Goal: Information Seeking & Learning: Compare options

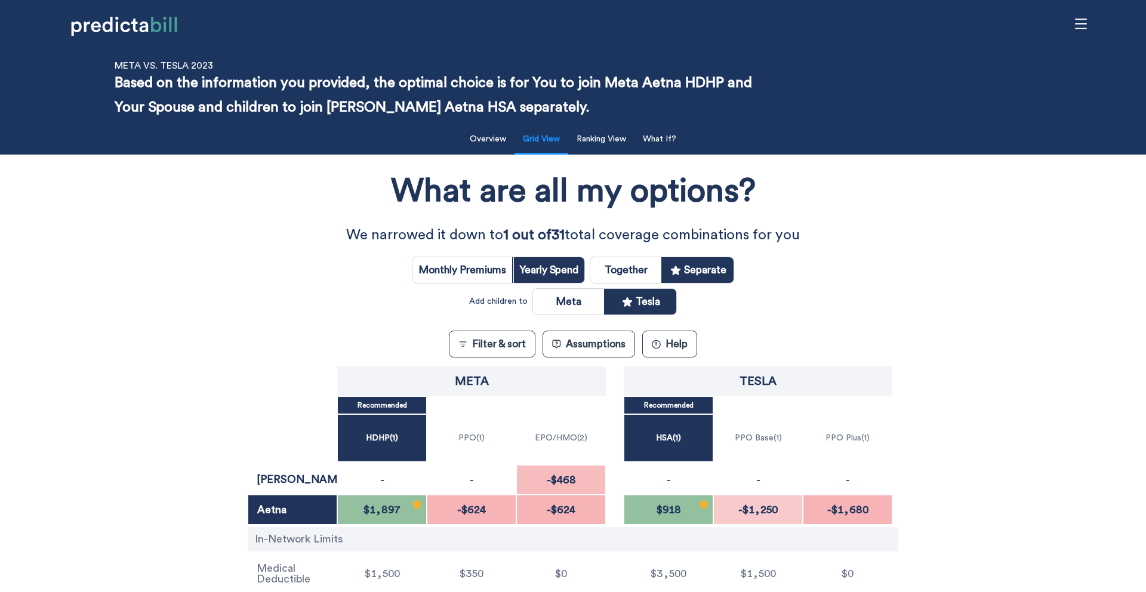
click at [618, 274] on input "radio" at bounding box center [625, 270] width 71 height 26
radio input "true"
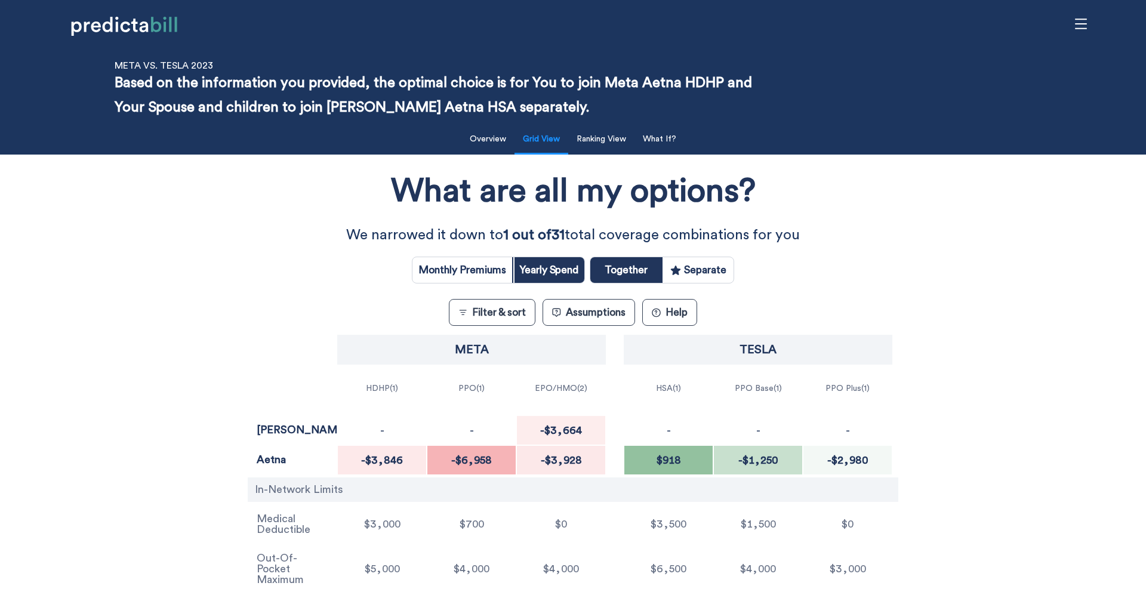
click at [724, 270] on input "radio" at bounding box center [698, 270] width 71 height 26
radio input "true"
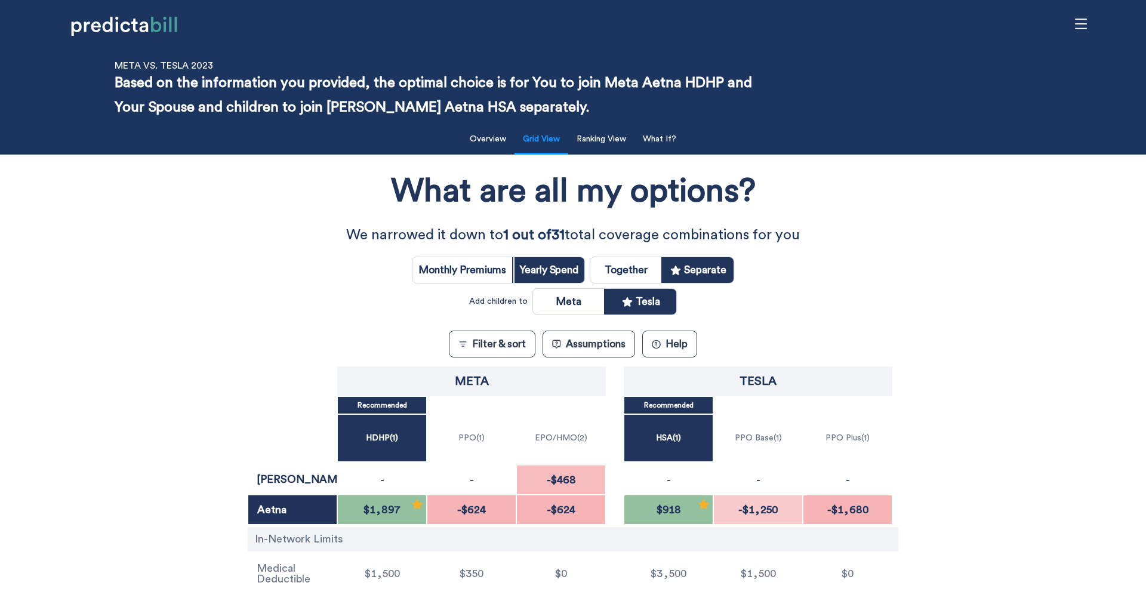
click at [565, 306] on input "radio" at bounding box center [568, 302] width 71 height 26
radio input "true"
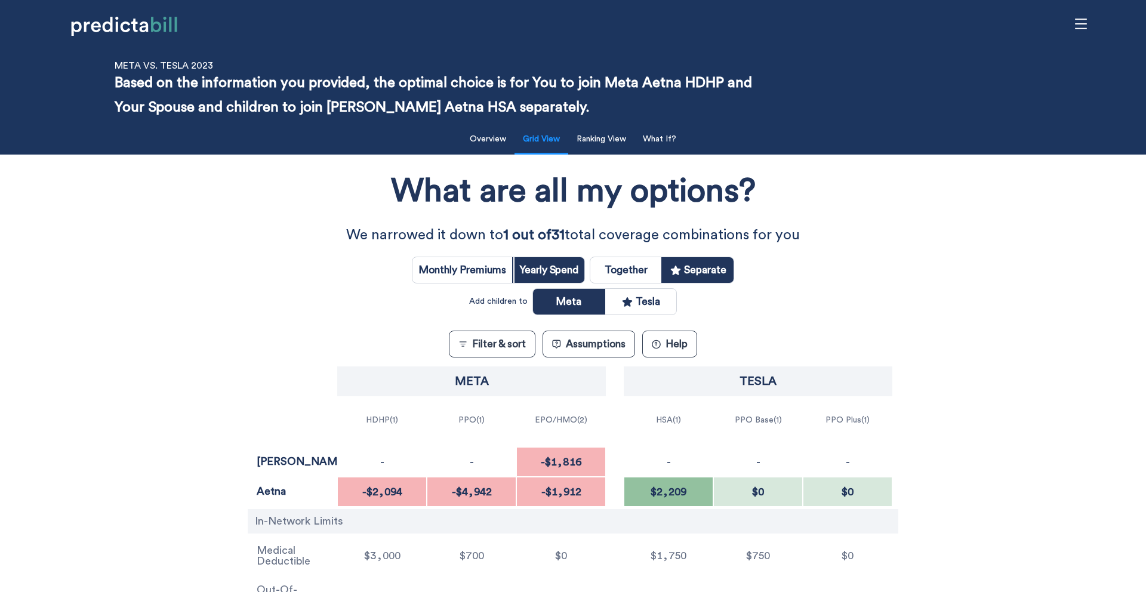
click at [654, 305] on input "radio" at bounding box center [640, 302] width 71 height 26
radio input "true"
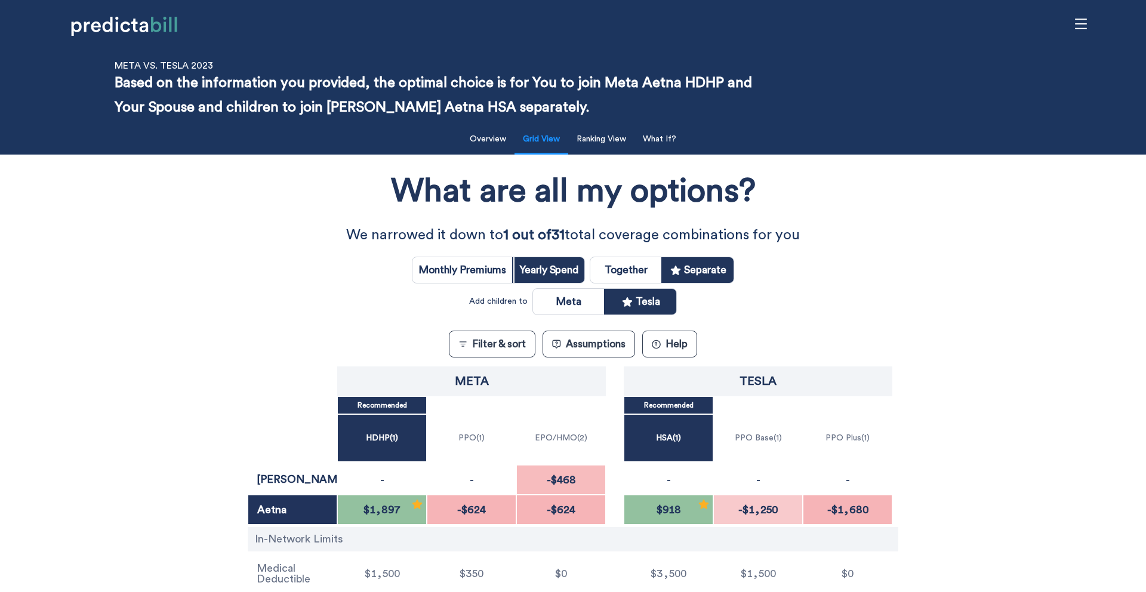
click at [455, 265] on input "radio" at bounding box center [463, 270] width 100 height 26
radio input "true"
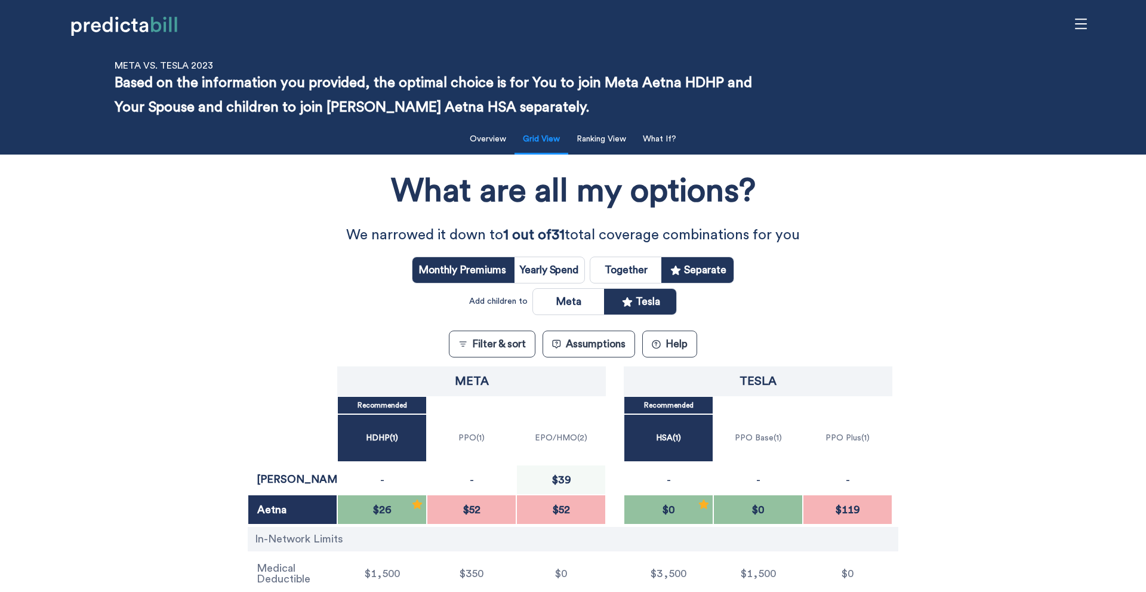
click at [546, 266] on input "radio" at bounding box center [548, 270] width 71 height 26
radio input "true"
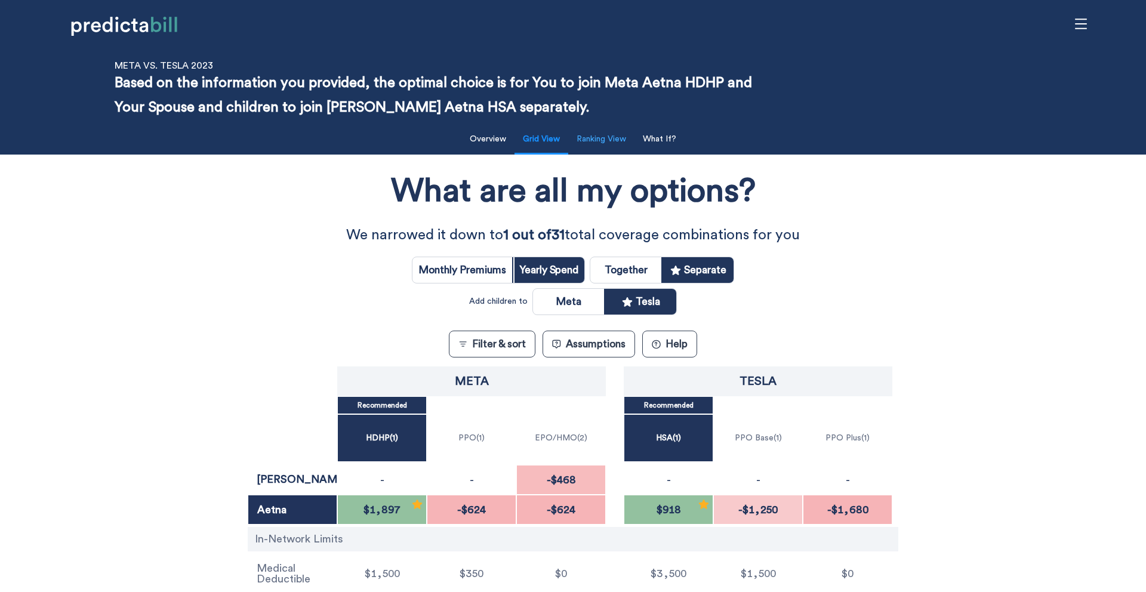
click at [616, 141] on button "Ranking View" at bounding box center [602, 139] width 64 height 24
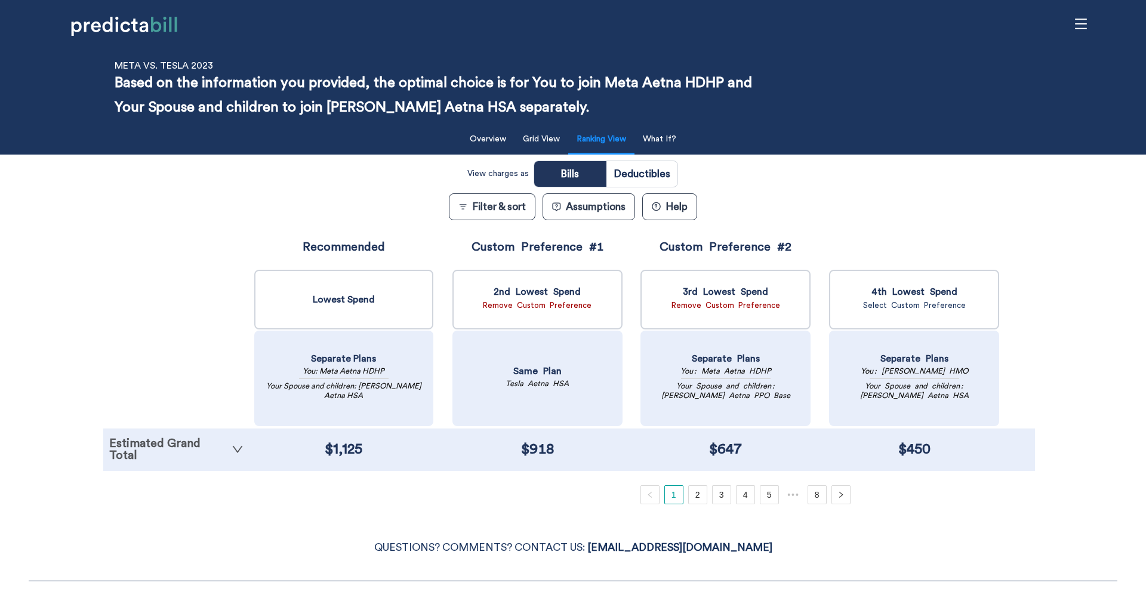
click at [201, 448] on link "Estimated Grand Total" at bounding box center [176, 450] width 134 height 24
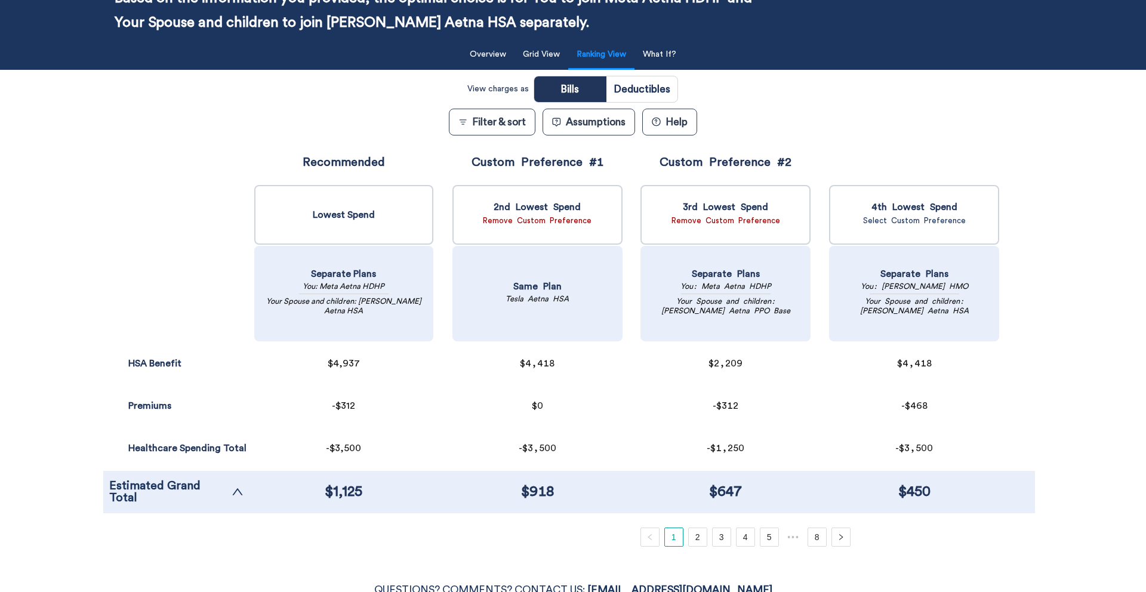
scroll to position [81, 0]
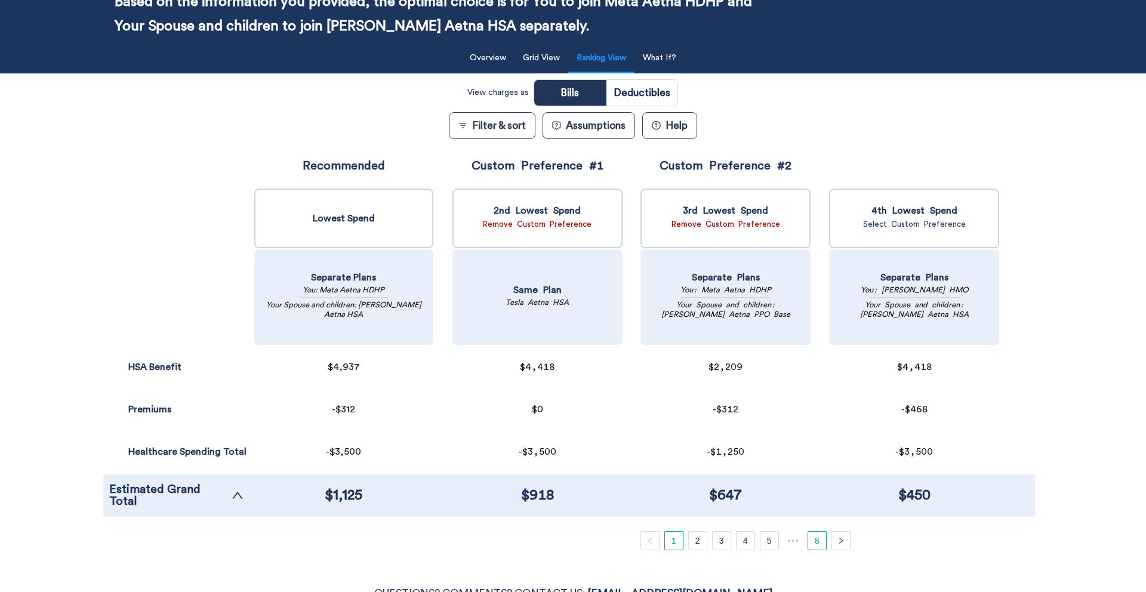
click at [808, 496] on link "8" at bounding box center [817, 541] width 18 height 18
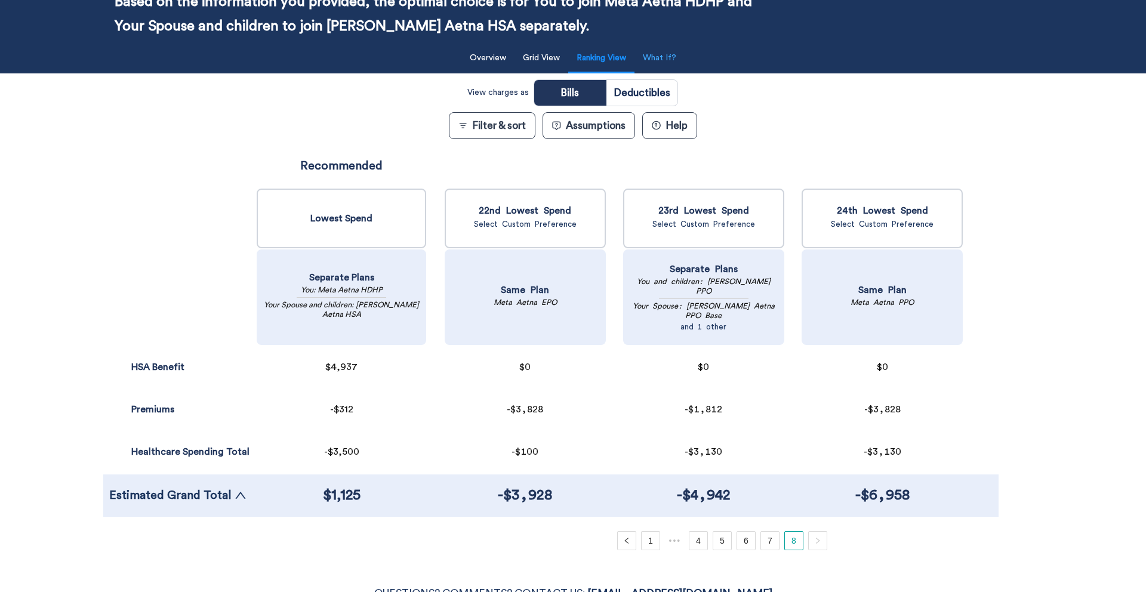
click at [661, 61] on button "What If?" at bounding box center [660, 58] width 48 height 24
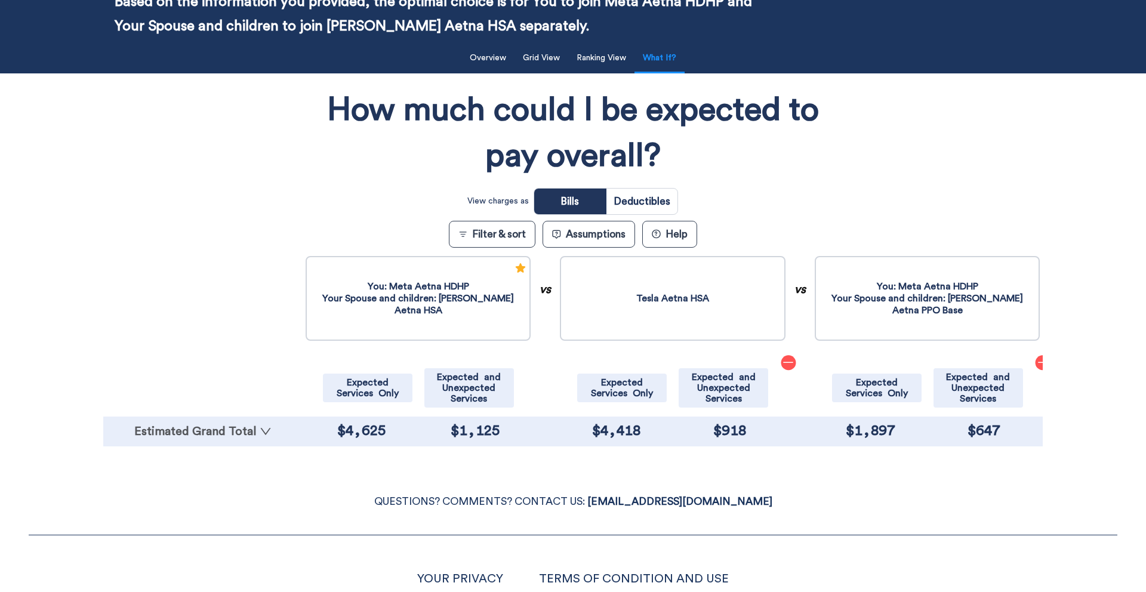
click at [238, 429] on link "Estimated Grand Total" at bounding box center [202, 432] width 187 height 12
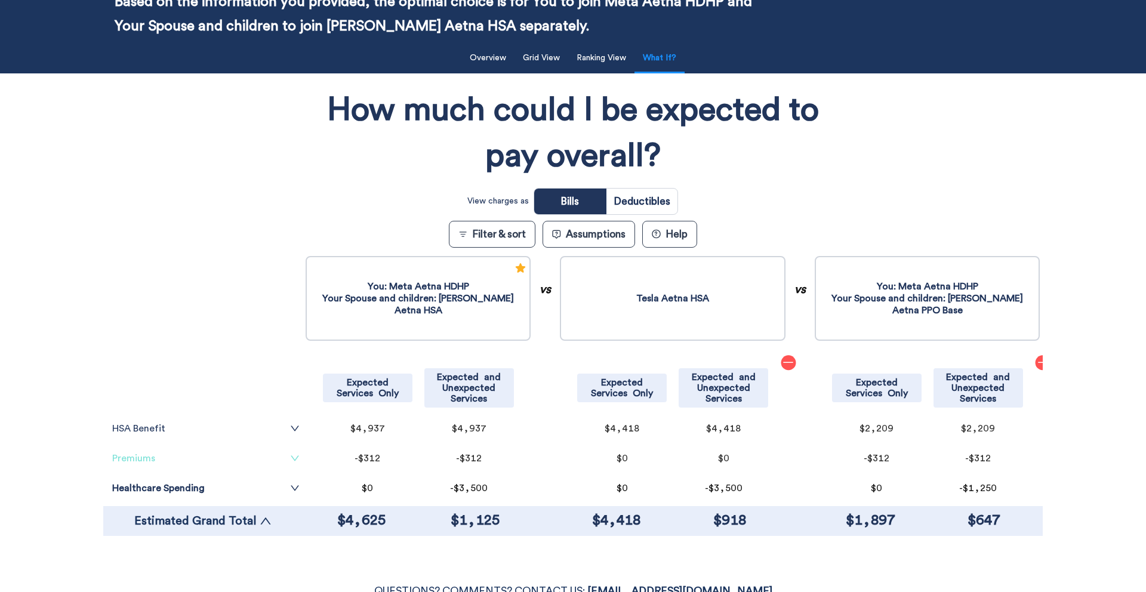
click at [178, 454] on link "Premiums" at bounding box center [205, 459] width 187 height 10
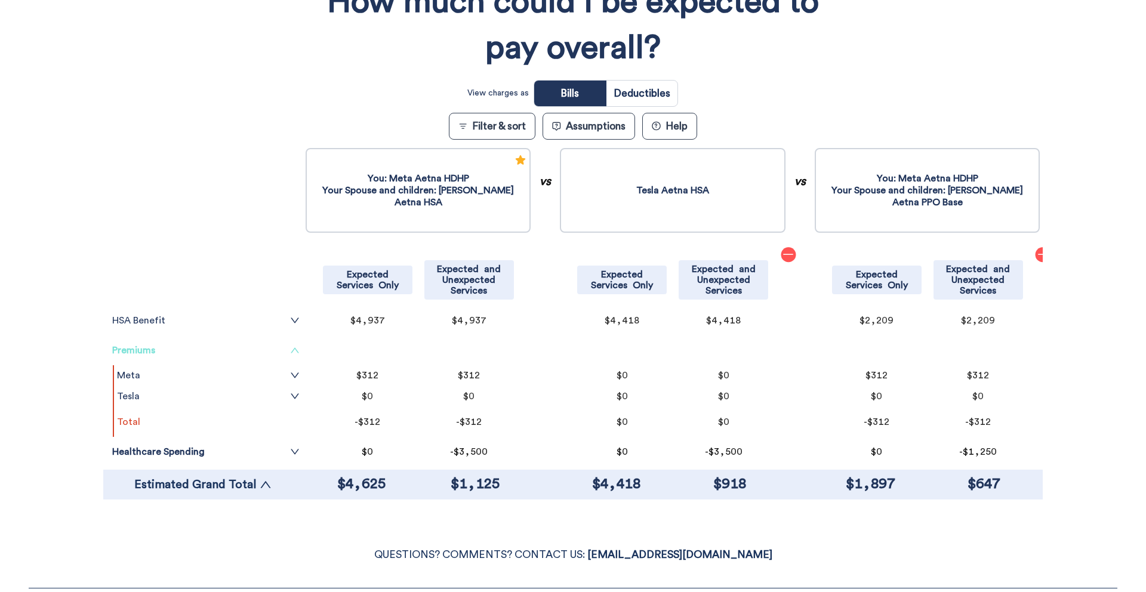
scroll to position [221, 0]
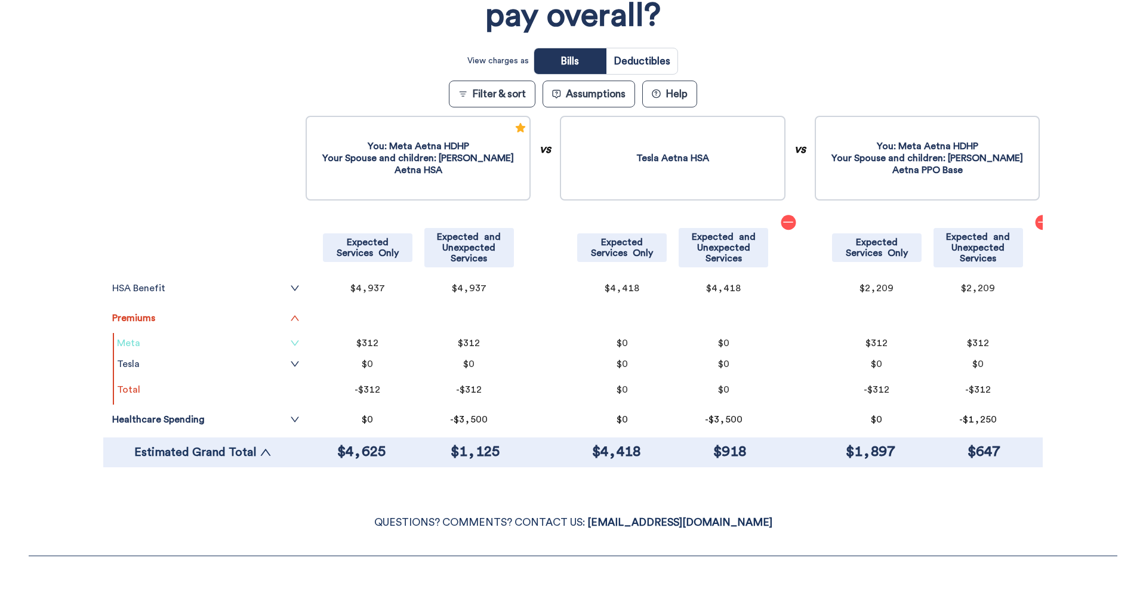
click at [300, 346] on icon "down" at bounding box center [295, 343] width 10 height 10
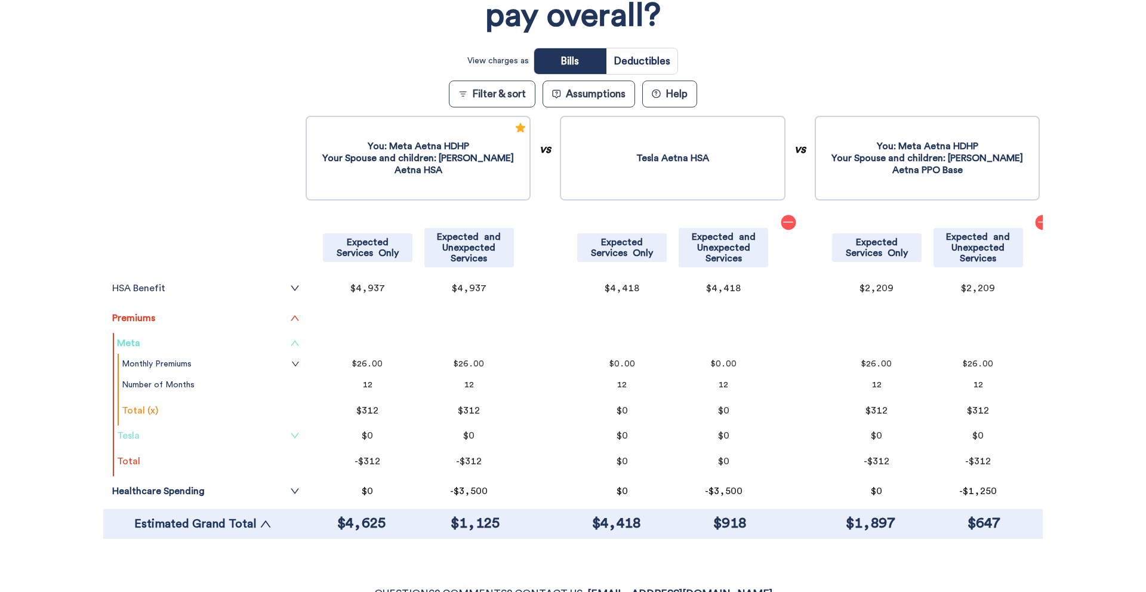
click at [300, 437] on icon "down" at bounding box center [295, 436] width 10 height 10
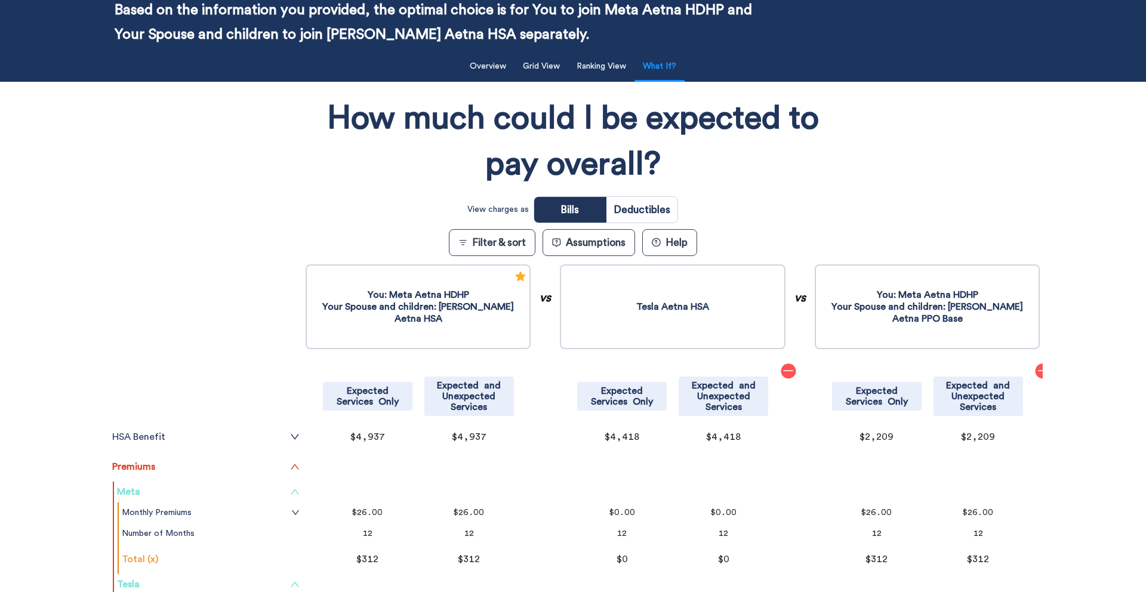
scroll to position [0, 0]
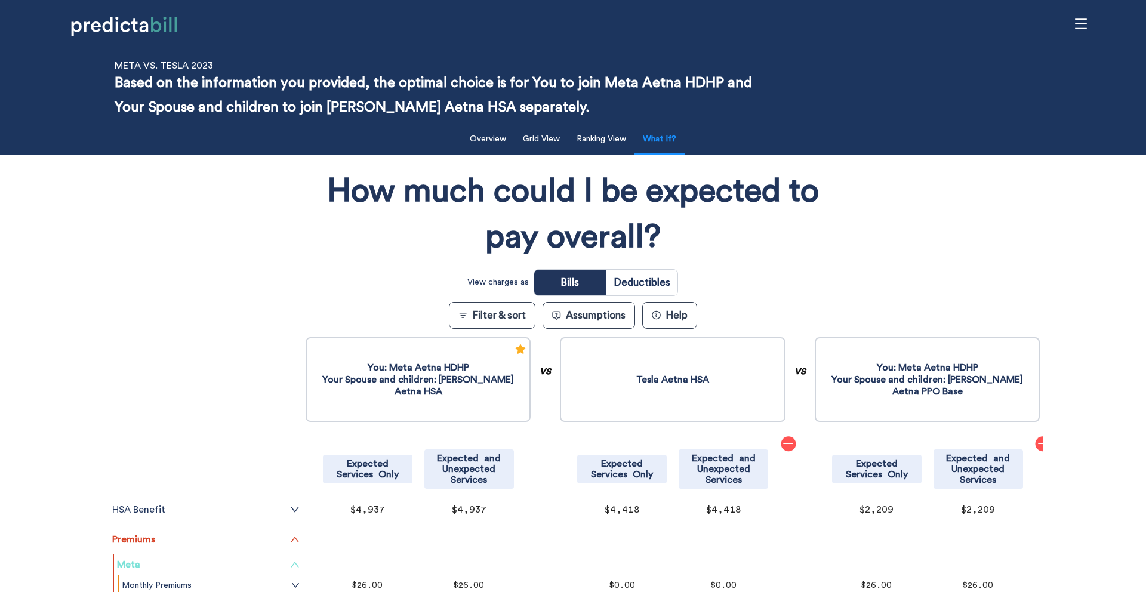
click at [211, 363] on tr at bounding box center [202, 375] width 199 height 81
click at [195, 211] on div "How much could I be expected to pay overall? View charges as Bills Deductibles …" at bounding box center [573, 503] width 940 height 684
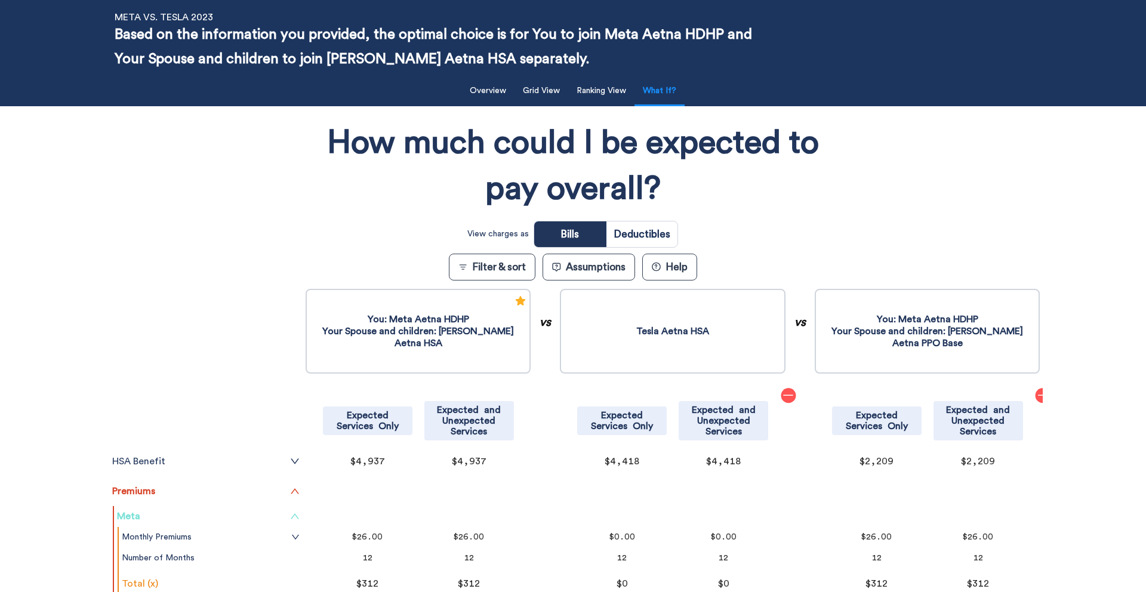
scroll to position [165, 0]
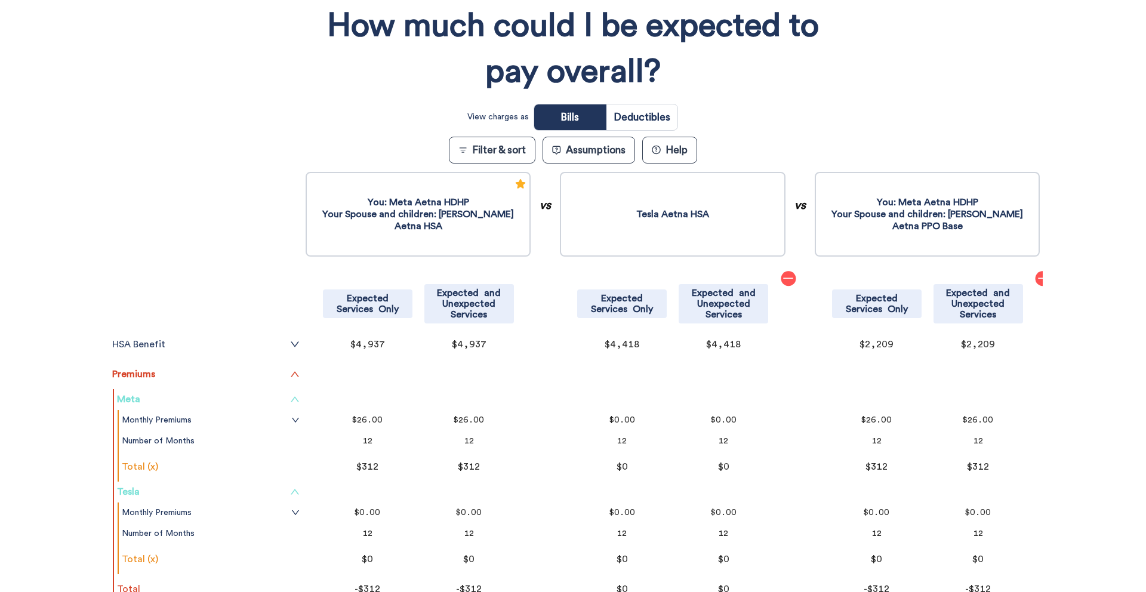
click at [642, 116] on input "radio" at bounding box center [642, 117] width 71 height 26
radio input "true"
drag, startPoint x: 189, startPoint y: 424, endPoint x: 189, endPoint y: 392, distance: 32.8
click at [189, 424] on link "Monthly Premiums" at bounding box center [211, 421] width 178 height 10
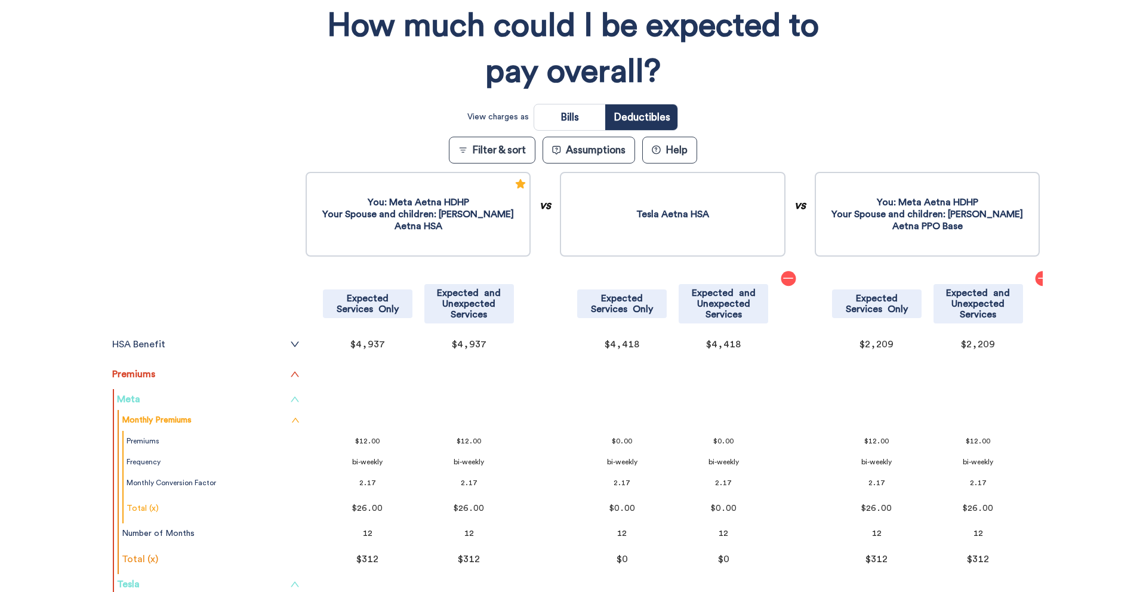
click at [224, 214] on tr at bounding box center [202, 210] width 199 height 81
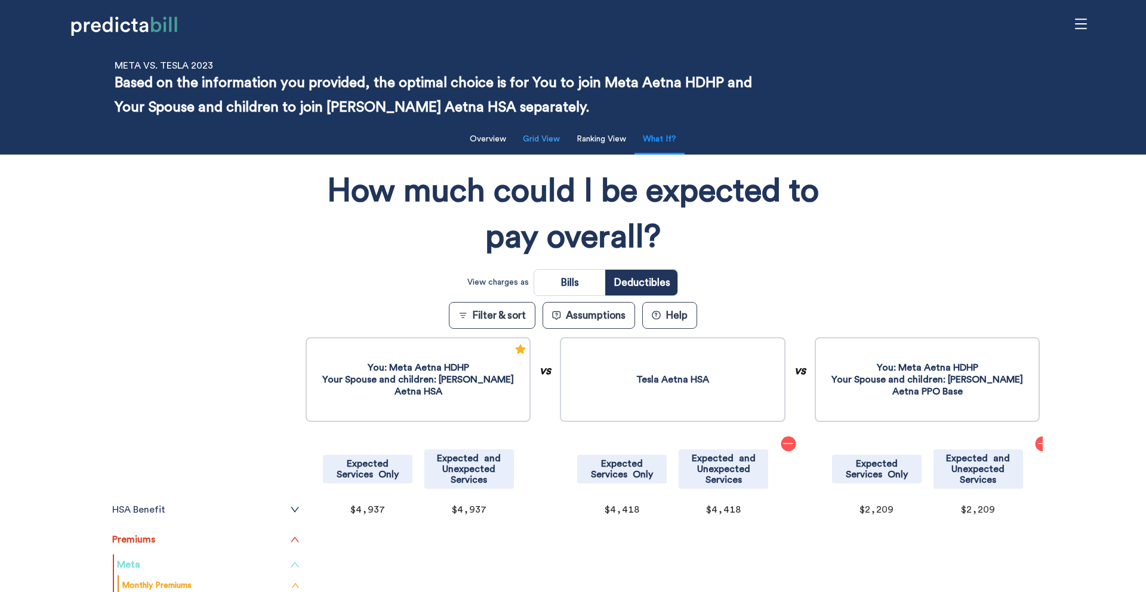
click at [549, 137] on button "Grid View" at bounding box center [541, 139] width 51 height 24
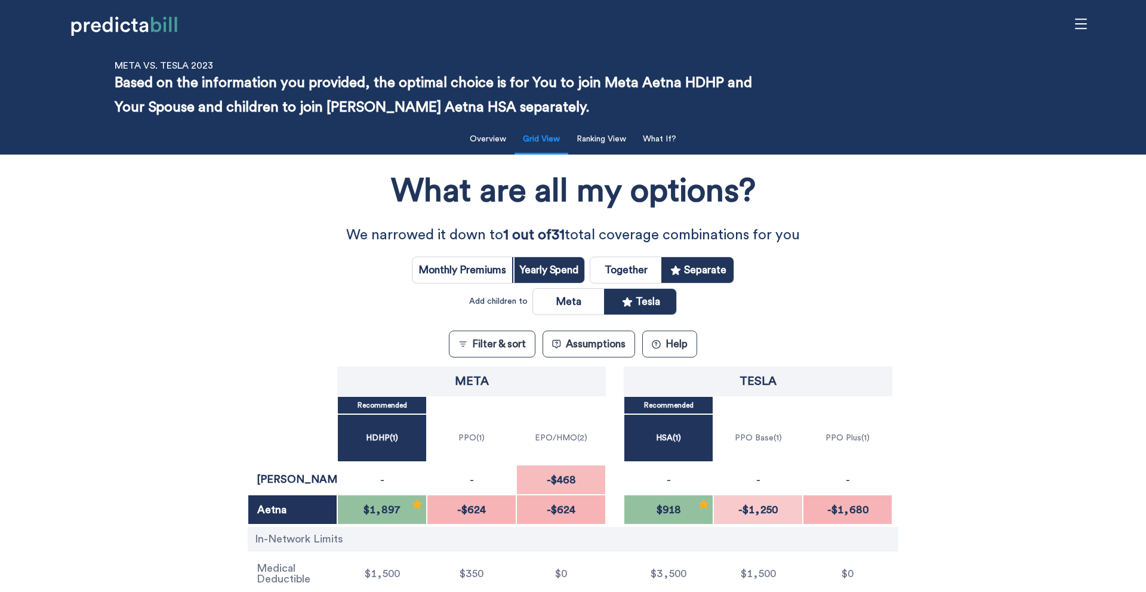
click at [224, 307] on div "What are all my options? We narrowed it down to 1 out of 31 total coverage comb…" at bounding box center [573, 404] width 1032 height 487
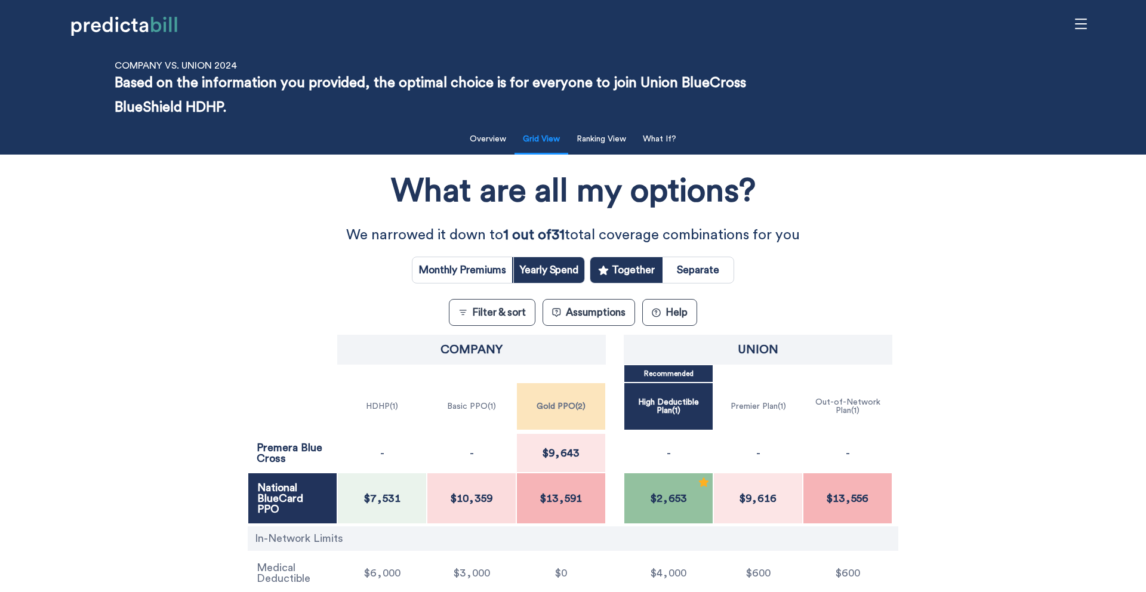
drag, startPoint x: 623, startPoint y: 143, endPoint x: 841, endPoint y: 286, distance: 260.8
click at [841, 287] on div "Filter & Sort Quickly update your results Sort By Healthcare Assumptions Expect…" at bounding box center [573, 383] width 1146 height 527
click at [612, 144] on button "Ranking View" at bounding box center [602, 139] width 64 height 24
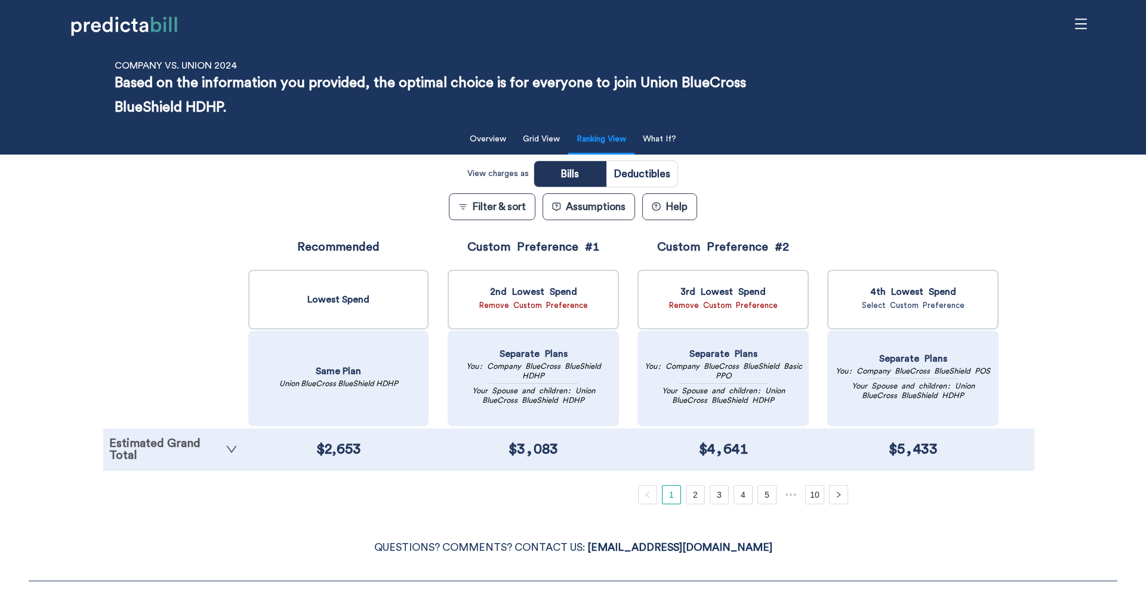
click at [213, 450] on link "Estimated Grand Total" at bounding box center [173, 450] width 128 height 24
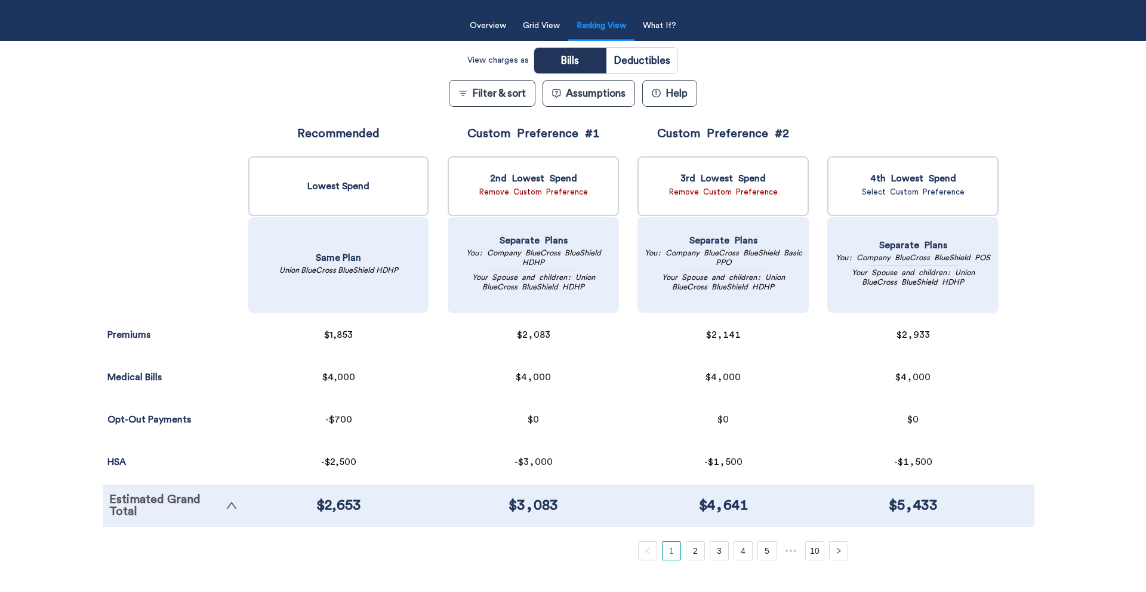
scroll to position [113, 0]
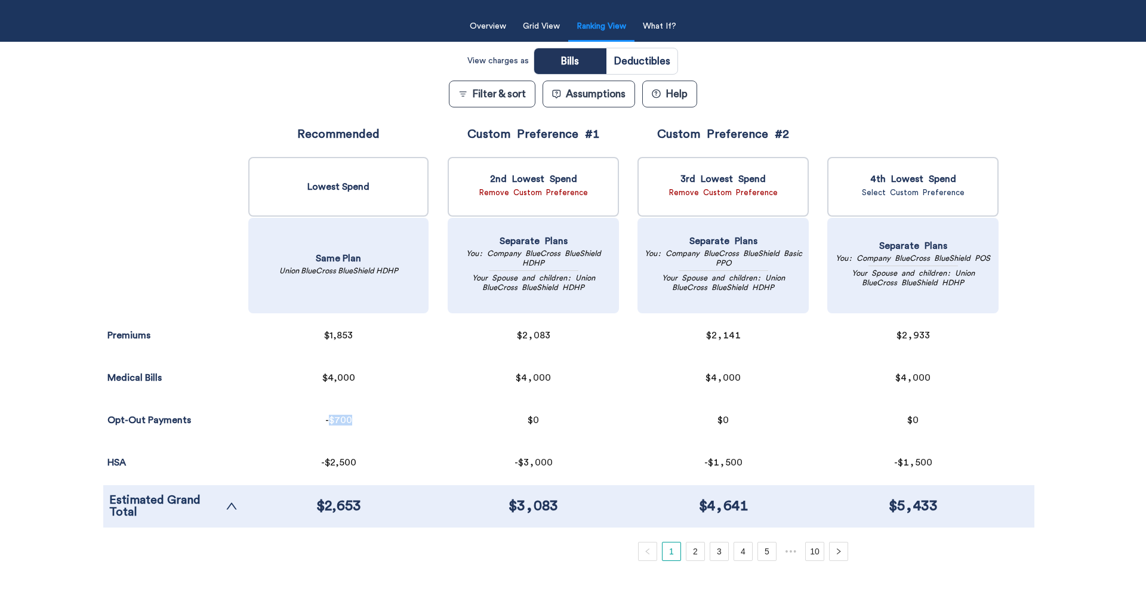
drag, startPoint x: 325, startPoint y: 417, endPoint x: 352, endPoint y: 421, distance: 27.3
click at [352, 421] on div "-$700" at bounding box center [338, 420] width 180 height 42
drag, startPoint x: 324, startPoint y: 464, endPoint x: 363, endPoint y: 464, distance: 38.8
click at [363, 464] on div "-$2,500" at bounding box center [338, 463] width 180 height 42
click at [444, 457] on div "Custom Preference #1 2nd Lowest Spend Remove Custom Preference Separate Plans Y…" at bounding box center [534, 320] width 180 height 414
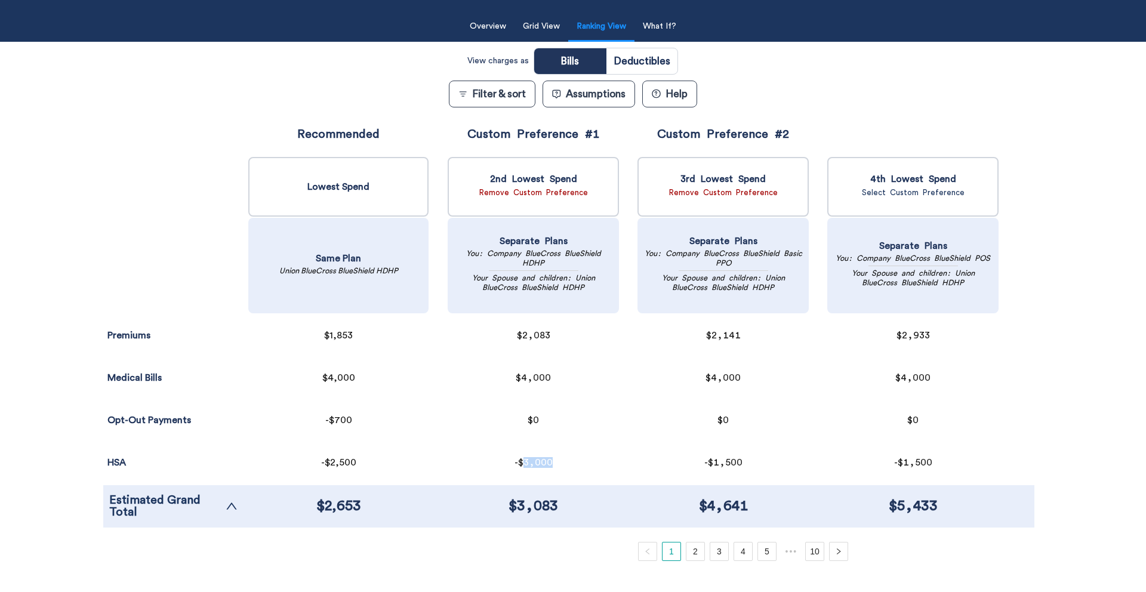
drag, startPoint x: 521, startPoint y: 463, endPoint x: 555, endPoint y: 463, distance: 34.0
click at [555, 463] on div "-$3,000" at bounding box center [533, 463] width 171 height 42
click at [518, 496] on ul "1 2 3 4 5 ••• 10" at bounding box center [743, 551] width 599 height 19
click at [815, 496] on link "10" at bounding box center [815, 552] width 18 height 18
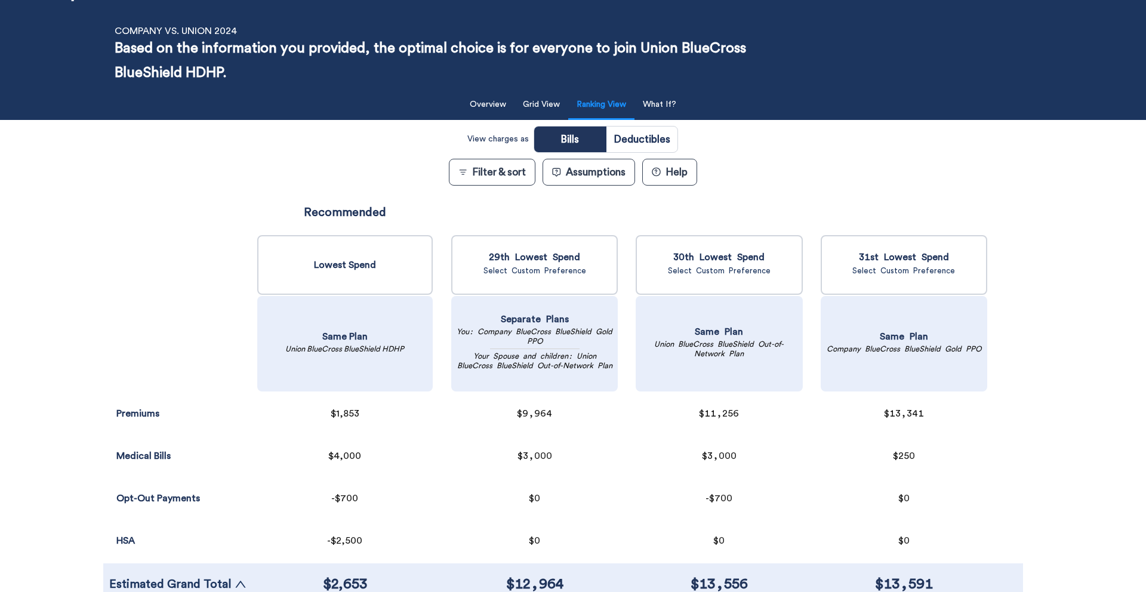
scroll to position [34, 0]
click at [538, 113] on button "Grid View" at bounding box center [541, 105] width 51 height 24
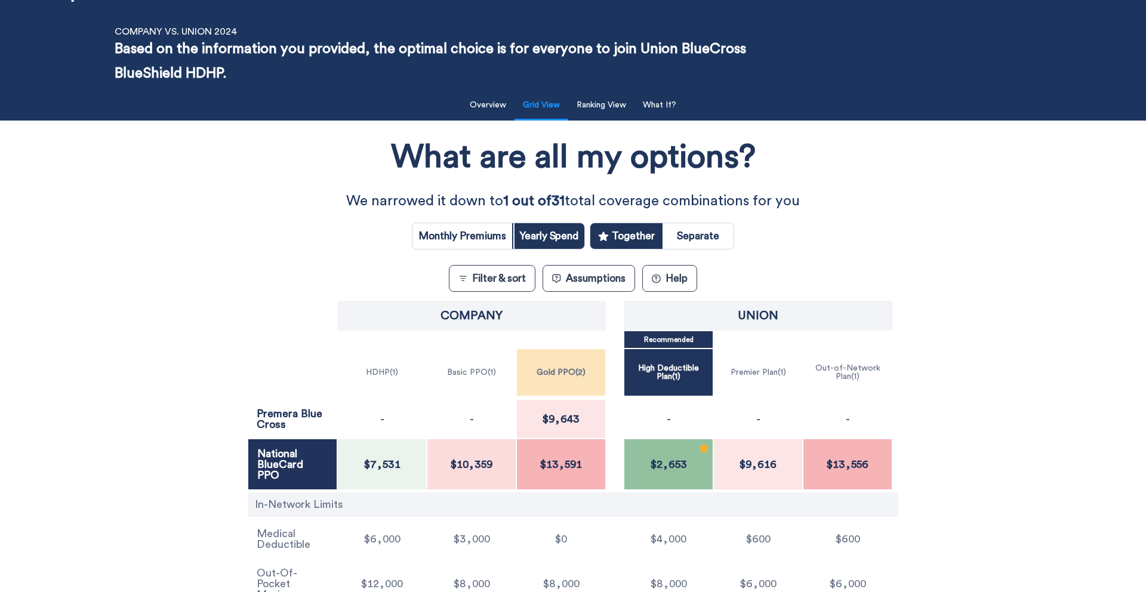
click at [202, 298] on div "Company Union Recommended HDHP ( 1 ) Basic PPO ( 1 ) Gold PPO ( 2 ) High Deduct…" at bounding box center [573, 455] width 1032 height 314
click at [207, 293] on div "What are all my options? We narrowed it down to 1 out of 31 total coverage comb…" at bounding box center [573, 370] width 1032 height 486
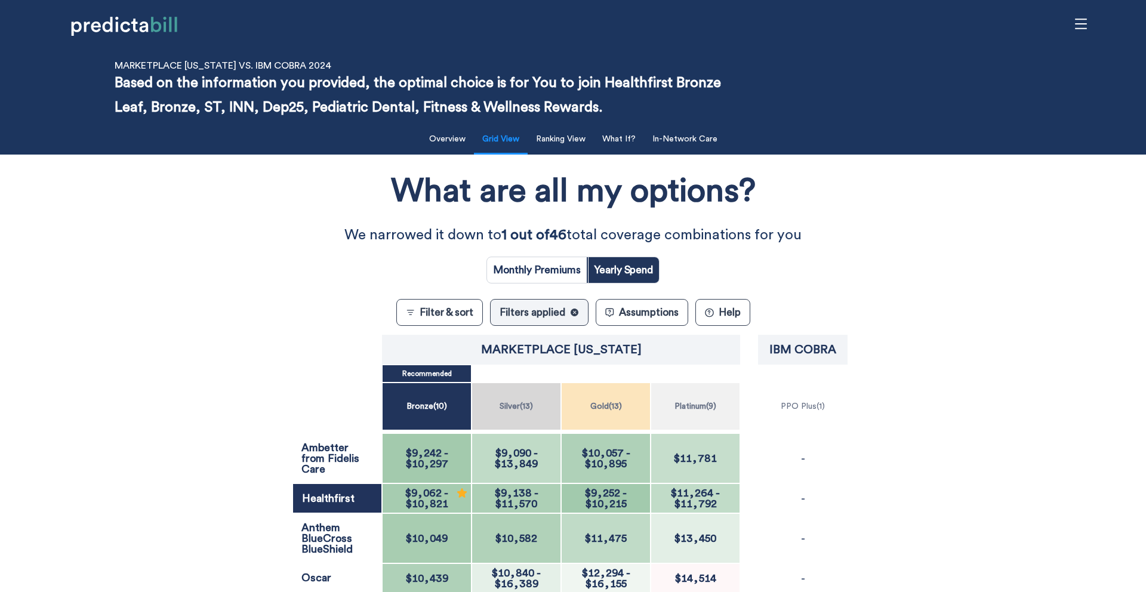
click at [540, 270] on input "radio" at bounding box center [537, 270] width 100 height 26
radio input "true"
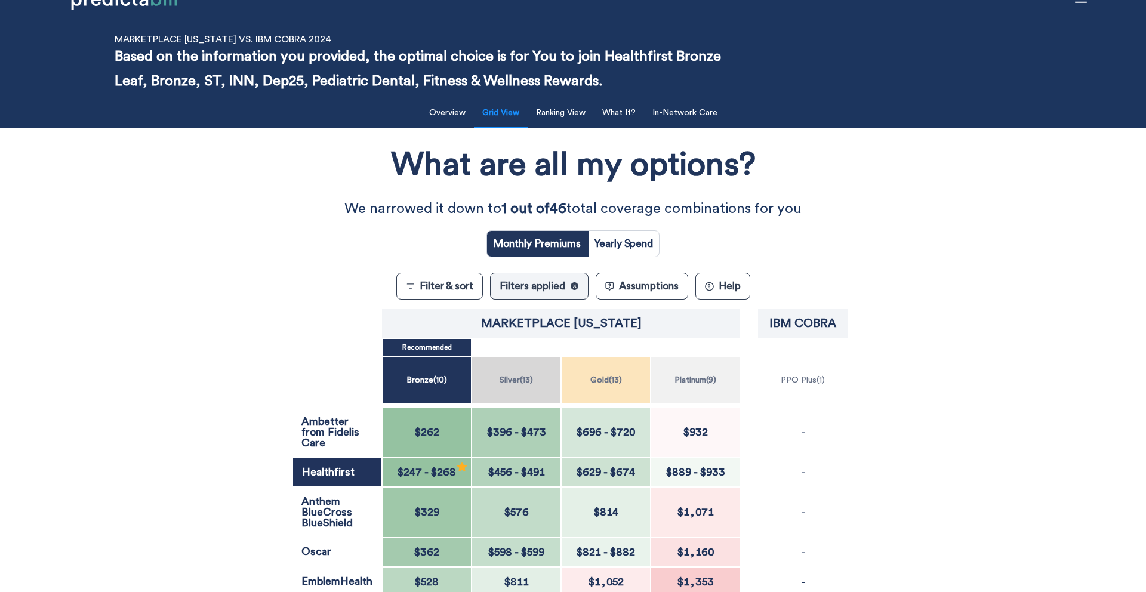
scroll to position [15, 0]
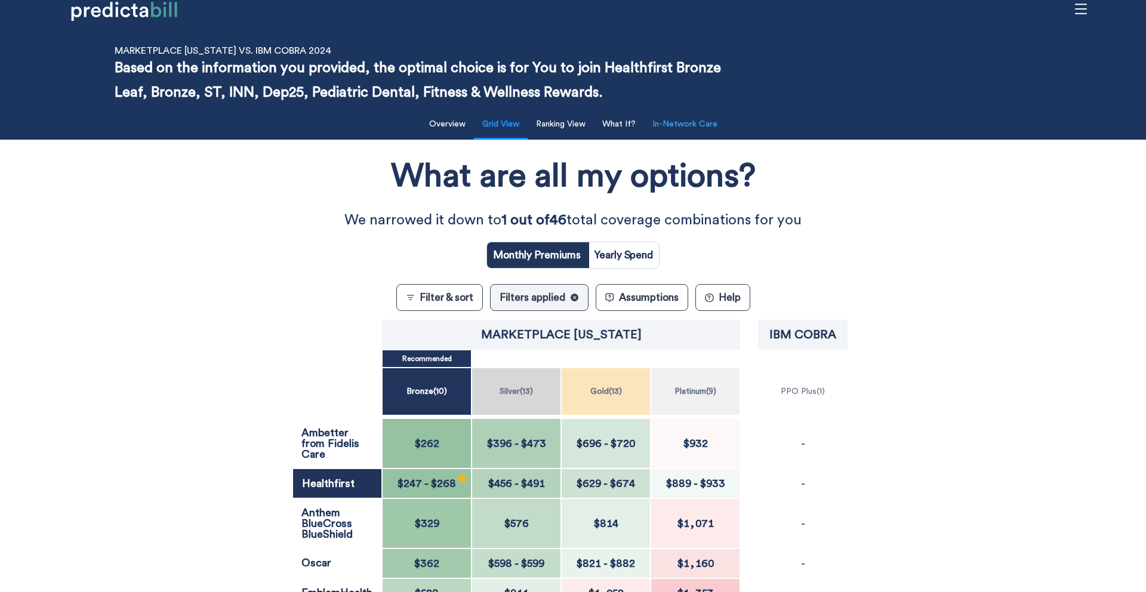
click at [698, 130] on button "In-Network Care" at bounding box center [684, 124] width 79 height 24
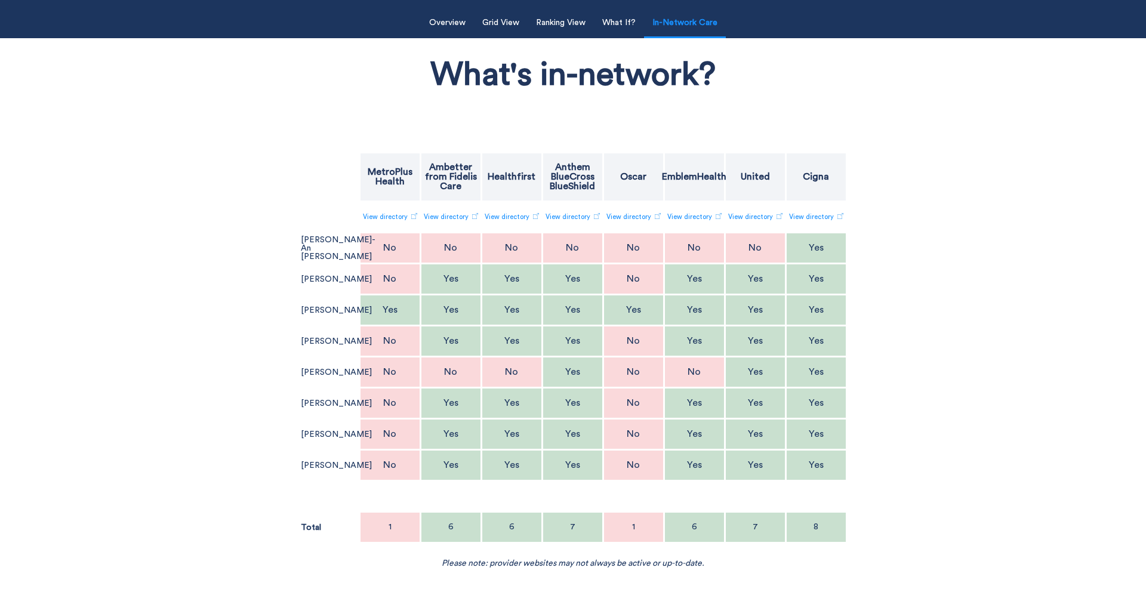
scroll to position [116, 0]
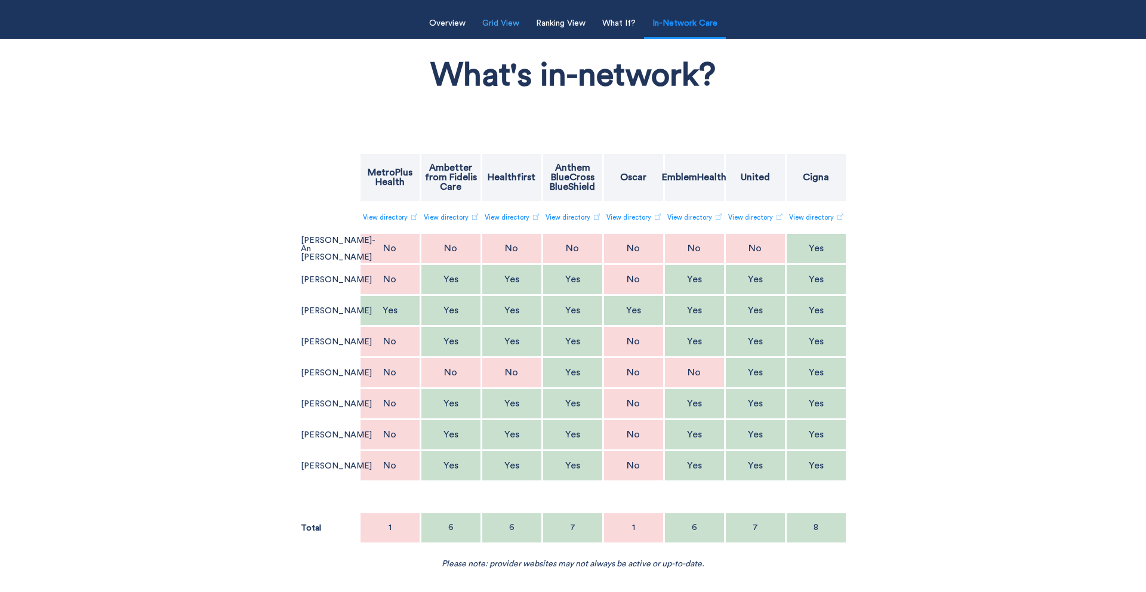
click at [513, 23] on button "Grid View" at bounding box center [500, 23] width 51 height 24
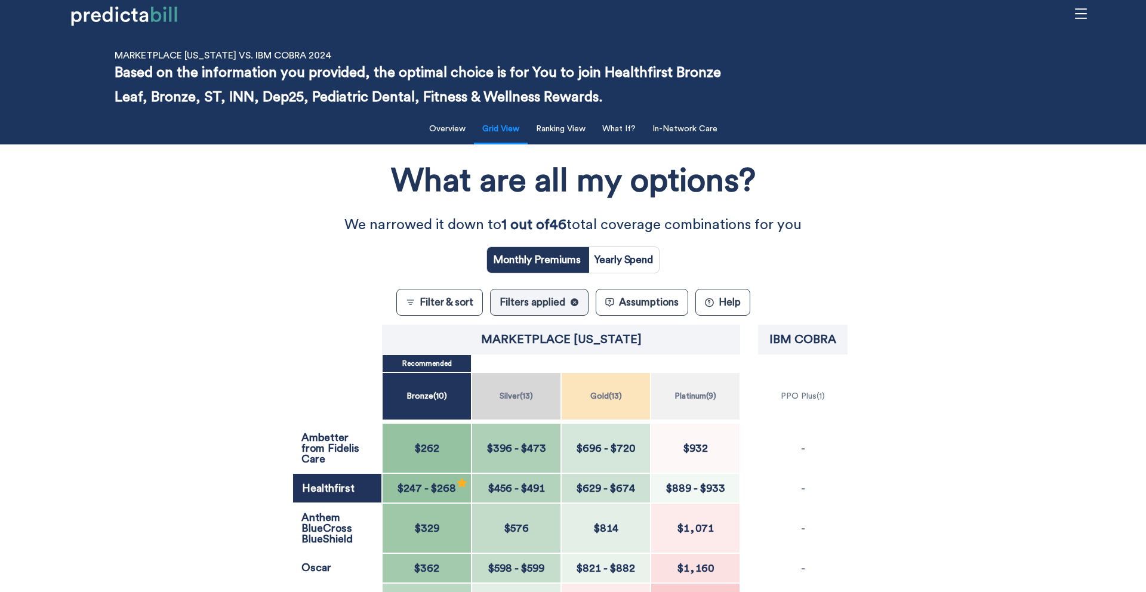
scroll to position [0, 0]
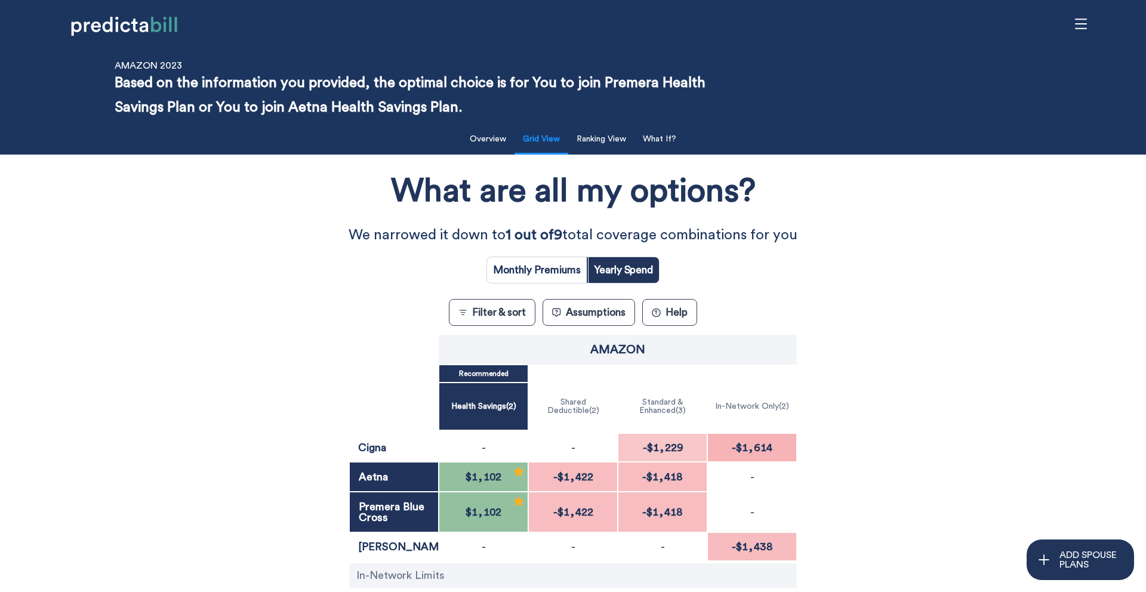
click at [681, 310] on button "? Help" at bounding box center [669, 312] width 55 height 27
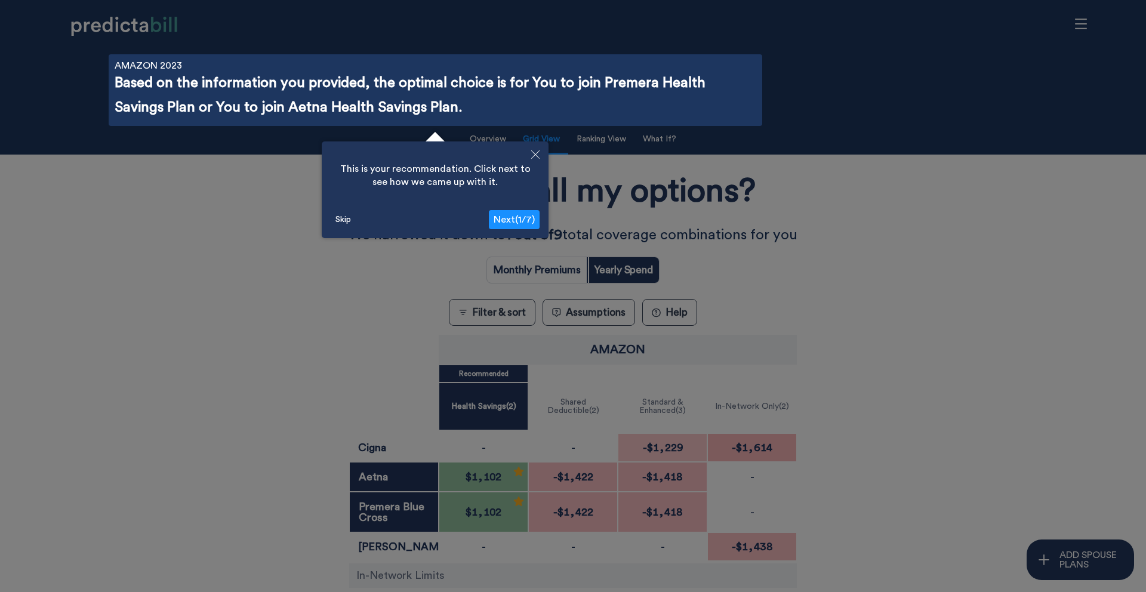
scroll to position [42, 0]
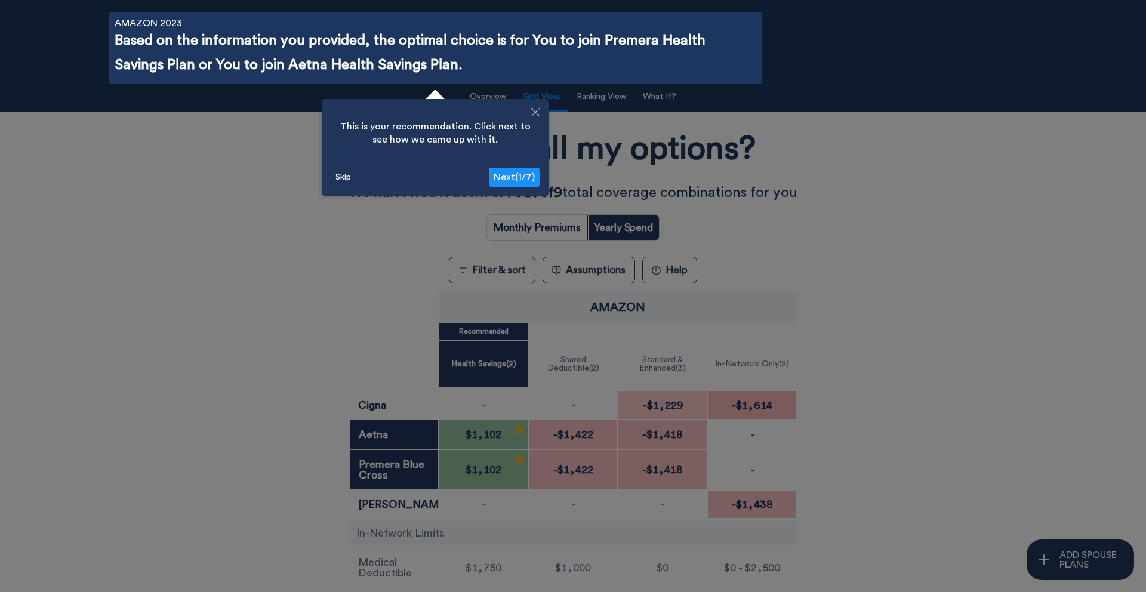
click at [346, 178] on button "Skip" at bounding box center [343, 177] width 25 height 18
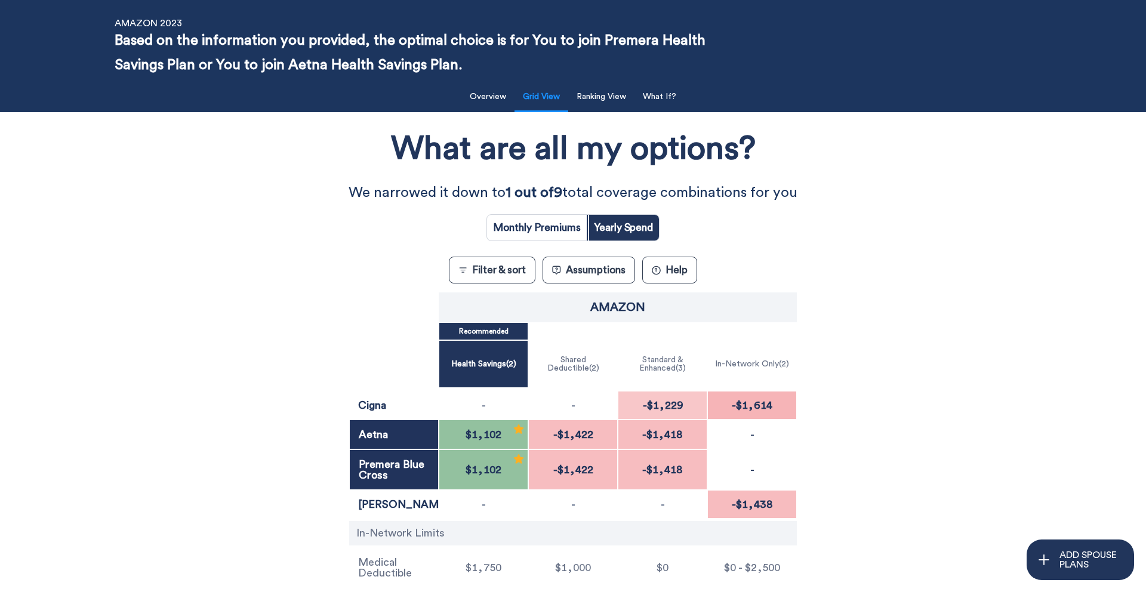
click at [496, 272] on button "Filter & sort" at bounding box center [492, 270] width 87 height 27
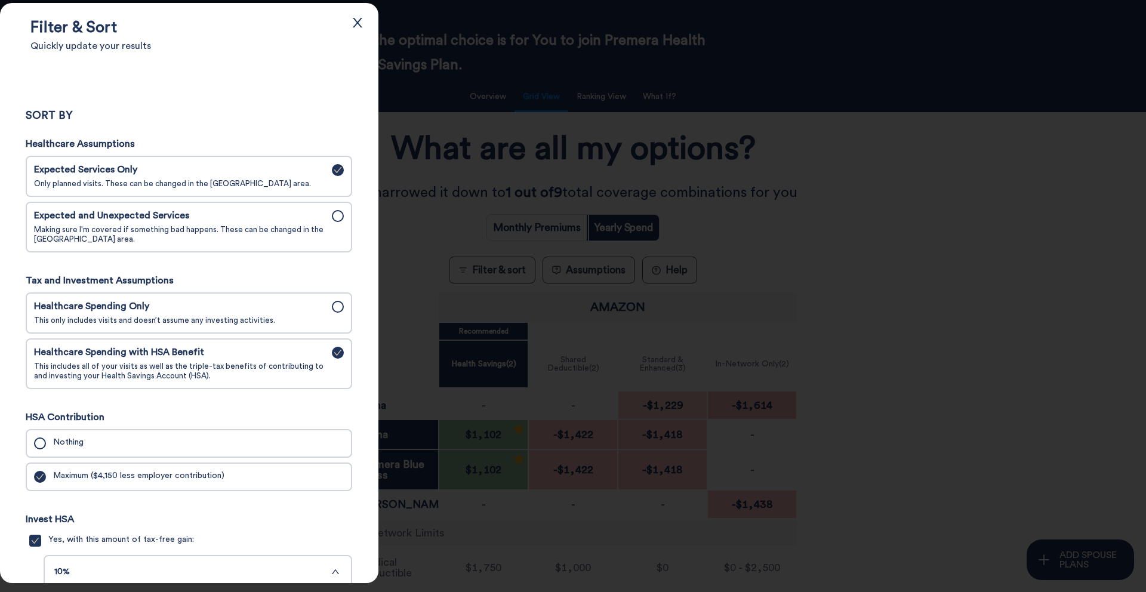
click at [199, 307] on span "Healthcare Spending Only" at bounding box center [179, 306] width 291 height 11
click at [0, 0] on input "Healthcare Spending Only This only includes visits and doesn’t assume any inves…" at bounding box center [0, 0] width 0 height 0
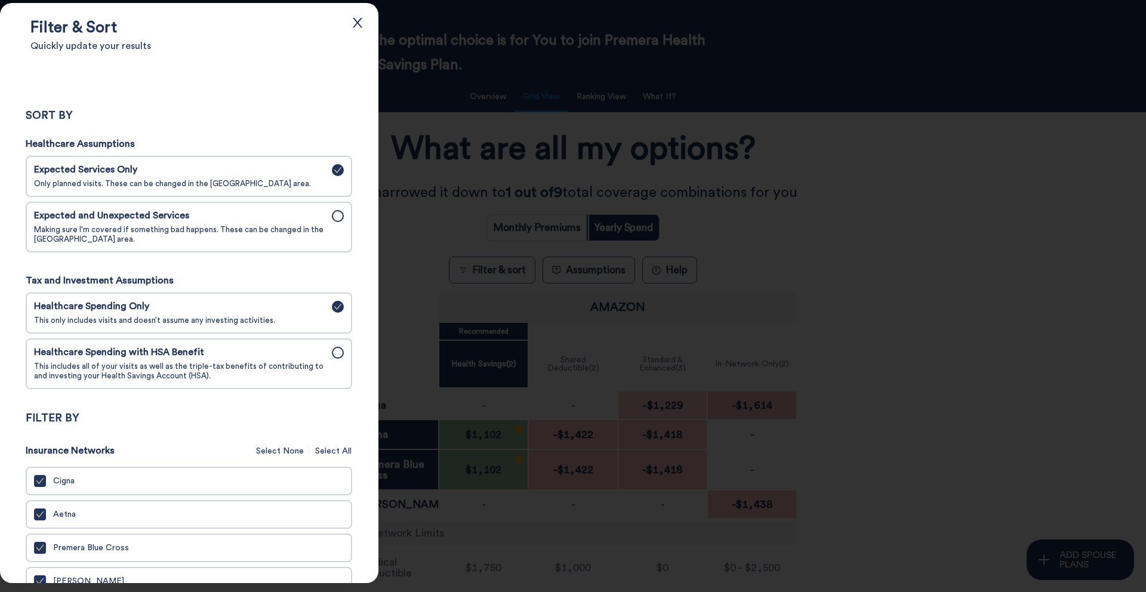
click at [244, 225] on div "Expected and Unexpected Services Making sure I'm covered if something bad happe…" at bounding box center [179, 227] width 291 height 34
click at [0, 0] on input "Expected and Unexpected Services Making sure I'm covered if something bad happe…" at bounding box center [0, 0] width 0 height 0
click at [479, 155] on div at bounding box center [573, 296] width 1146 height 592
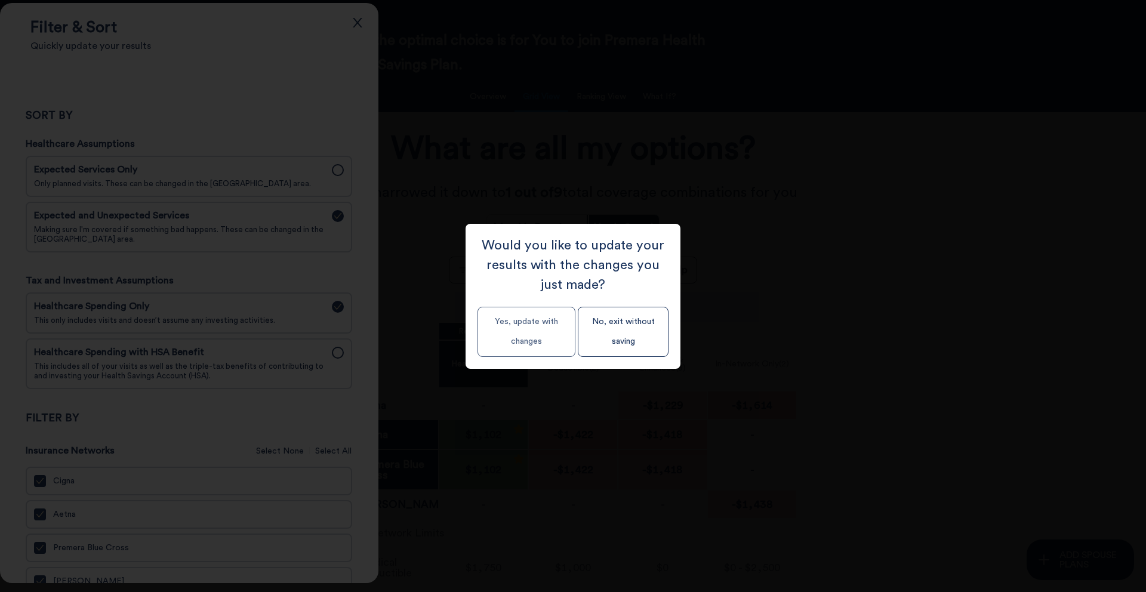
click at [509, 349] on button "Yes, update with changes" at bounding box center [527, 332] width 98 height 50
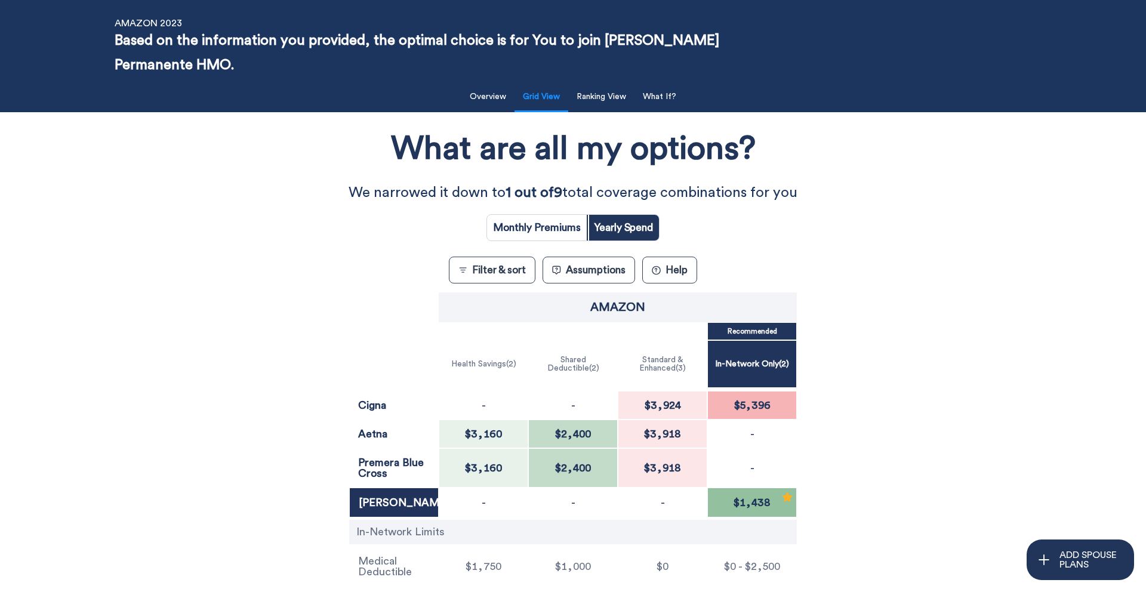
click at [672, 273] on button "? Help" at bounding box center [669, 270] width 55 height 27
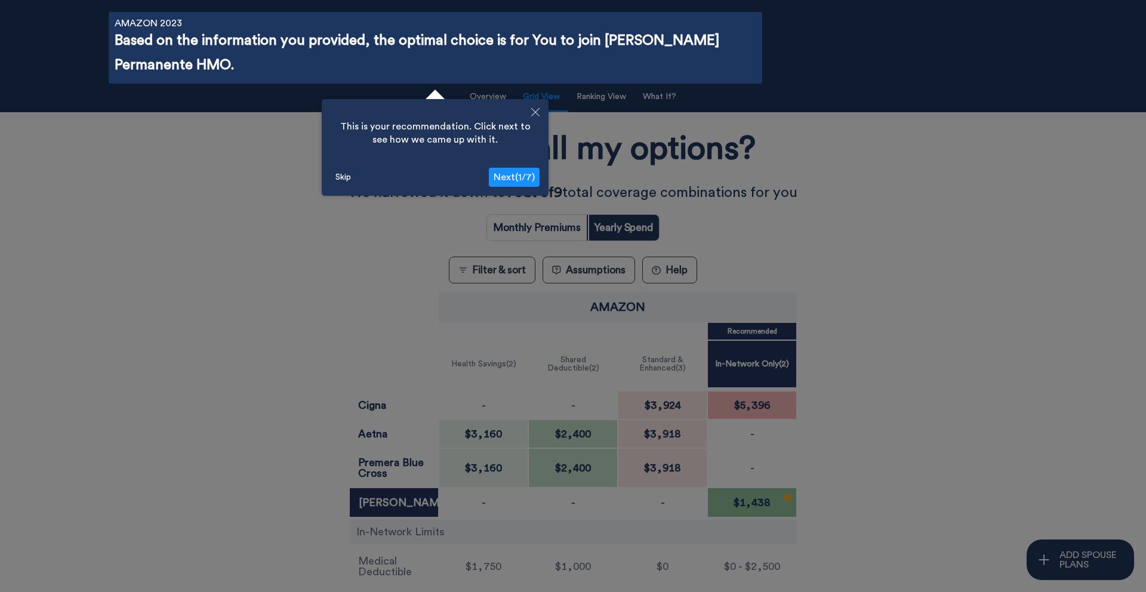
scroll to position [0, 0]
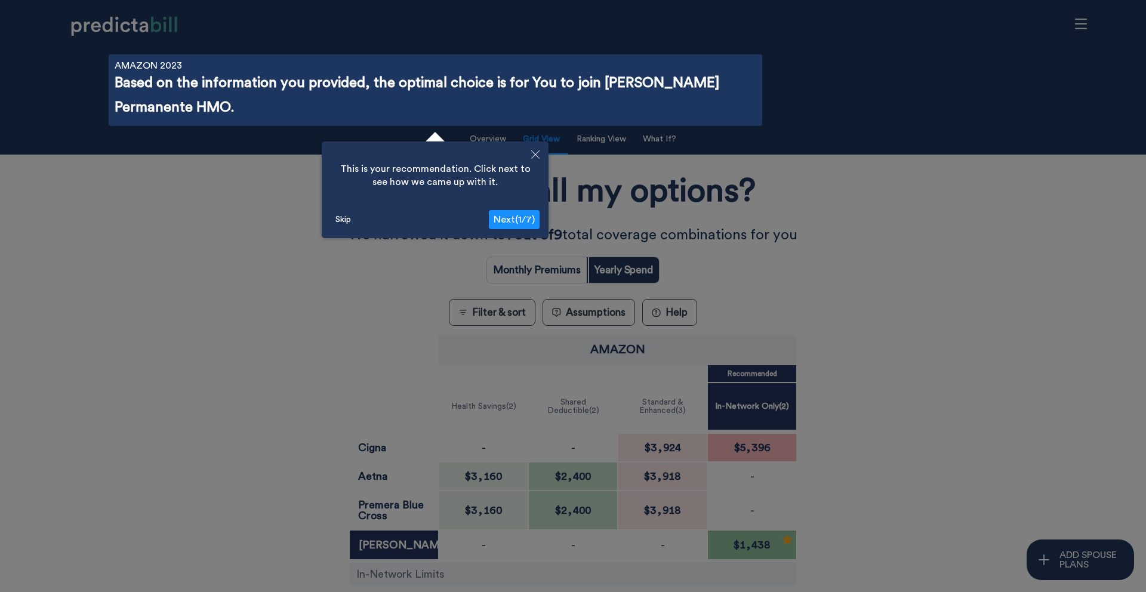
click at [527, 223] on span "Next ( 1 / 7 )" at bounding box center [514, 220] width 41 height 10
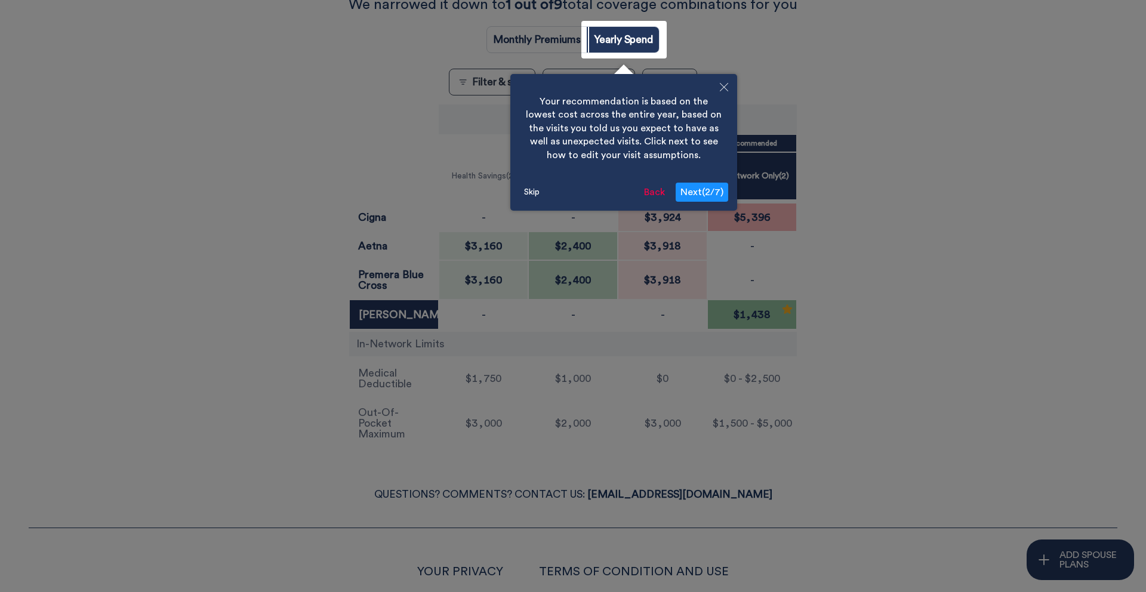
scroll to position [239, 0]
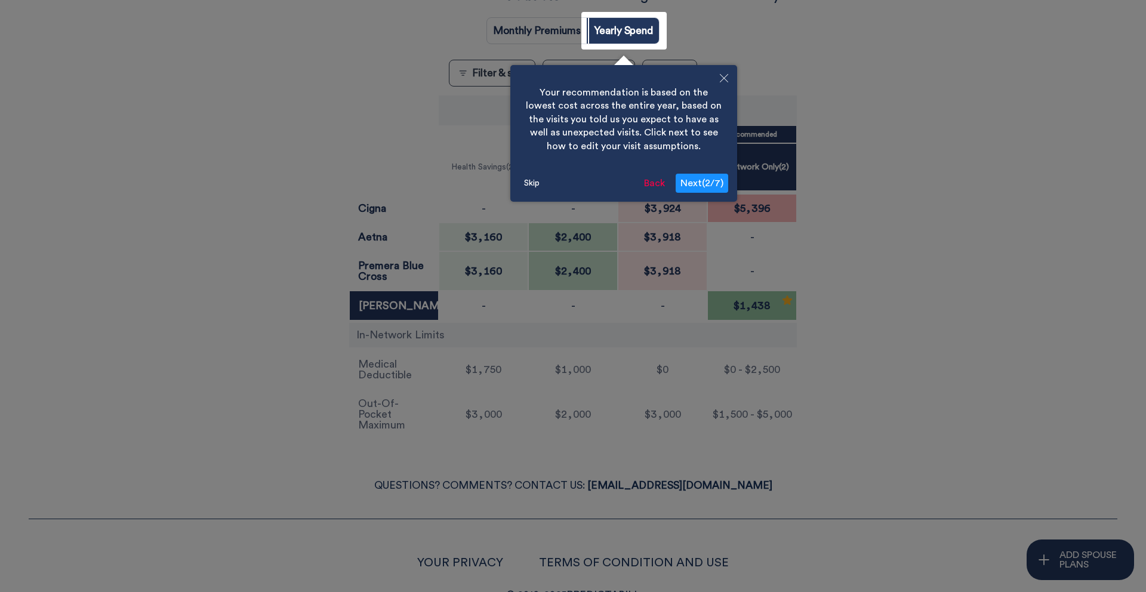
click at [719, 181] on span "Next ( 2 / 7 )" at bounding box center [702, 184] width 43 height 10
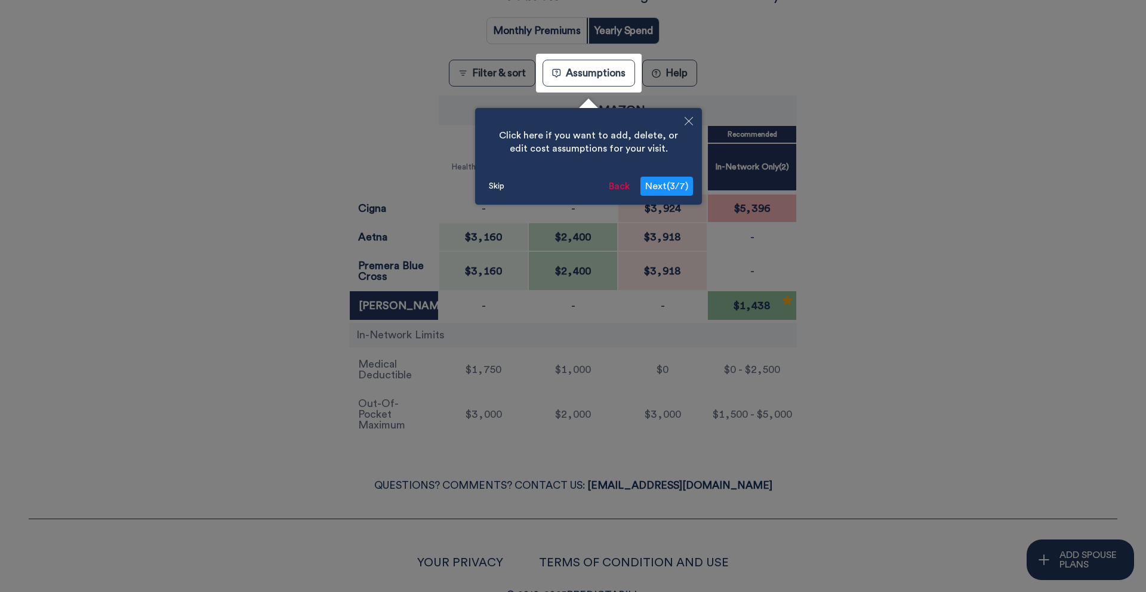
scroll to position [275, 0]
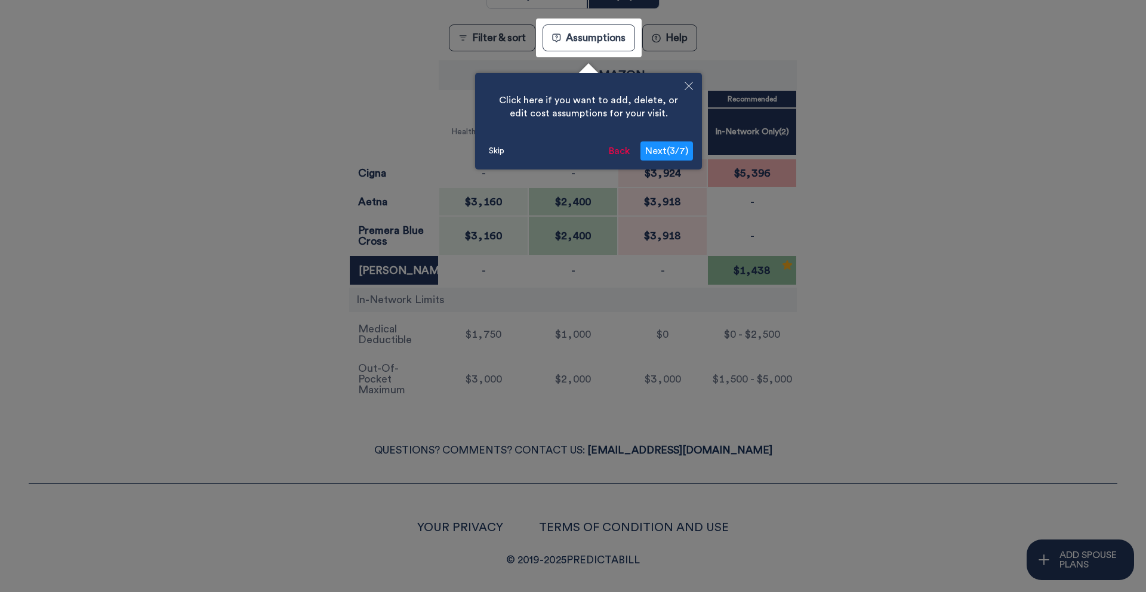
click at [498, 152] on button "Skip" at bounding box center [496, 151] width 25 height 18
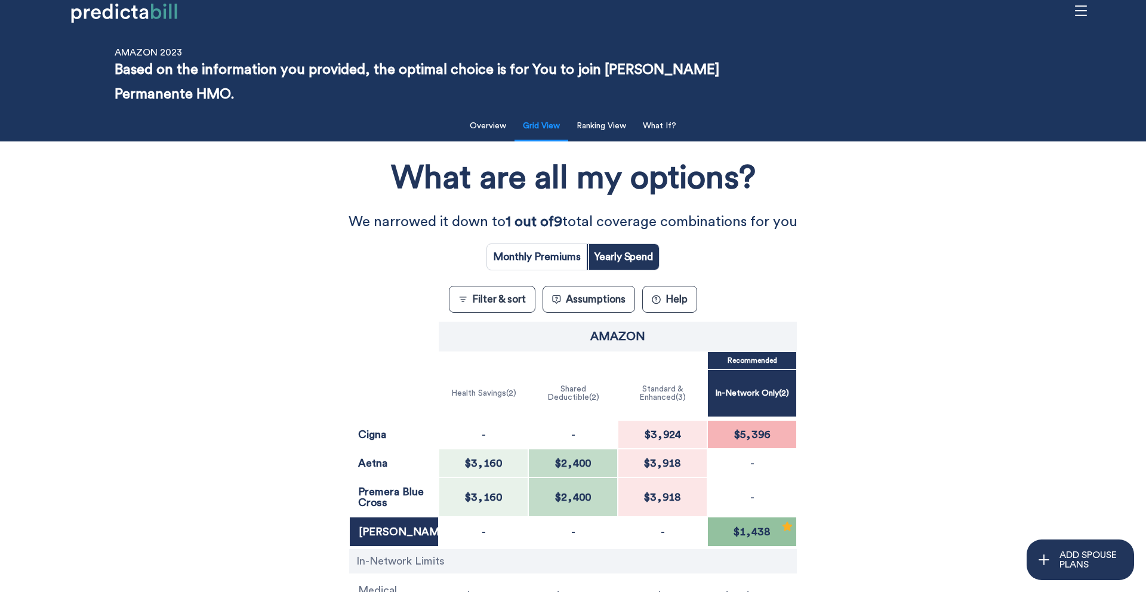
scroll to position [0, 0]
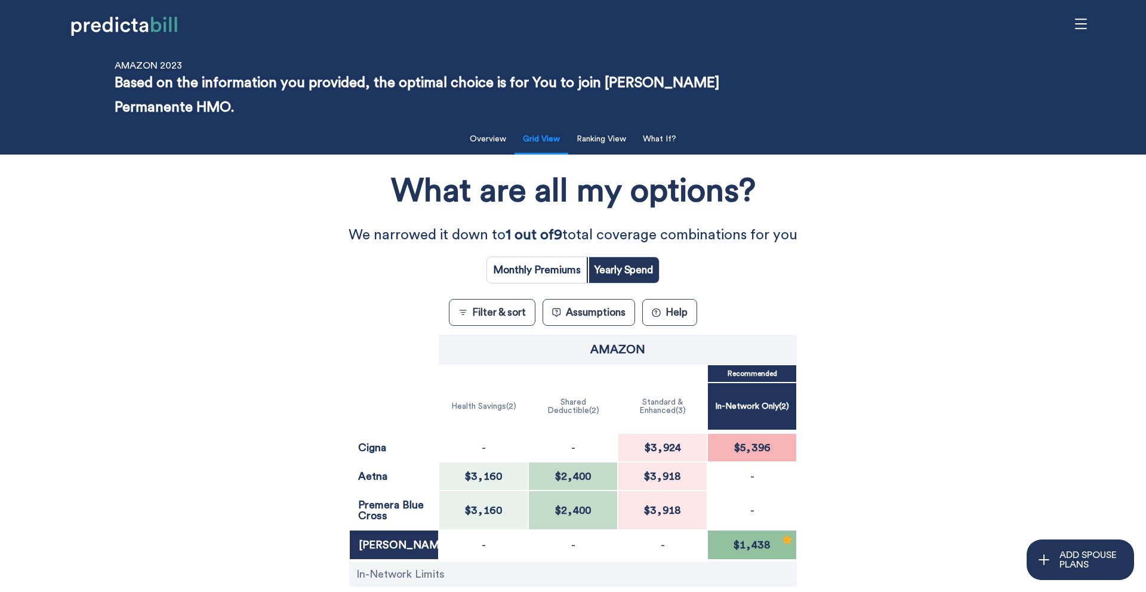
click at [504, 306] on button "Filter & sort" at bounding box center [492, 312] width 87 height 27
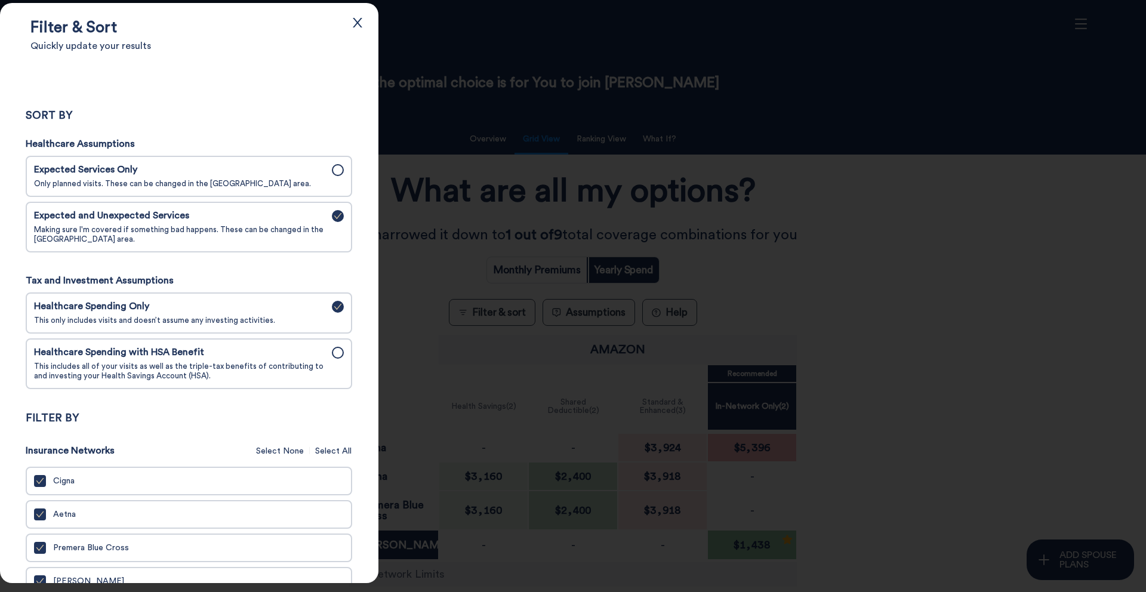
click at [282, 365] on span "This includes all of your visits as well as the triple-tax benefits of contribu…" at bounding box center [179, 371] width 291 height 19
click at [0, 0] on input "Healthcare Spending with HSA Benefit This includes all of your visits as well a…" at bounding box center [0, 0] width 0 height 0
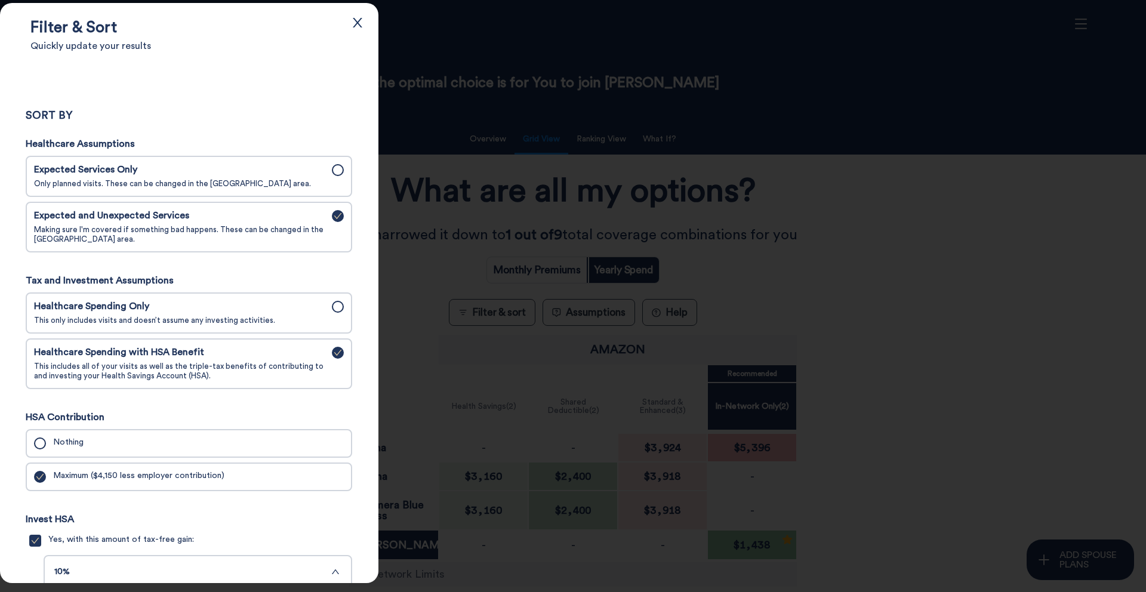
click at [315, 175] on span "Expected Services Only" at bounding box center [179, 169] width 291 height 11
click at [0, 0] on input "Expected Services Only Only planned visits. These can be changed in the Assumpt…" at bounding box center [0, 0] width 0 height 0
click at [608, 118] on div at bounding box center [573, 296] width 1146 height 592
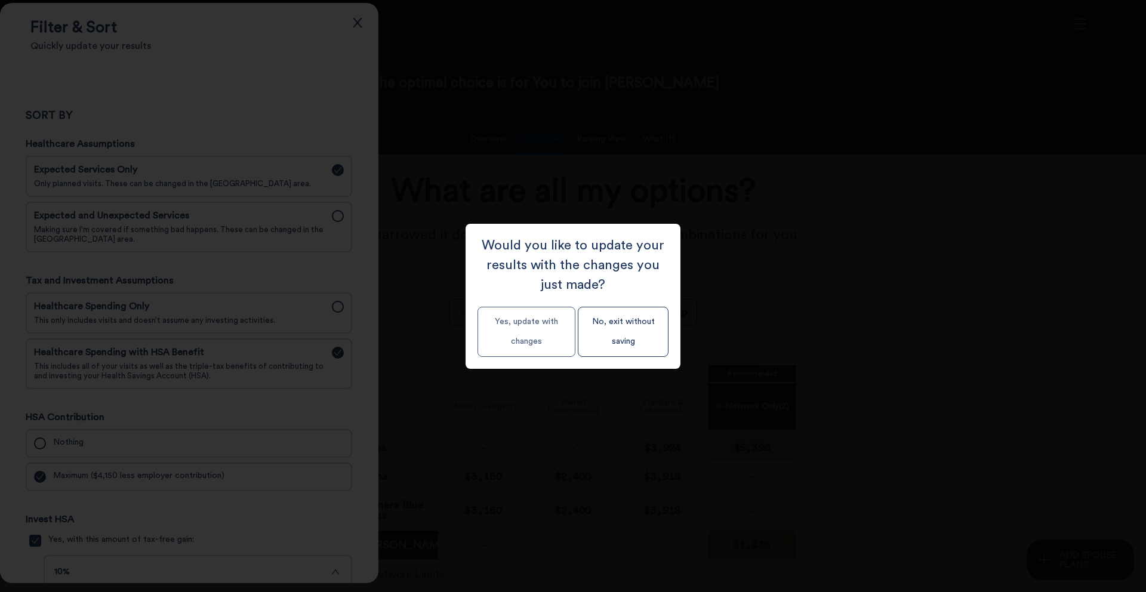
click at [549, 322] on button "Yes, update with changes" at bounding box center [527, 332] width 98 height 50
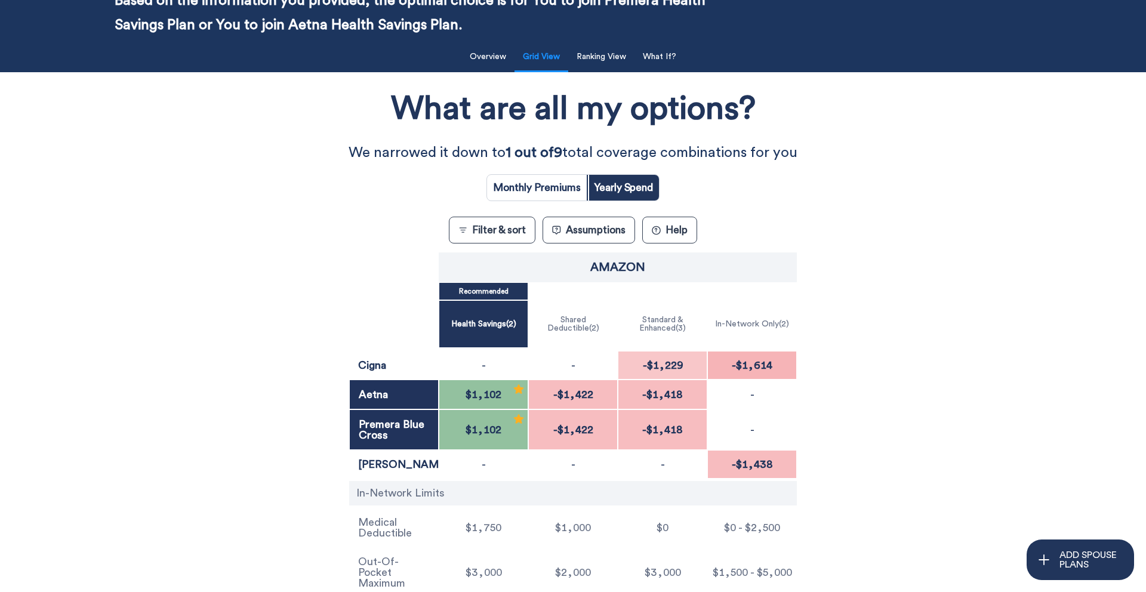
scroll to position [103, 0]
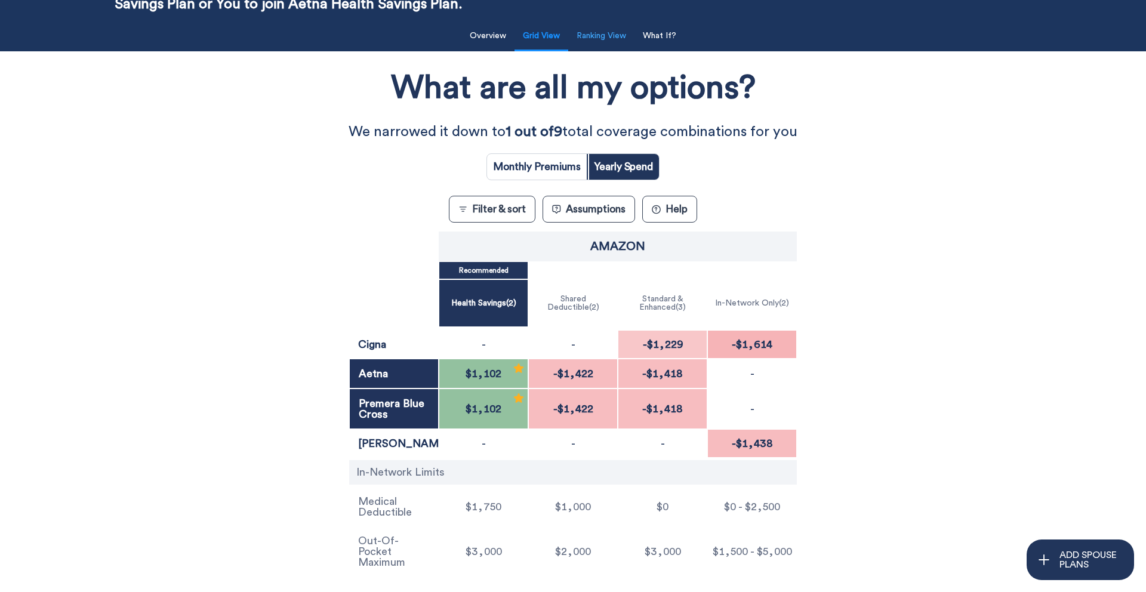
click at [608, 39] on button "Ranking View" at bounding box center [602, 36] width 64 height 24
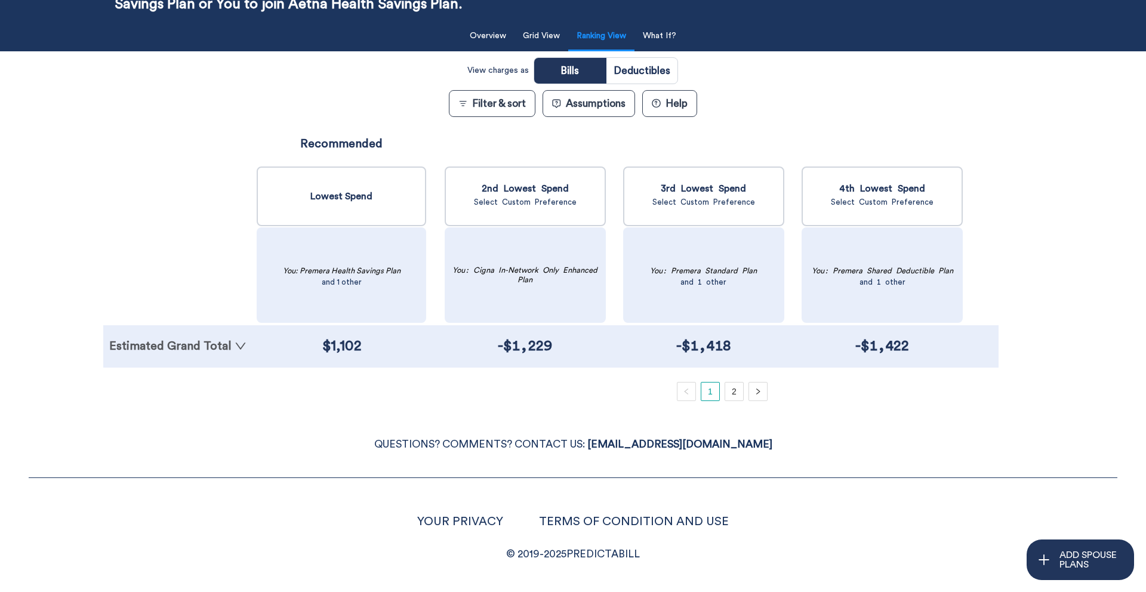
click at [191, 345] on link "Estimated Grand Total" at bounding box center [177, 346] width 137 height 12
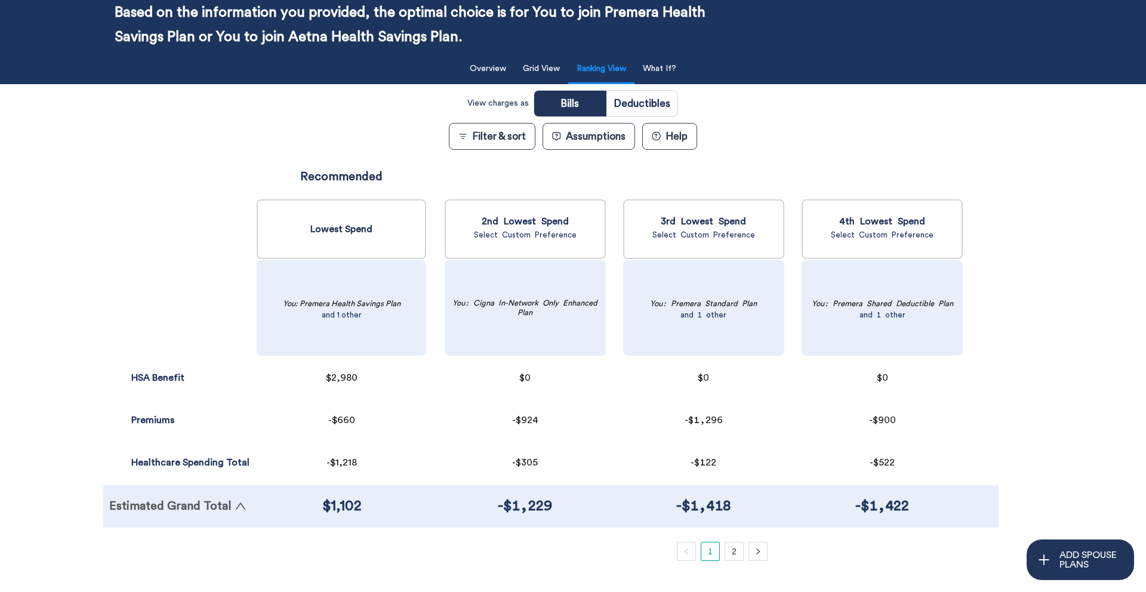
scroll to position [67, 0]
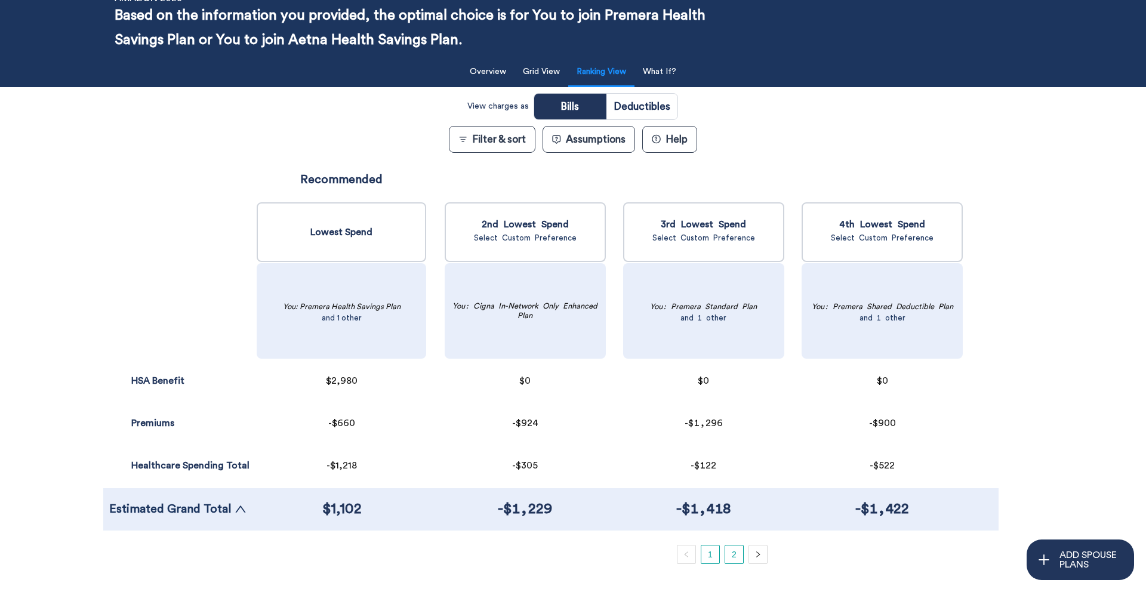
click at [736, 496] on link "2" at bounding box center [734, 555] width 18 height 18
click at [658, 101] on input "radio" at bounding box center [642, 107] width 71 height 26
radio input "true"
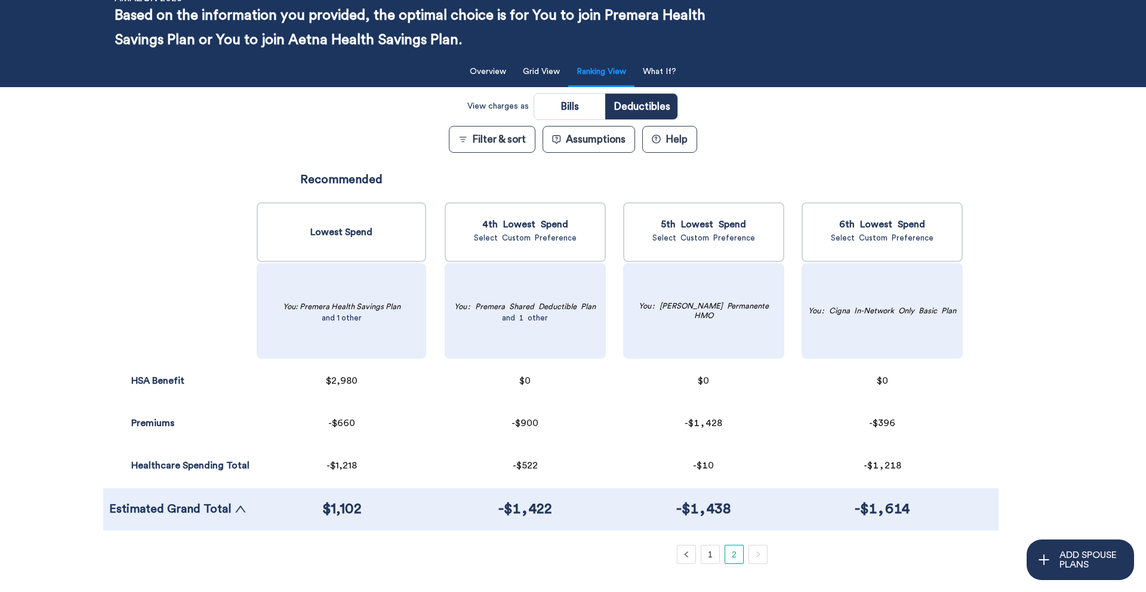
click at [565, 115] on input "radio" at bounding box center [569, 107] width 71 height 26
radio input "true"
click at [644, 67] on button "What If?" at bounding box center [660, 72] width 48 height 24
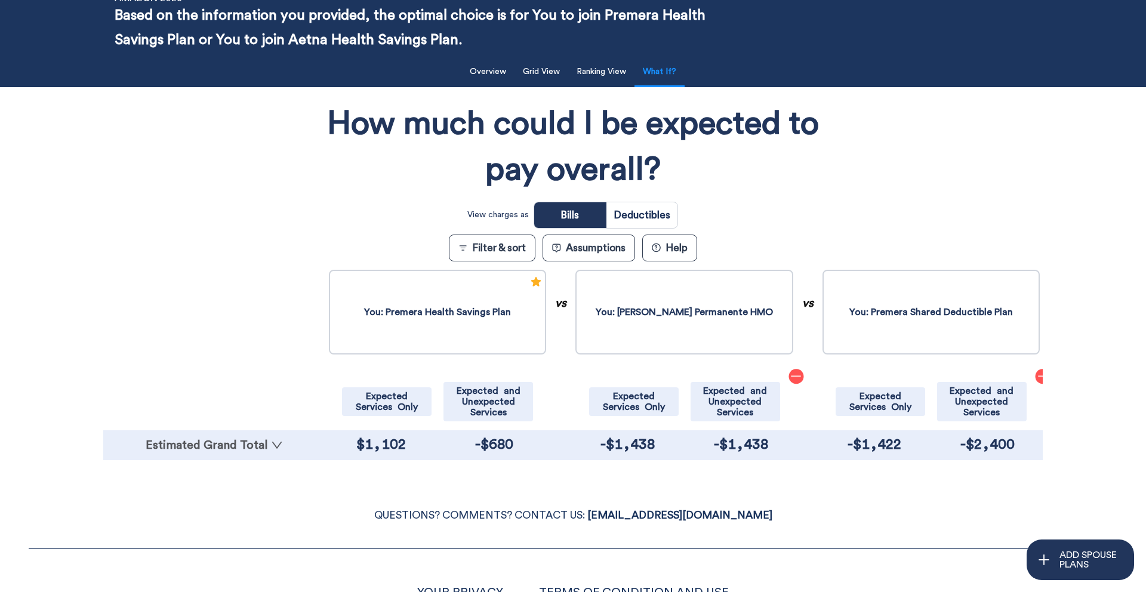
click at [256, 442] on link "Estimated Grand Total" at bounding box center [214, 445] width 211 height 12
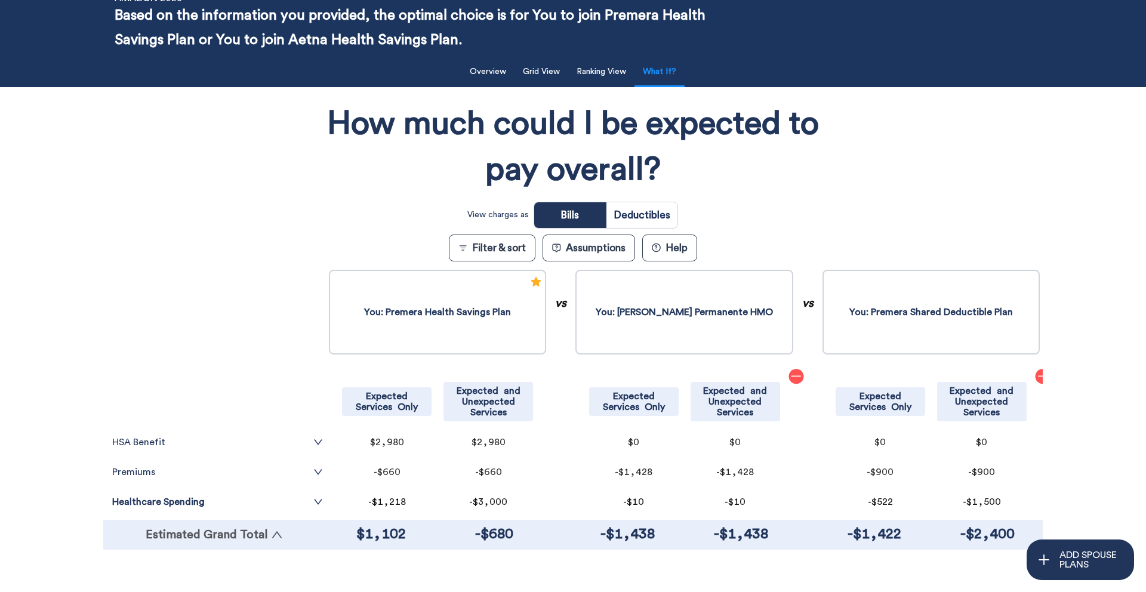
scroll to position [181, 0]
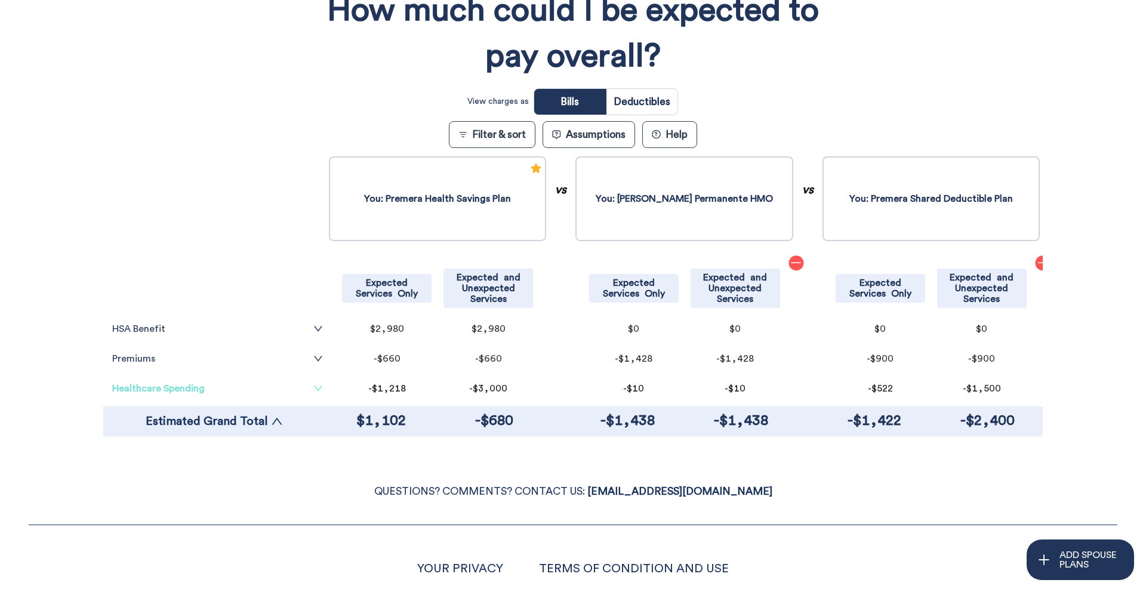
click at [306, 390] on link "Healthcare Spending" at bounding box center [217, 389] width 211 height 10
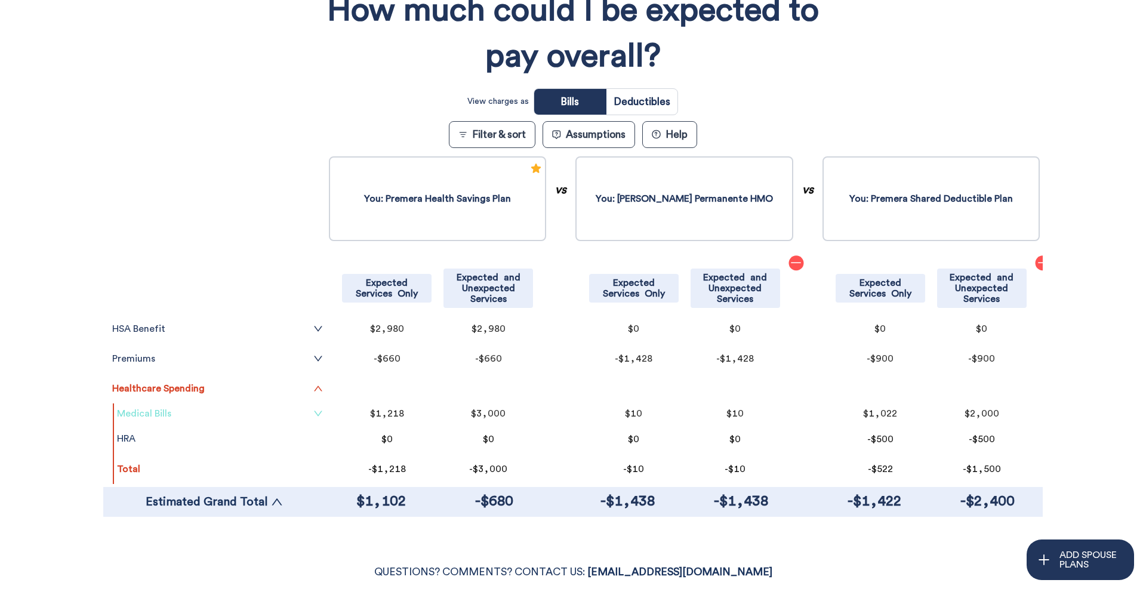
click at [246, 414] on link "Medical Bills" at bounding box center [220, 414] width 206 height 10
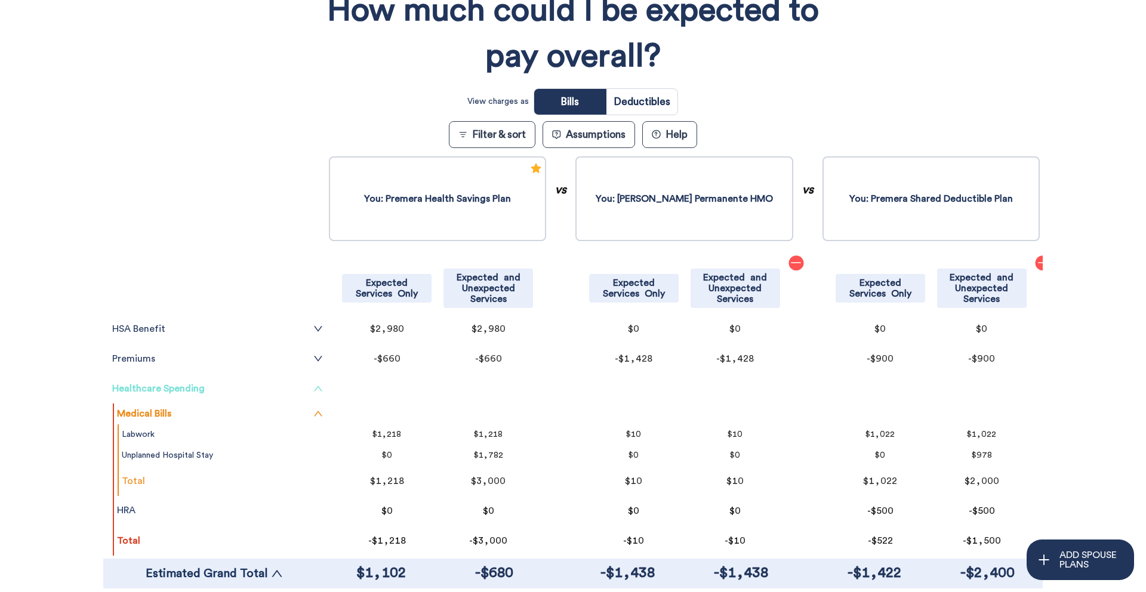
click at [313, 390] on icon "up" at bounding box center [318, 389] width 10 height 10
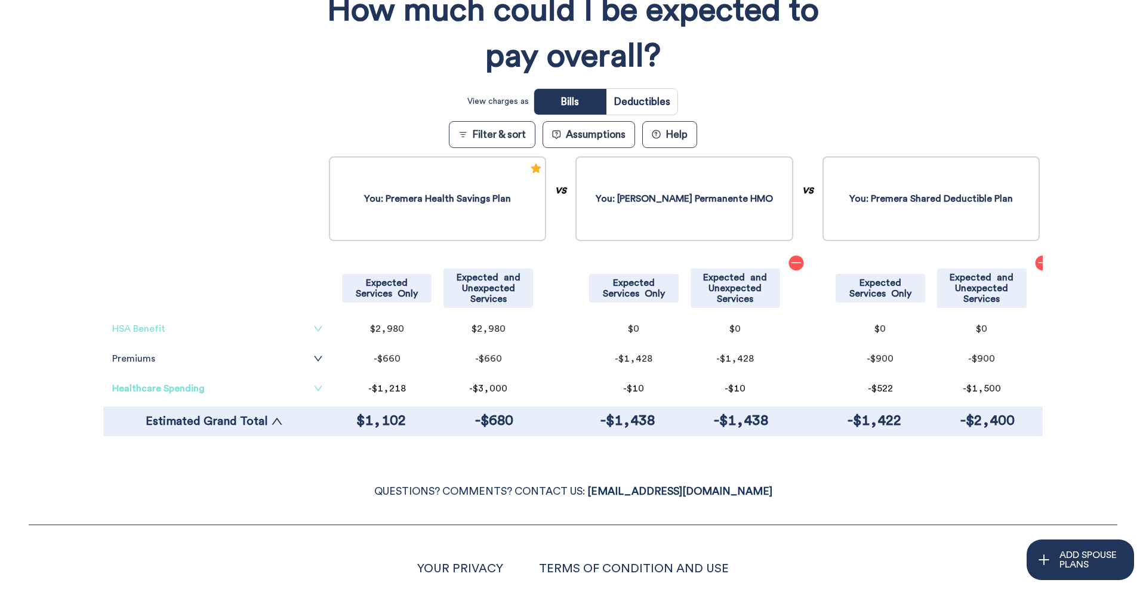
click at [314, 328] on icon "down" at bounding box center [318, 328] width 8 height 5
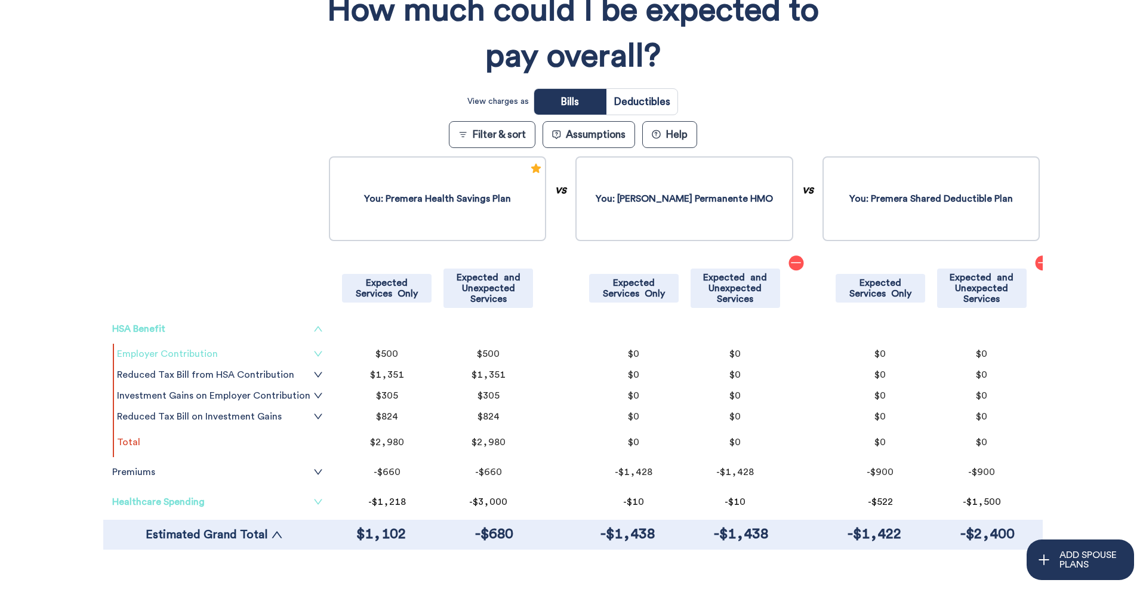
click at [177, 357] on link "Employer Contribution" at bounding box center [220, 354] width 206 height 10
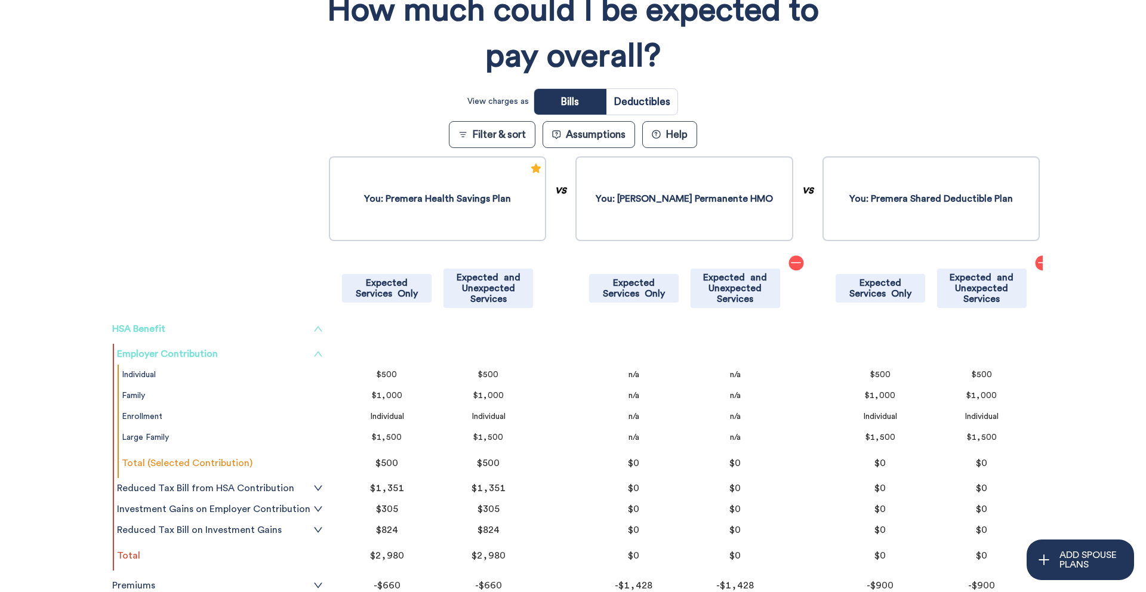
click at [186, 353] on link "Employer Contribution" at bounding box center [220, 354] width 206 height 10
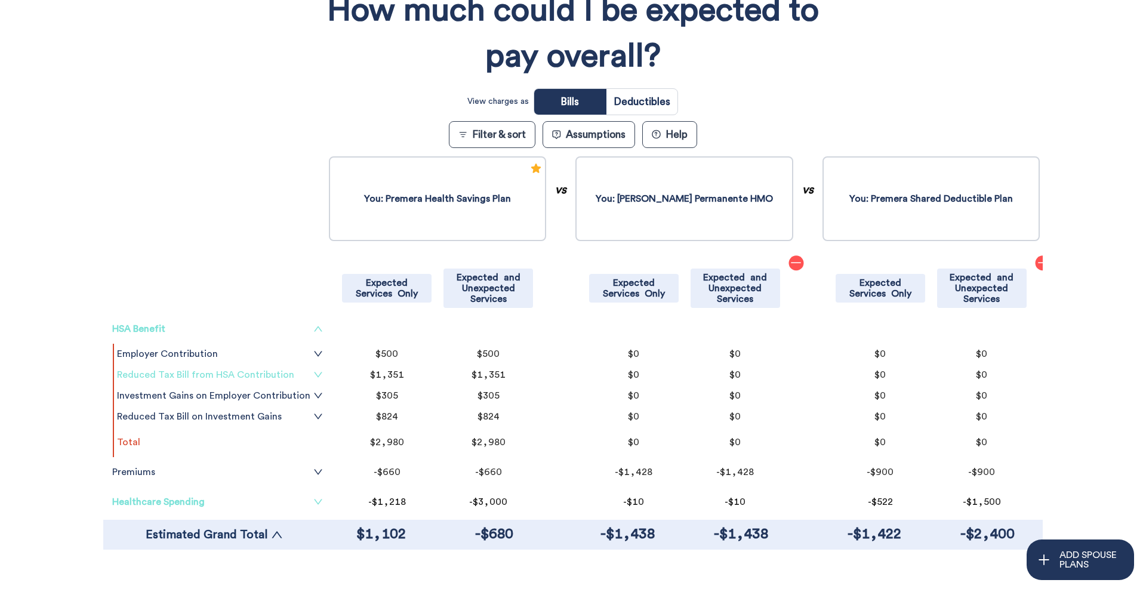
click at [241, 374] on link "Reduced Tax Bill from HSA Contribution" at bounding box center [220, 375] width 206 height 10
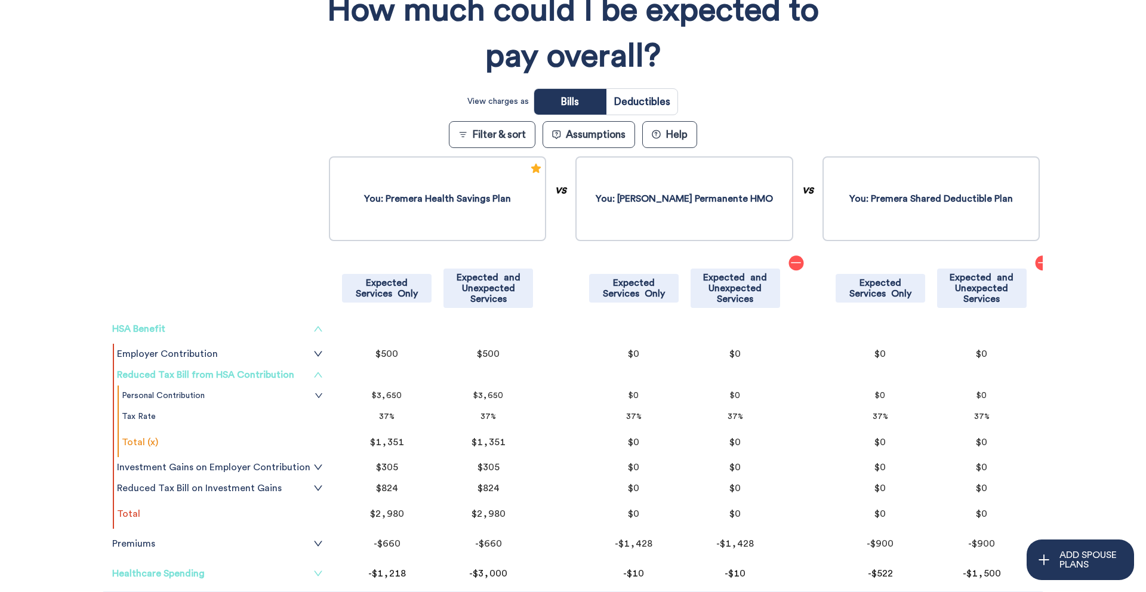
click at [241, 374] on link "Reduced Tax Bill from HSA Contribution" at bounding box center [220, 375] width 206 height 10
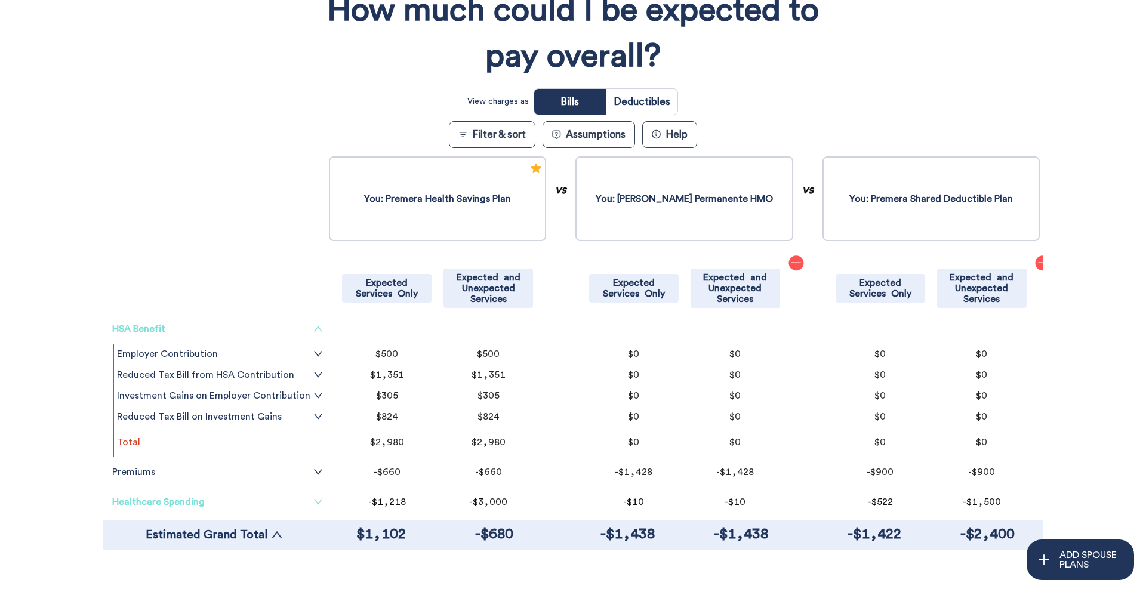
click at [313, 330] on icon "up" at bounding box center [318, 329] width 10 height 10
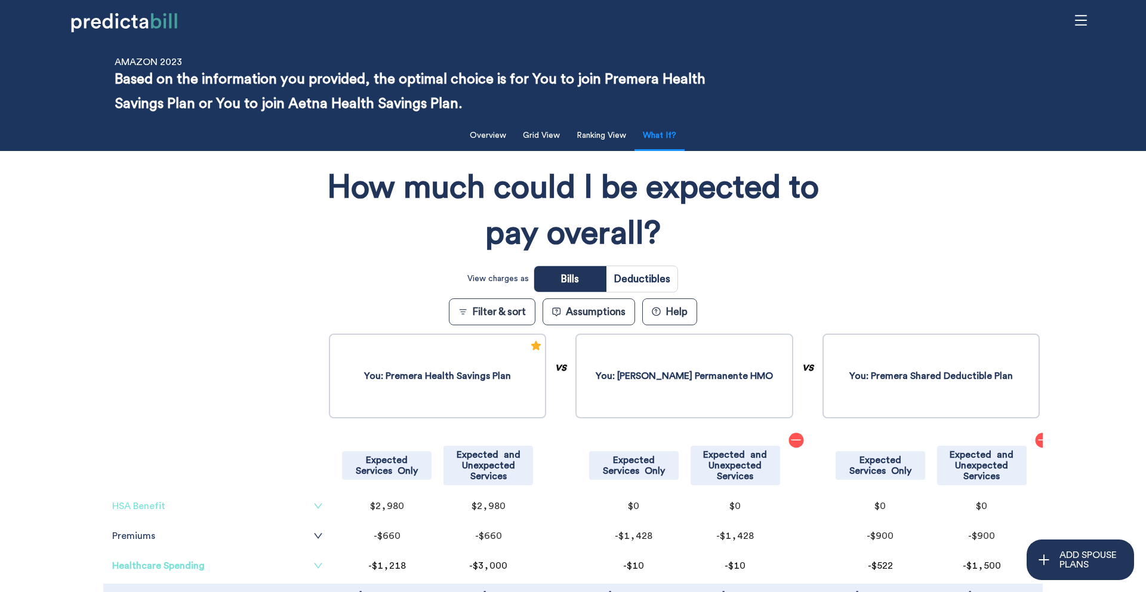
scroll to position [0, 0]
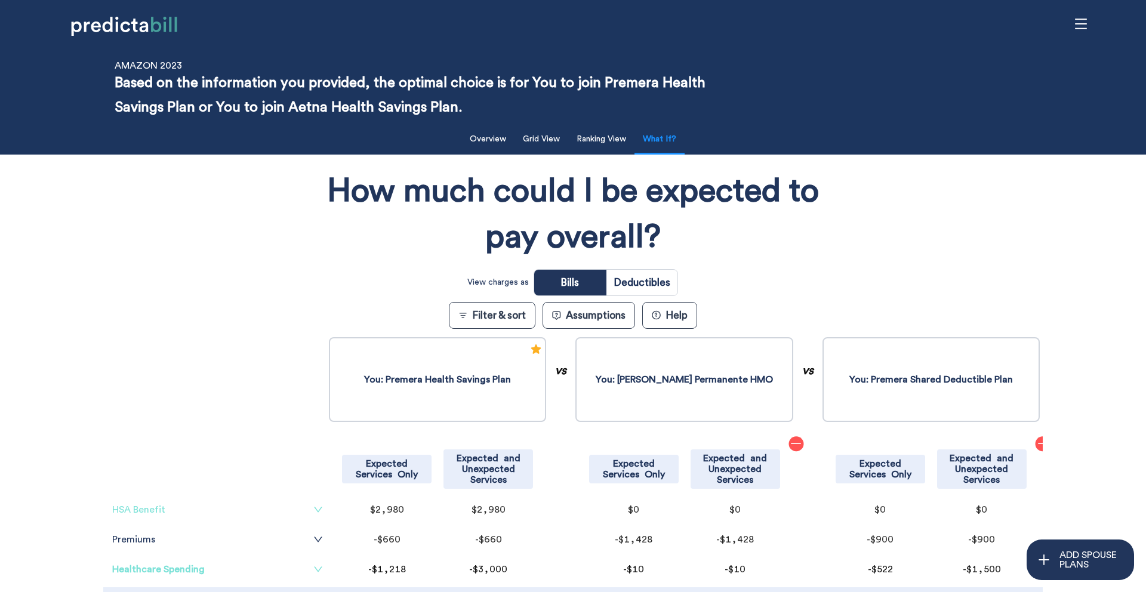
click at [242, 270] on div "How much could I be expected to pay overall? View charges as Bills Deductibles …" at bounding box center [573, 395] width 940 height 469
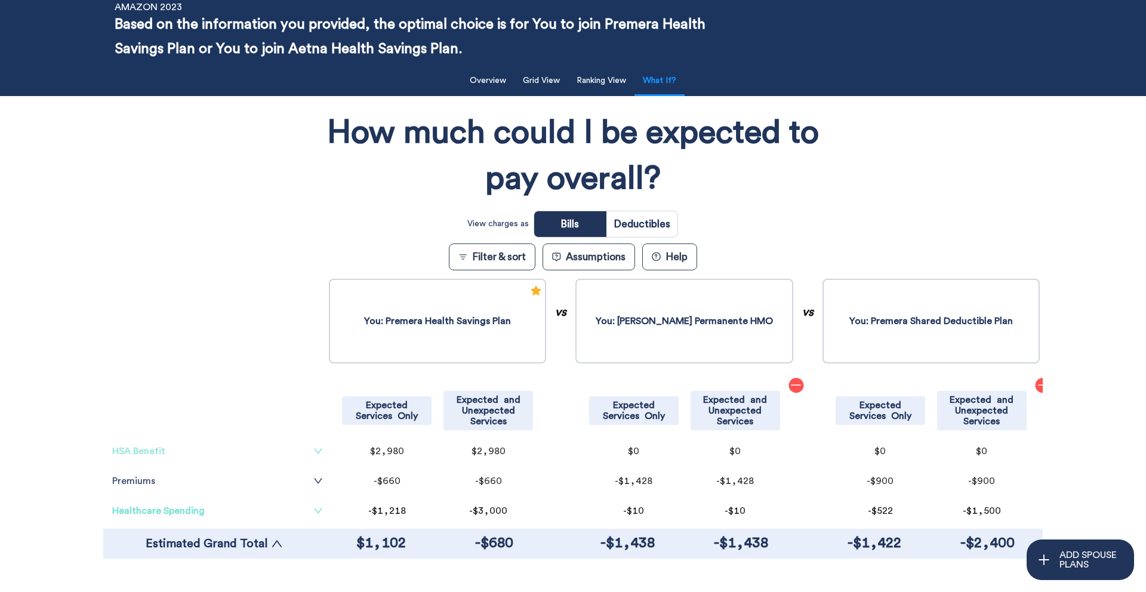
scroll to position [58, 0]
click at [544, 90] on button "Grid View" at bounding box center [541, 81] width 51 height 24
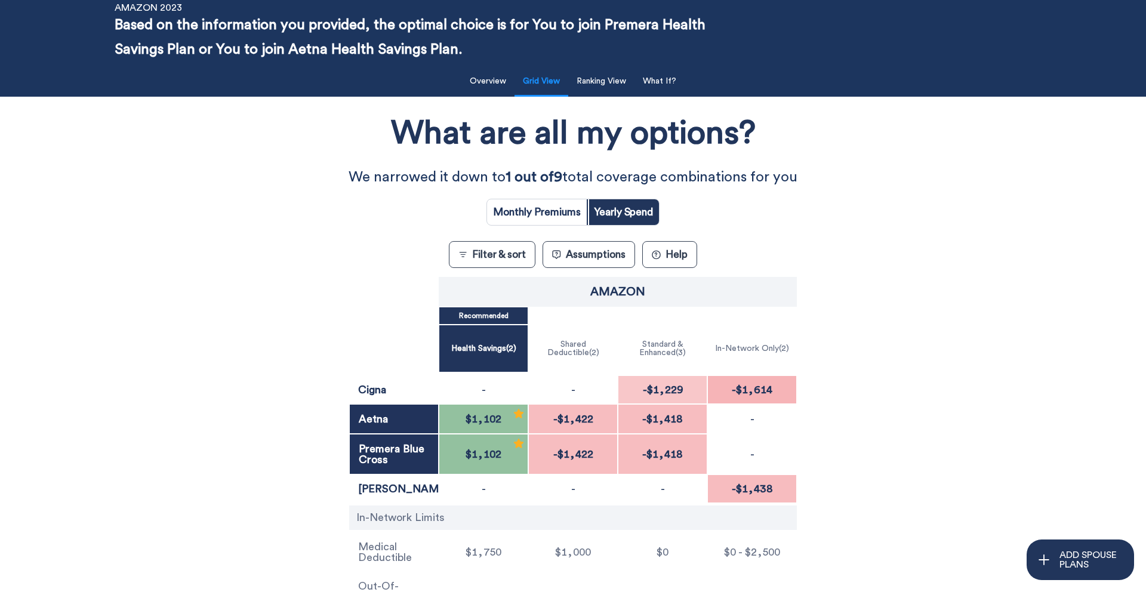
click at [623, 250] on button "Assumptions" at bounding box center [589, 254] width 93 height 27
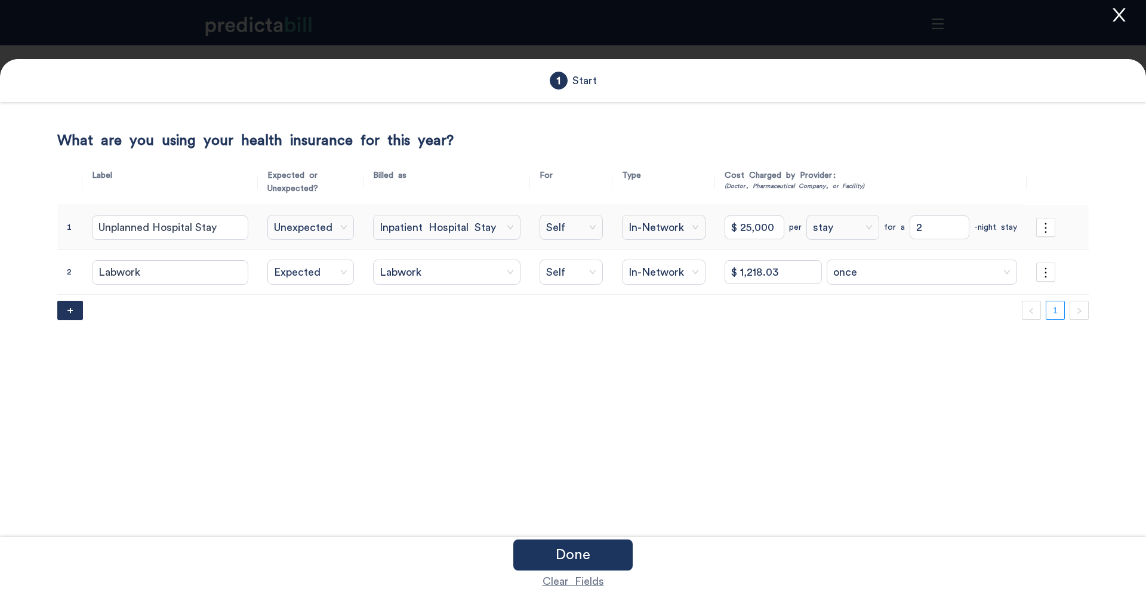
click at [743, 228] on input "$ 25,000" at bounding box center [755, 228] width 60 height 24
click at [744, 277] on input "$ 1,218.03" at bounding box center [773, 272] width 97 height 24
click at [752, 273] on input "$ 1,218.03" at bounding box center [773, 272] width 97 height 24
type input "$ 1,500"
click at [877, 16] on icon "close" at bounding box center [1119, 15] width 18 height 18
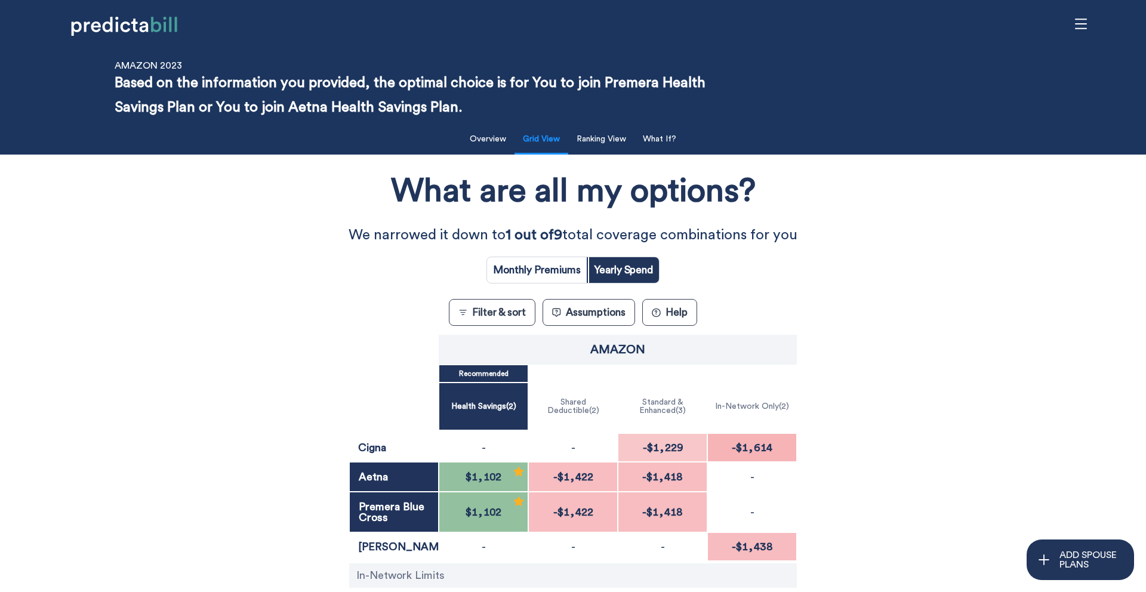
click at [663, 318] on button "? Help" at bounding box center [669, 312] width 55 height 27
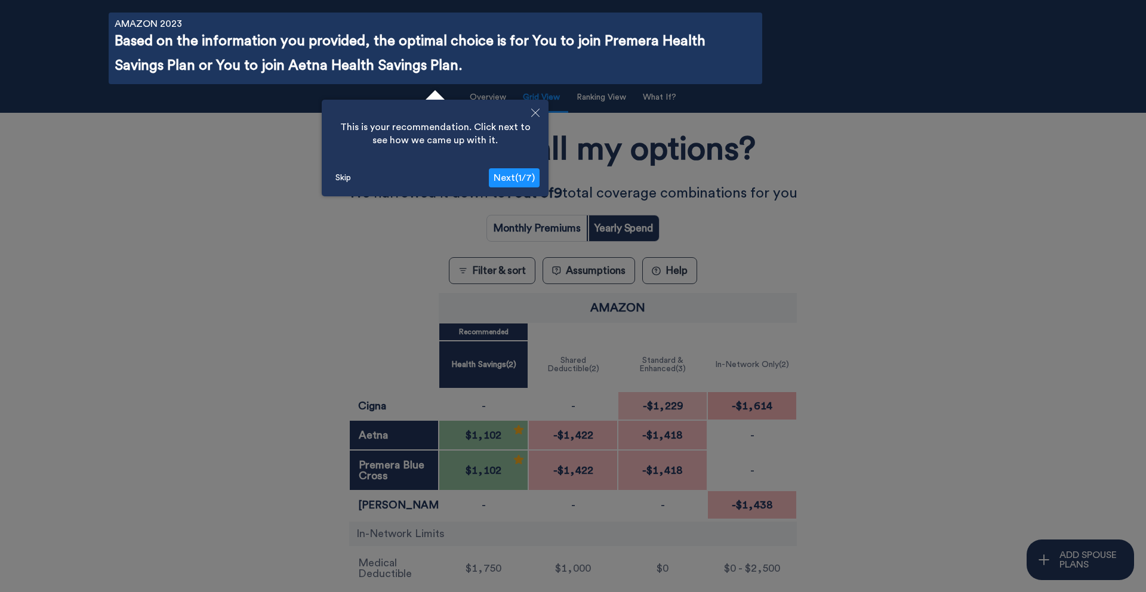
scroll to position [42, 0]
click at [513, 176] on span "Next ( 1 / 7 )" at bounding box center [514, 178] width 41 height 10
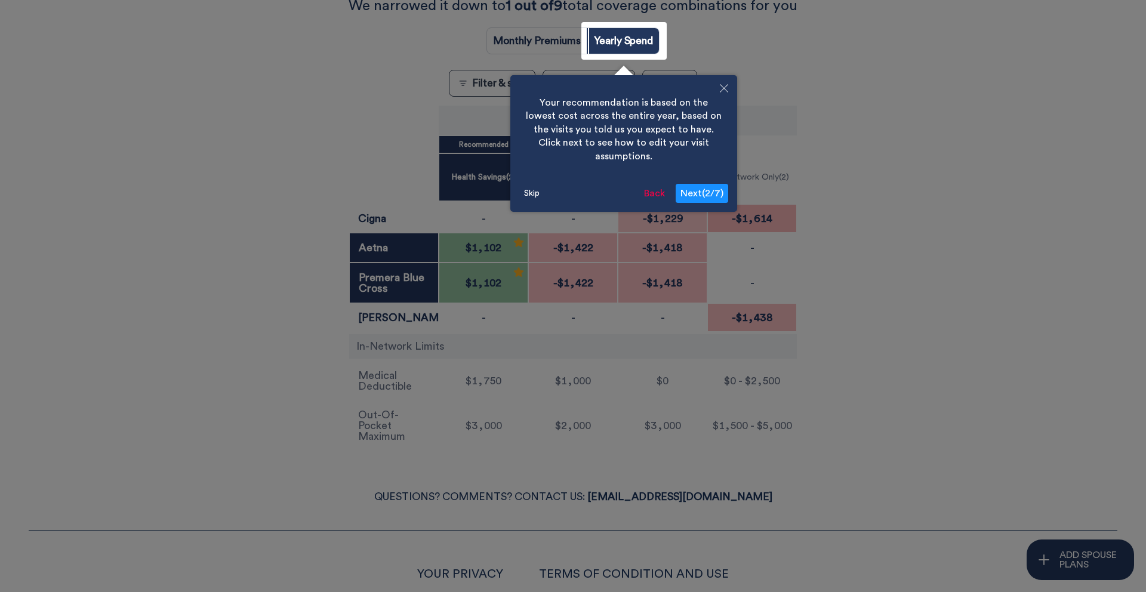
scroll to position [239, 0]
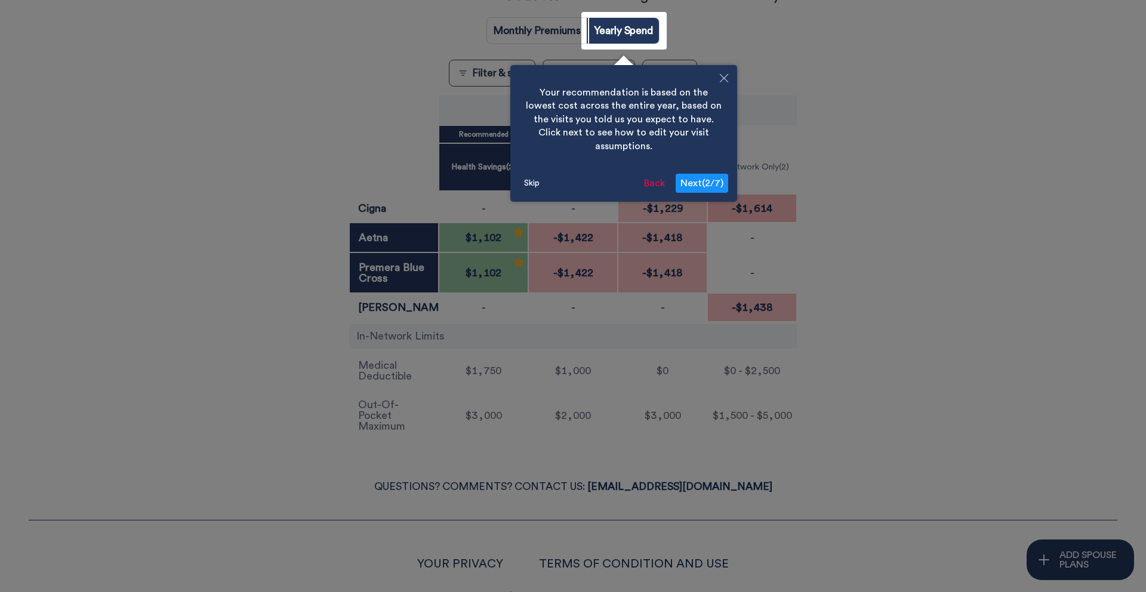
click at [713, 179] on span "Next ( 2 / 7 )" at bounding box center [702, 184] width 43 height 10
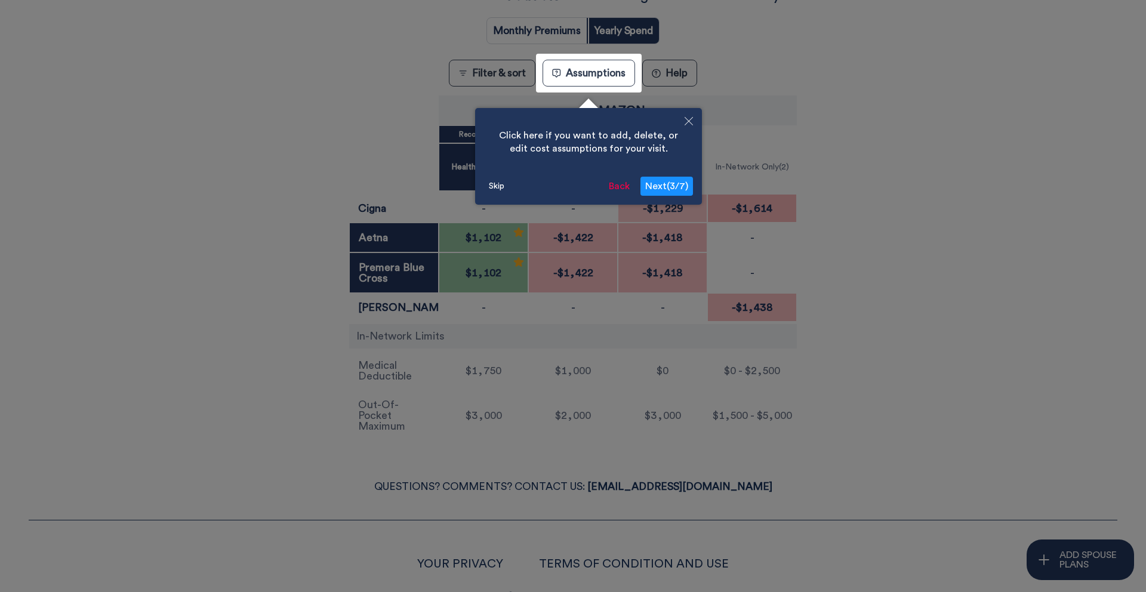
scroll to position [276, 0]
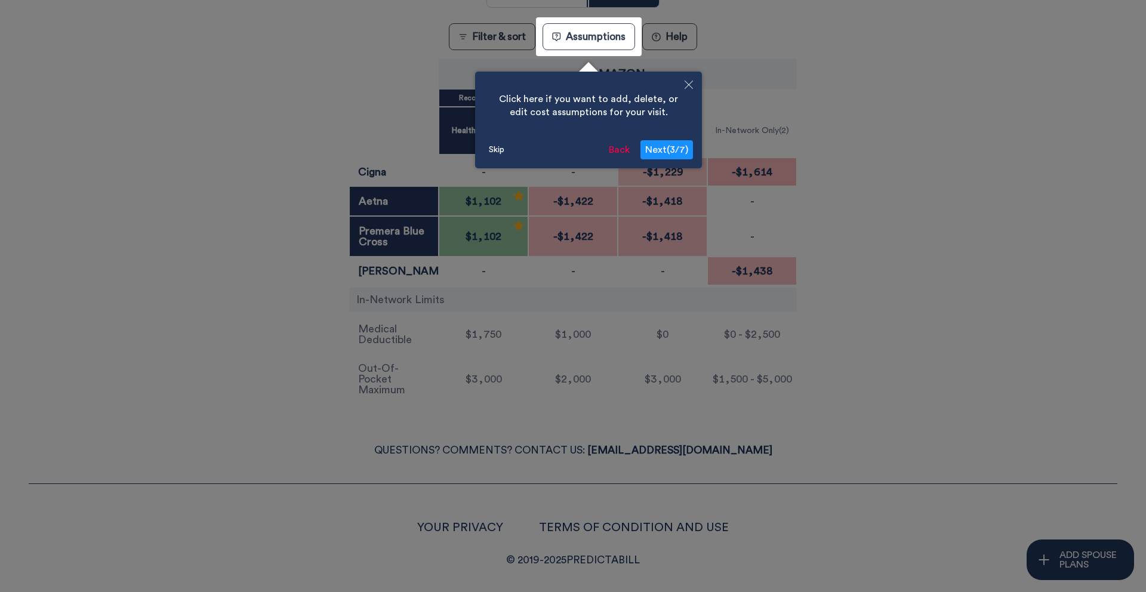
click at [687, 82] on icon "Close" at bounding box center [689, 85] width 8 height 8
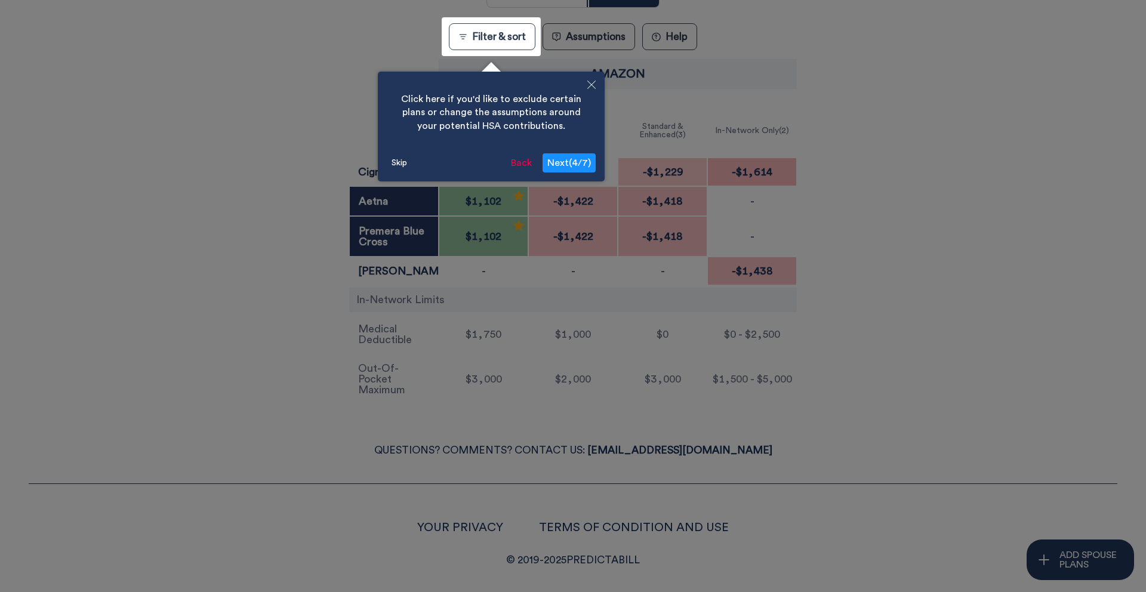
click at [570, 36] on div at bounding box center [573, 158] width 1146 height 868
click at [396, 164] on button "Skip" at bounding box center [399, 163] width 25 height 18
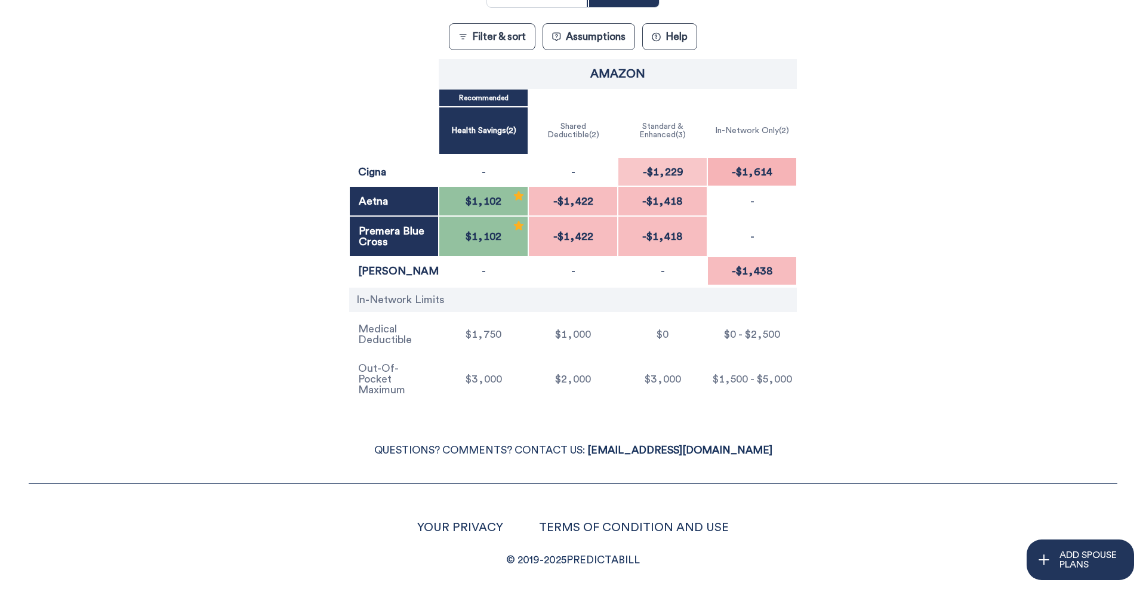
click at [583, 38] on button "Assumptions" at bounding box center [589, 36] width 93 height 27
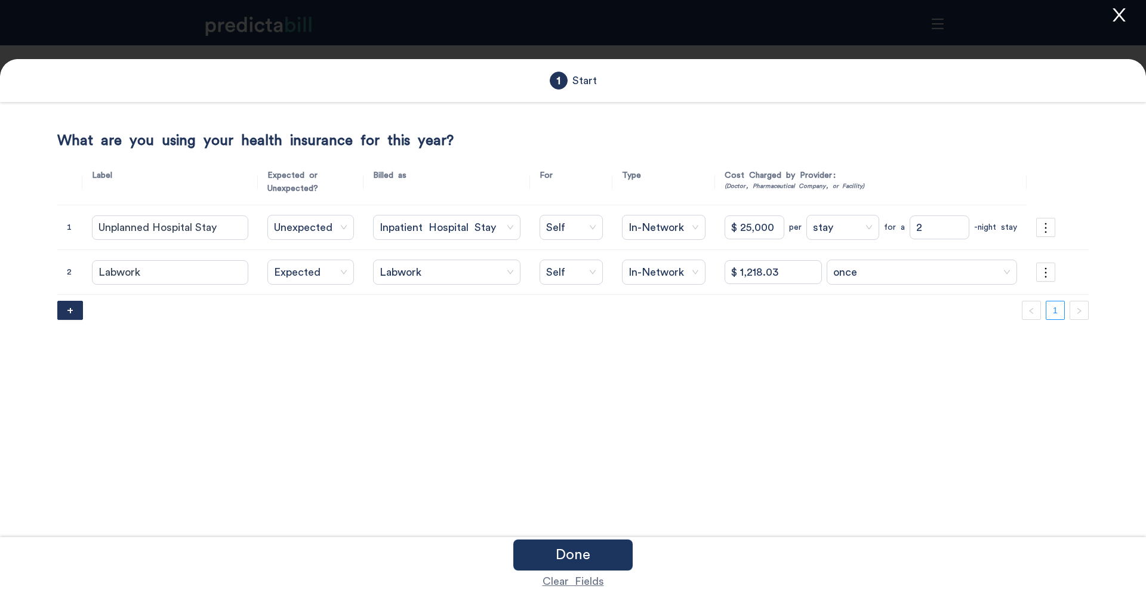
click at [877, 13] on icon "close" at bounding box center [1119, 14] width 13 height 13
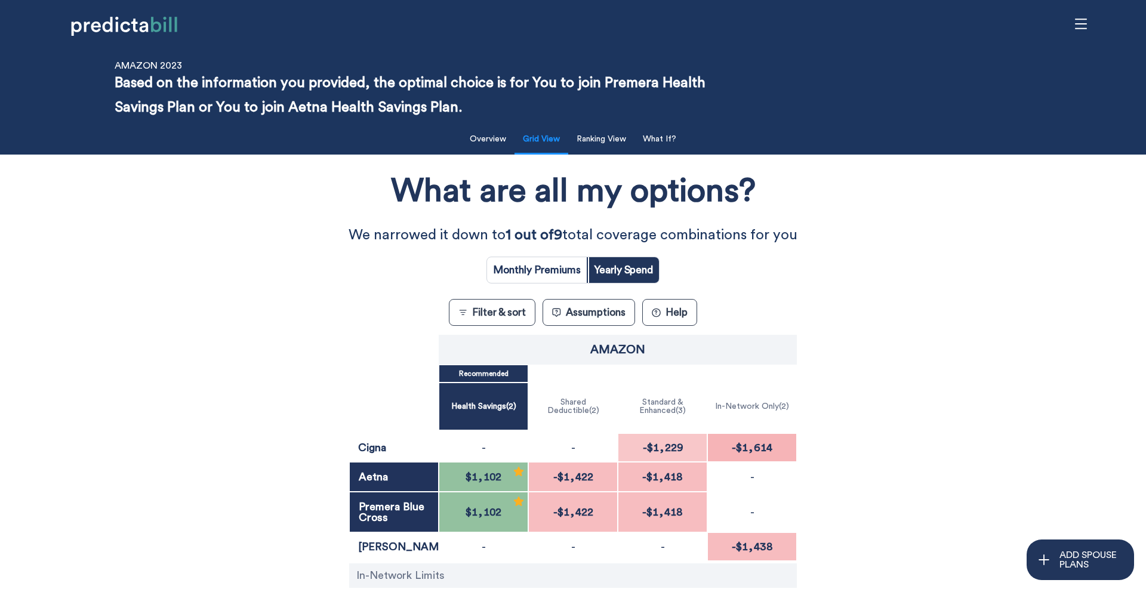
click at [254, 389] on div "Amazon Recommended Health Savings ( 2 ) Shared Deductible ( 2 ) Standard & Enha…" at bounding box center [573, 507] width 1032 height 351
click at [191, 325] on div "What are all my options? We narrowed it down to 1 out of 9 total coverage combi…" at bounding box center [573, 422] width 1032 height 523
click at [310, 351] on div "Amazon Recommended Health Savings ( 2 ) Shared Deductible ( 2 ) Standard & Enha…" at bounding box center [573, 507] width 1032 height 351
click at [877, 496] on p "ADD SPOUSE PLANS" at bounding box center [1092, 559] width 64 height 19
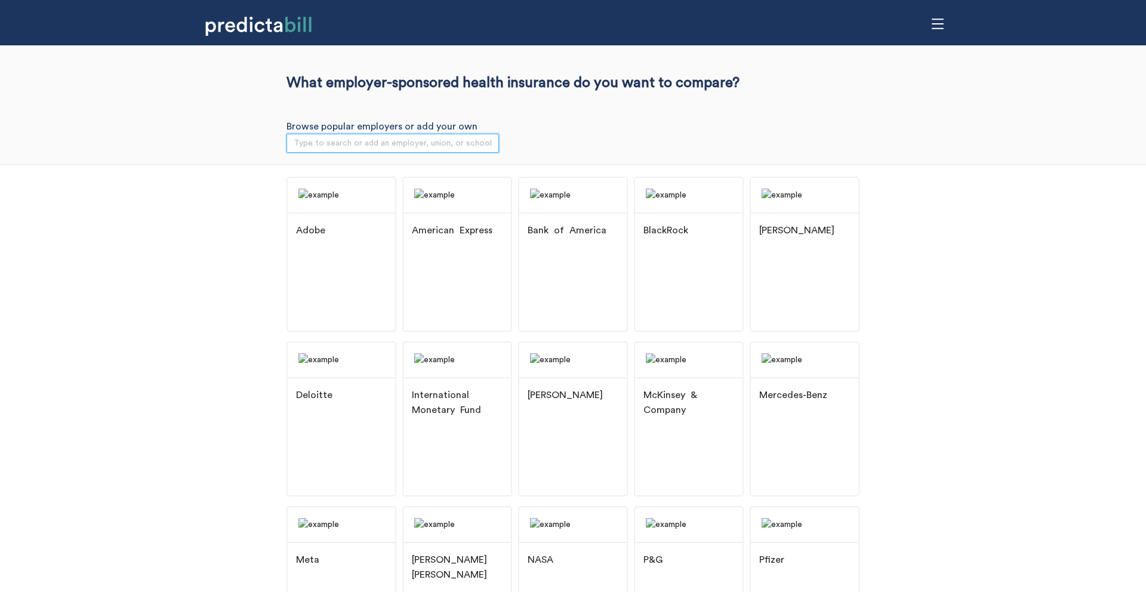
click at [306, 145] on input "search" at bounding box center [393, 143] width 198 height 18
type input "dell"
click at [429, 198] on div "Don't see yours here?" at bounding box center [382, 193] width 177 height 18
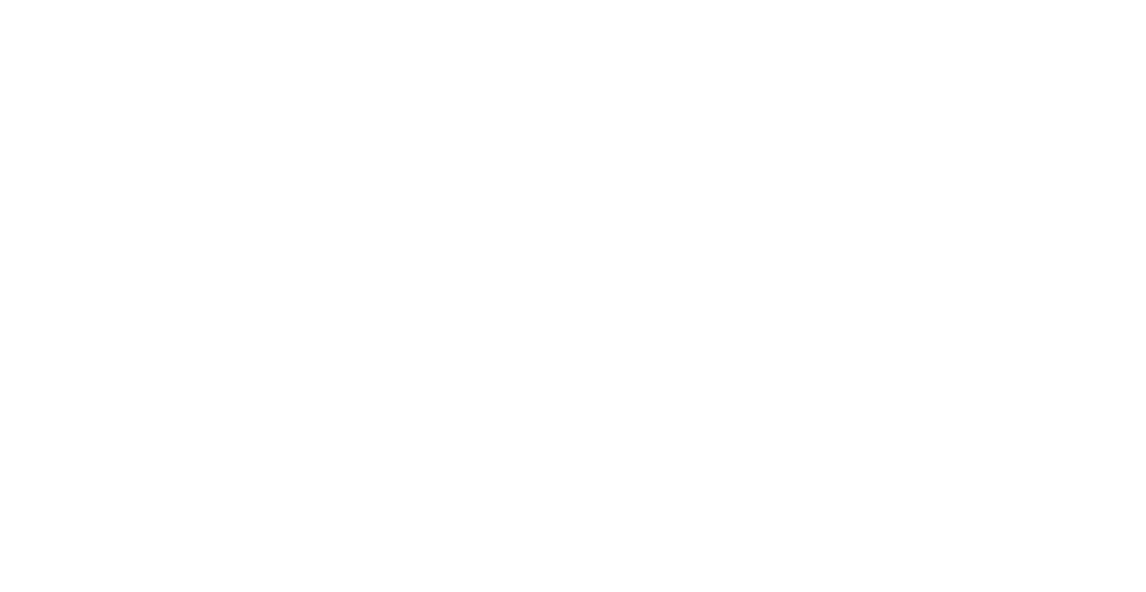
drag, startPoint x: 362, startPoint y: 296, endPoint x: 325, endPoint y: 2, distance: 296.6
click at [362, 295] on body at bounding box center [573, 296] width 1146 height 592
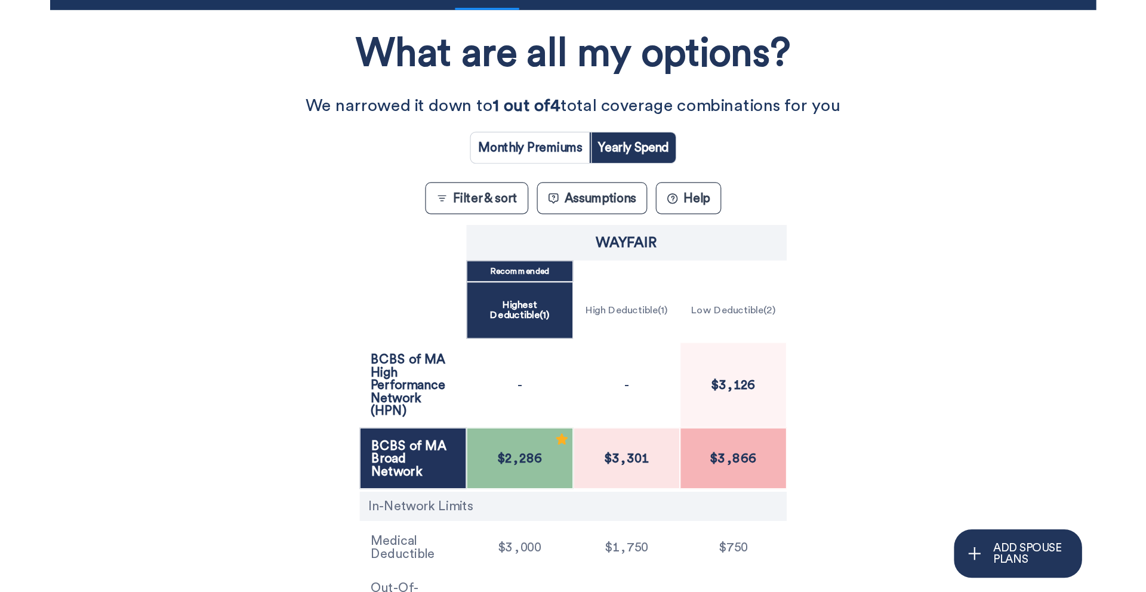
scroll to position [118, 0]
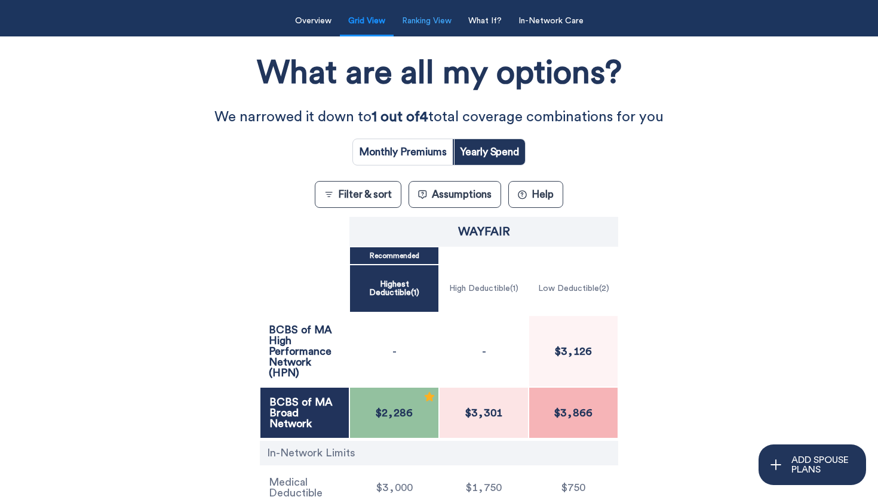
click at [449, 23] on button "Ranking View" at bounding box center [427, 21] width 64 height 24
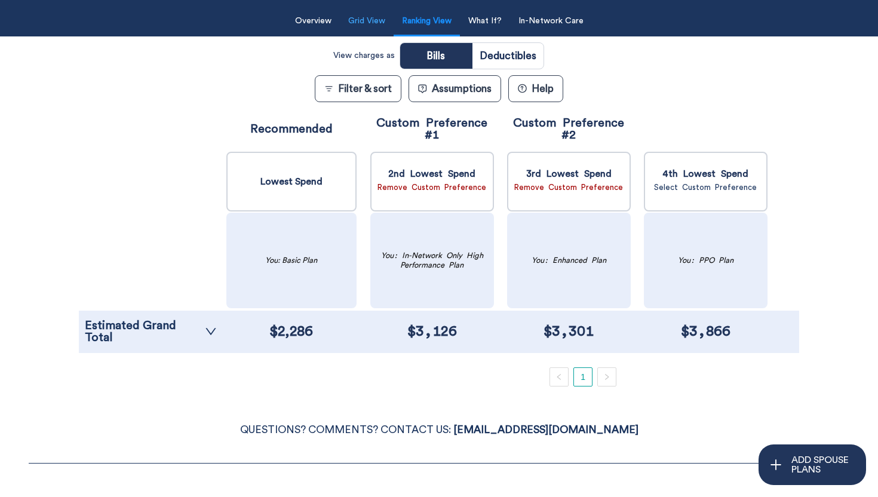
click at [371, 23] on button "Grid View" at bounding box center [366, 21] width 51 height 24
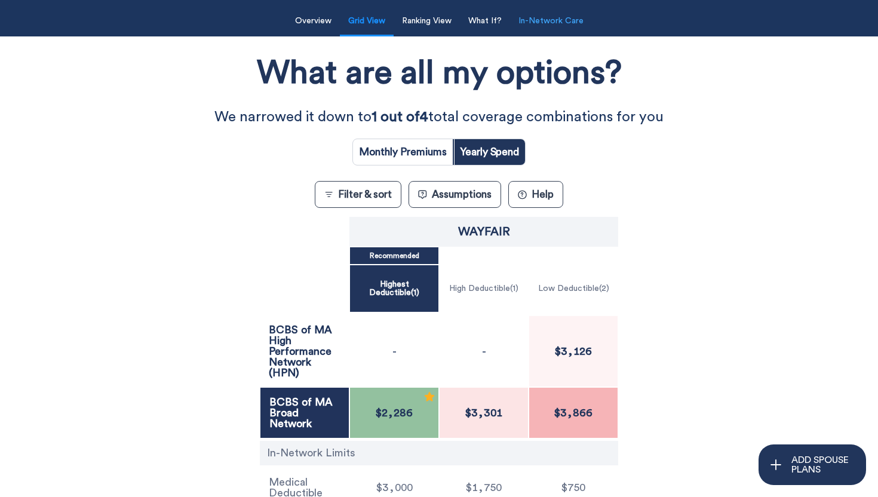
click at [549, 24] on button "In-Network Care" at bounding box center [550, 21] width 79 height 24
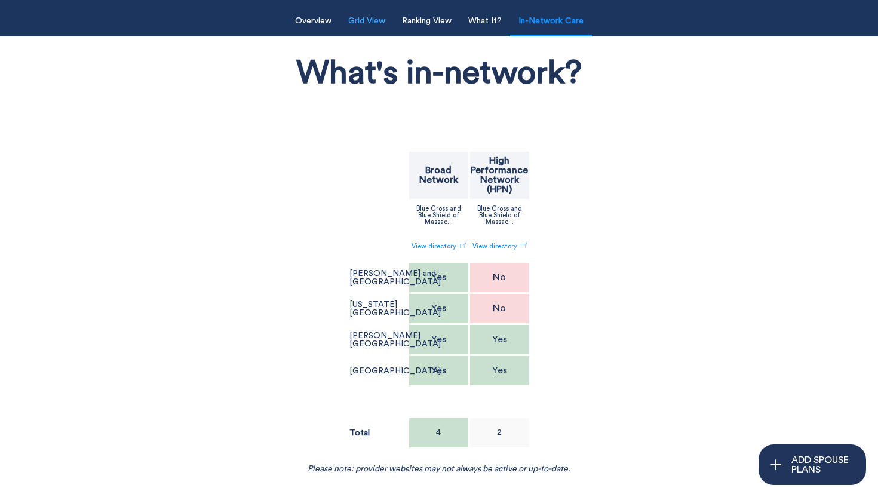
click at [353, 24] on button "Grid View" at bounding box center [366, 21] width 51 height 24
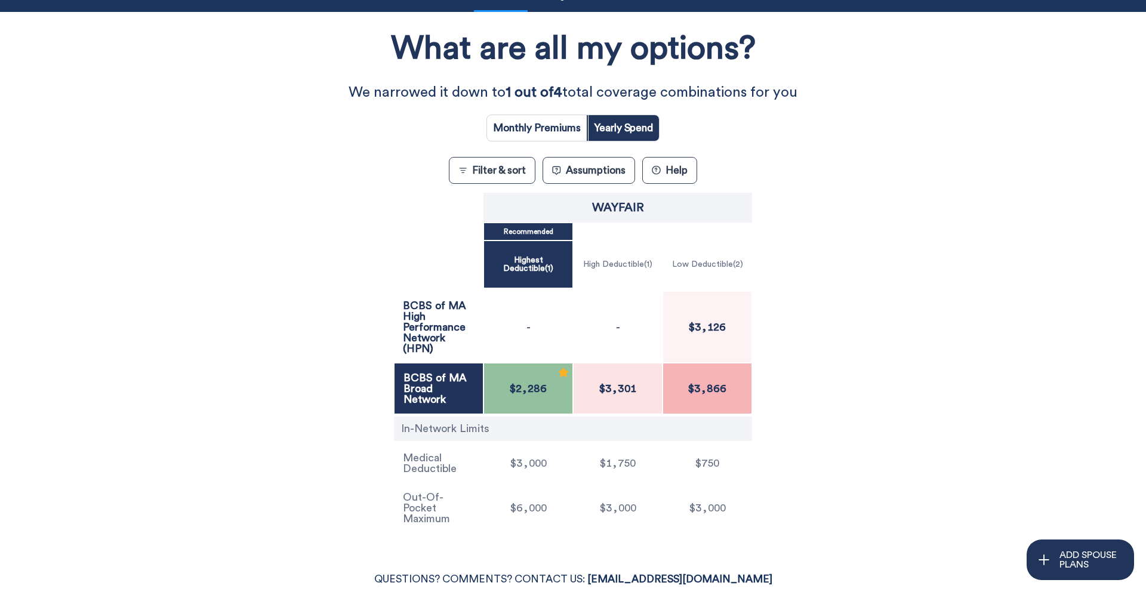
scroll to position [0, 0]
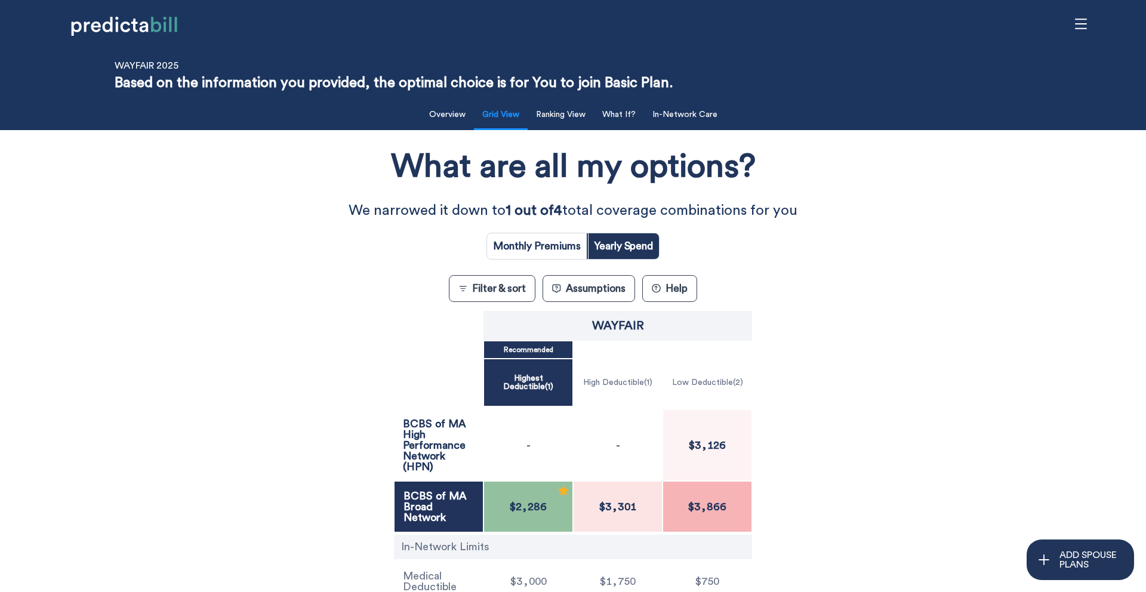
click at [254, 399] on div "Wayfair Recommended Highest Deductible ( 1 ) High Deductible ( 1 ) Low Deductib…" at bounding box center [573, 481] width 1032 height 346
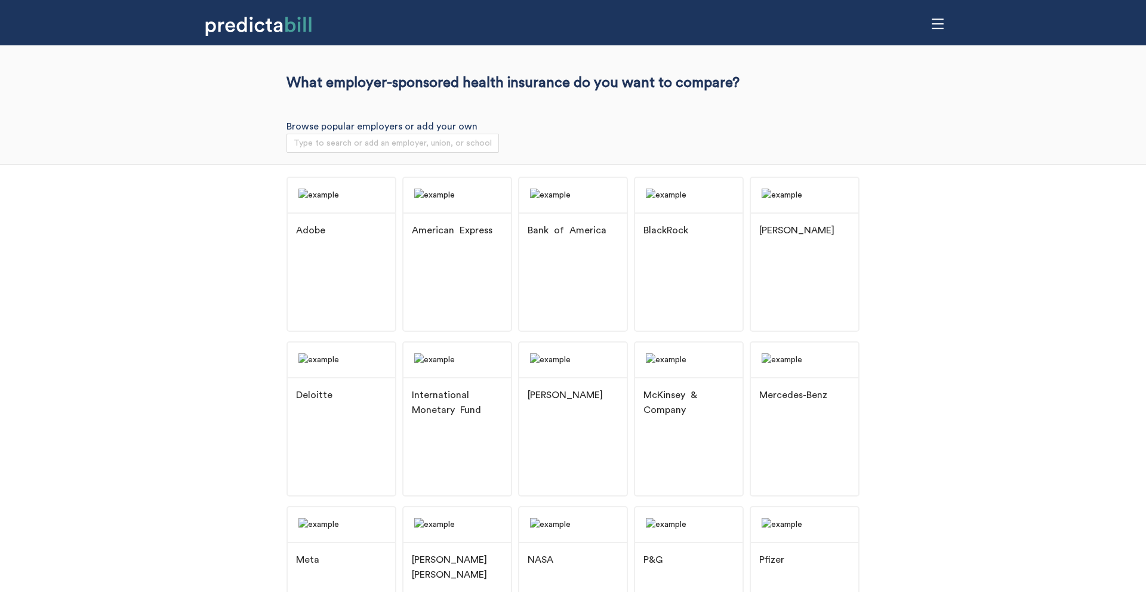
click at [130, 292] on div "Adobe American Express Bank of America BlackRock Booz [PERSON_NAME] Deloitte In…" at bounding box center [573, 505] width 1146 height 682
click at [361, 213] on img at bounding box center [341, 195] width 107 height 35
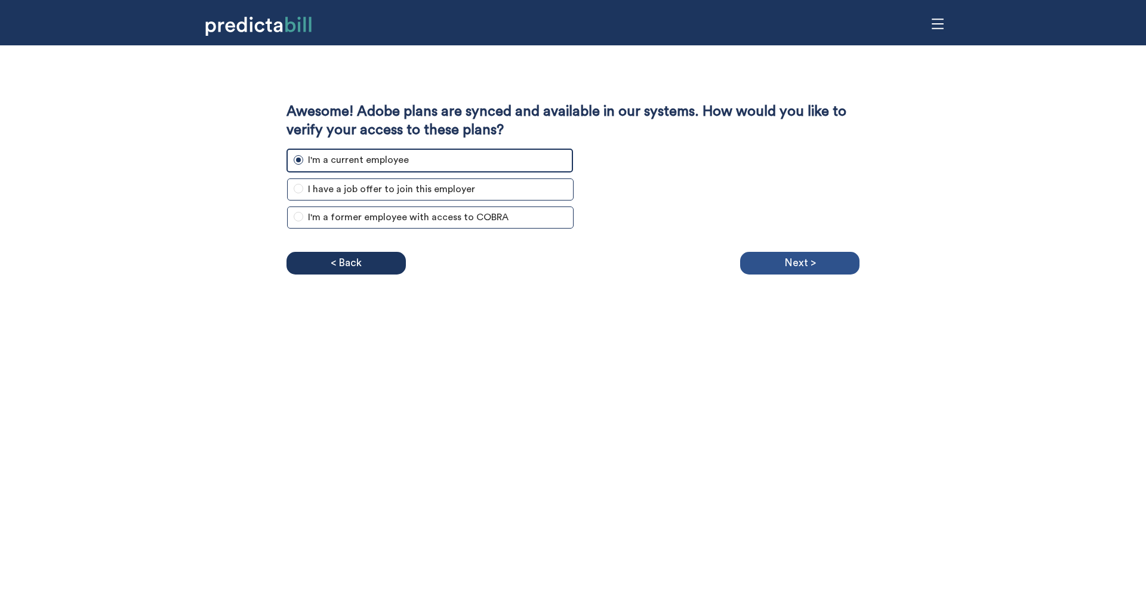
click at [824, 267] on div "Next >" at bounding box center [799, 263] width 119 height 23
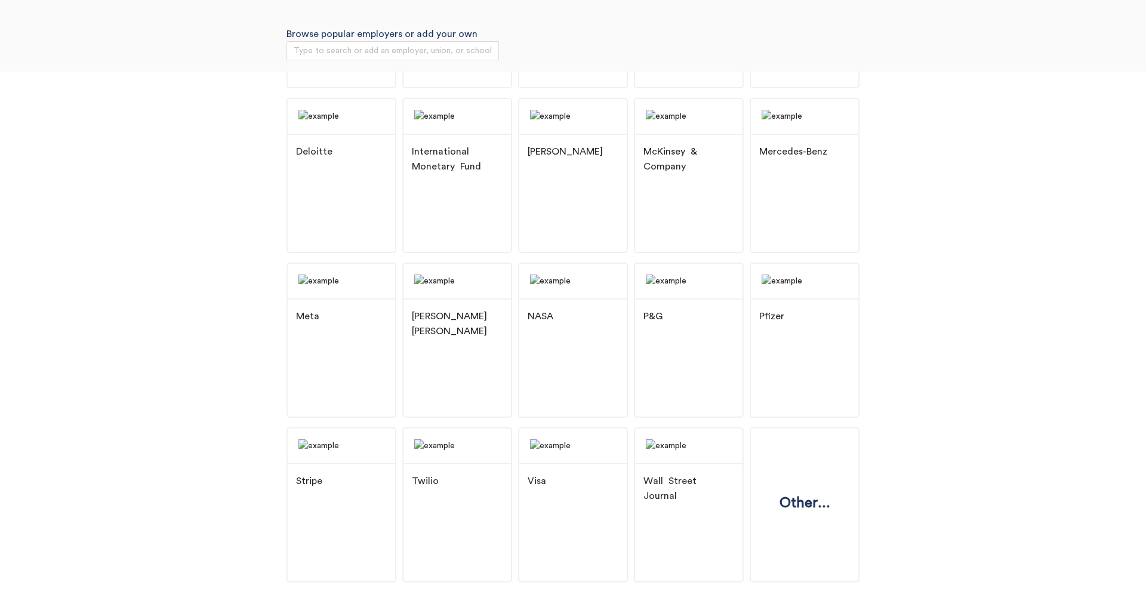
scroll to position [268, 0]
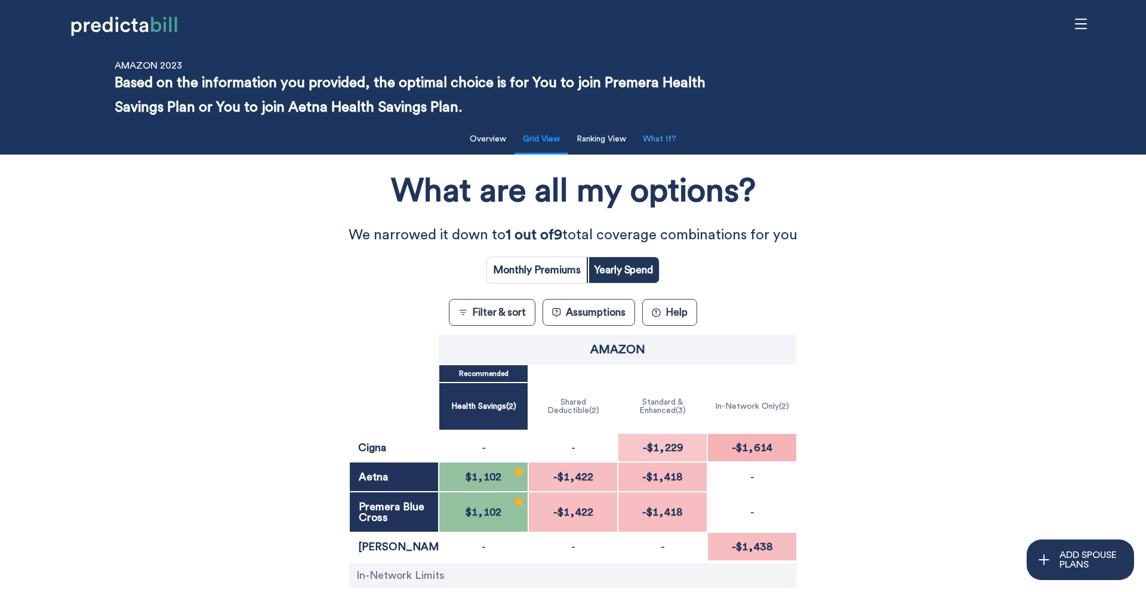
click at [661, 144] on button "What If?" at bounding box center [660, 139] width 48 height 24
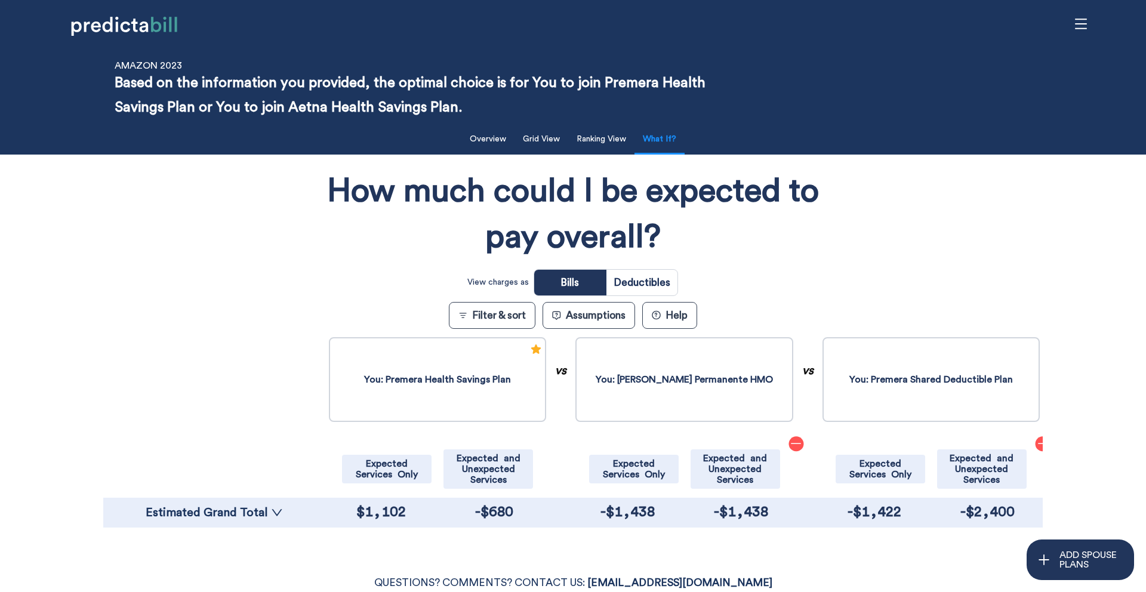
click at [638, 275] on input "radio" at bounding box center [642, 283] width 71 height 26
radio input "true"
click at [263, 515] on link "Estimated Grand Total" at bounding box center [214, 513] width 211 height 12
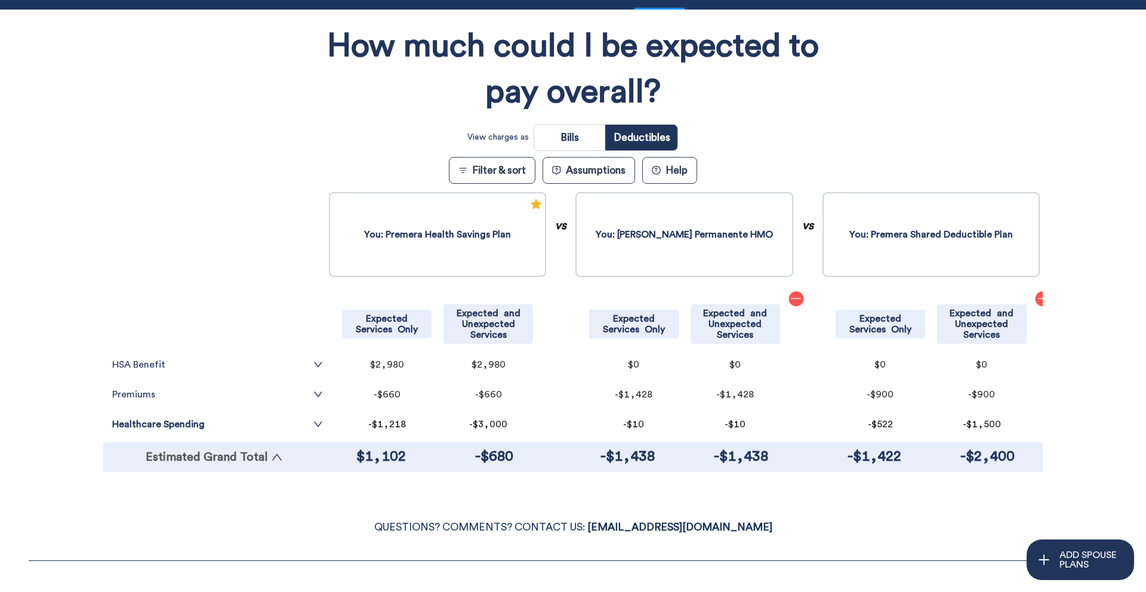
scroll to position [192, 0]
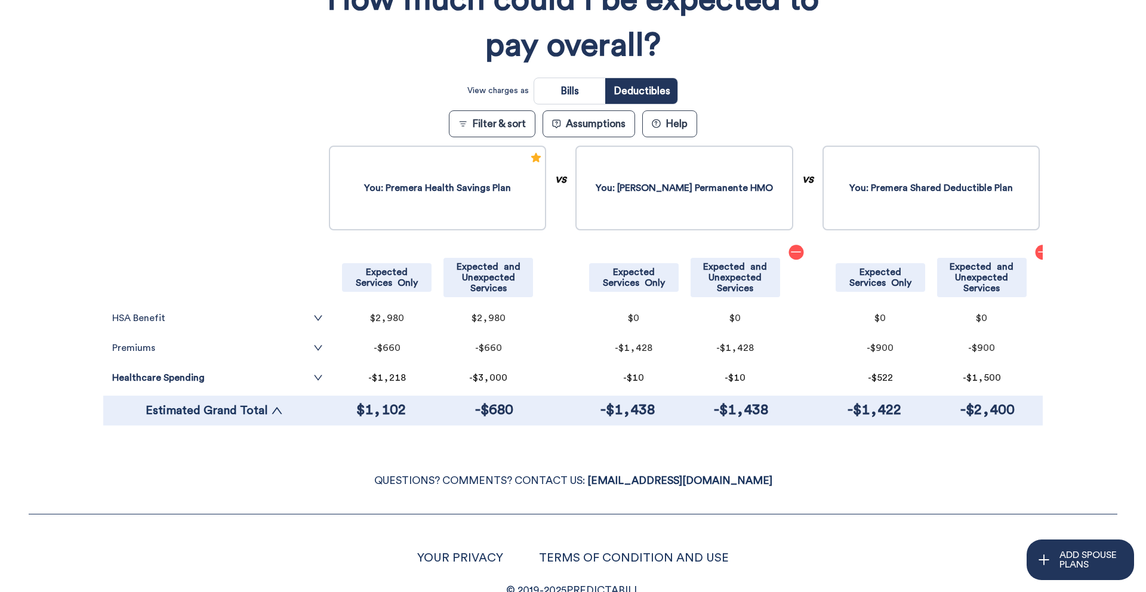
click at [293, 488] on p "QUESTIONS? COMMENTS? CONTACT US: HI@PREDICTABILL.COM" at bounding box center [573, 481] width 1089 height 18
click at [296, 379] on link "Healthcare Spending" at bounding box center [217, 378] width 211 height 10
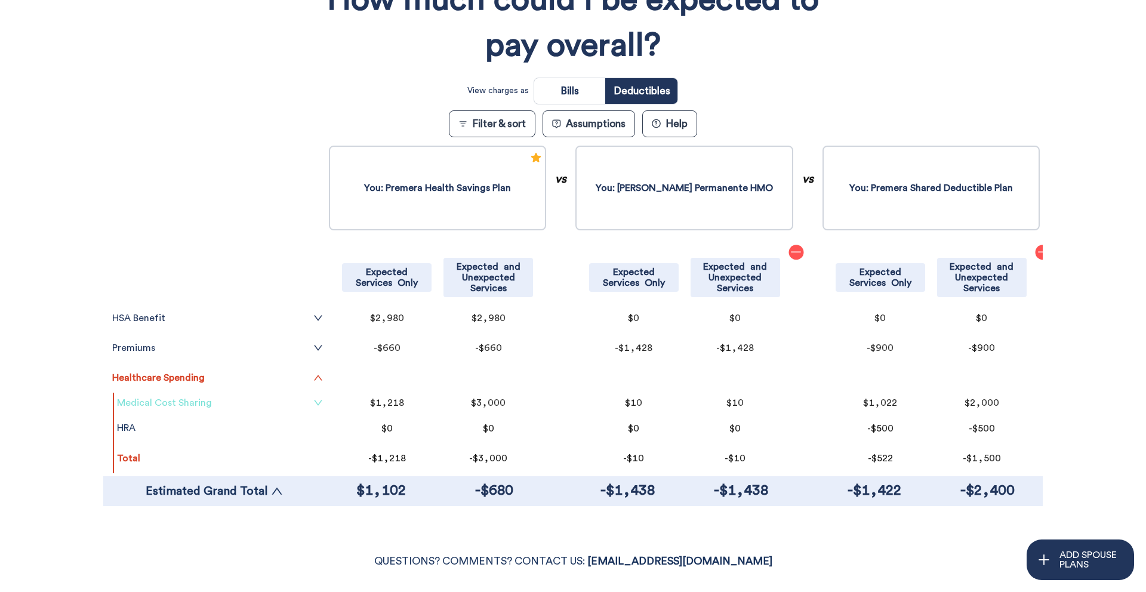
click at [236, 402] on link "Medical Cost Sharing" at bounding box center [220, 403] width 206 height 10
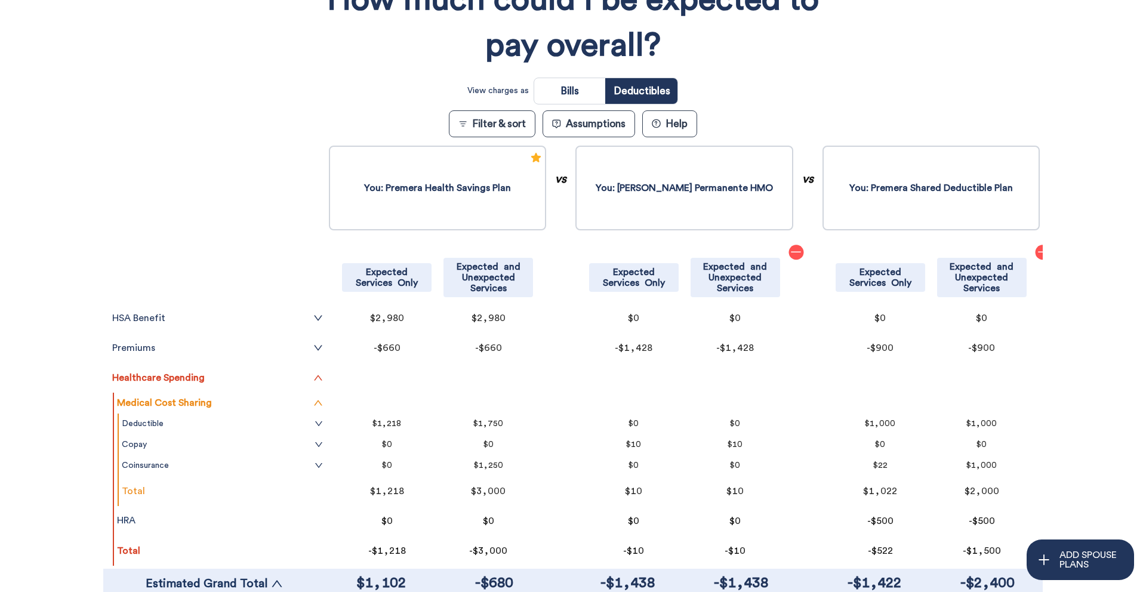
click at [89, 101] on div "Filter & Sort Quickly update your results Sort By Healthcare Assumptions Expect…" at bounding box center [573, 269] width 1146 height 682
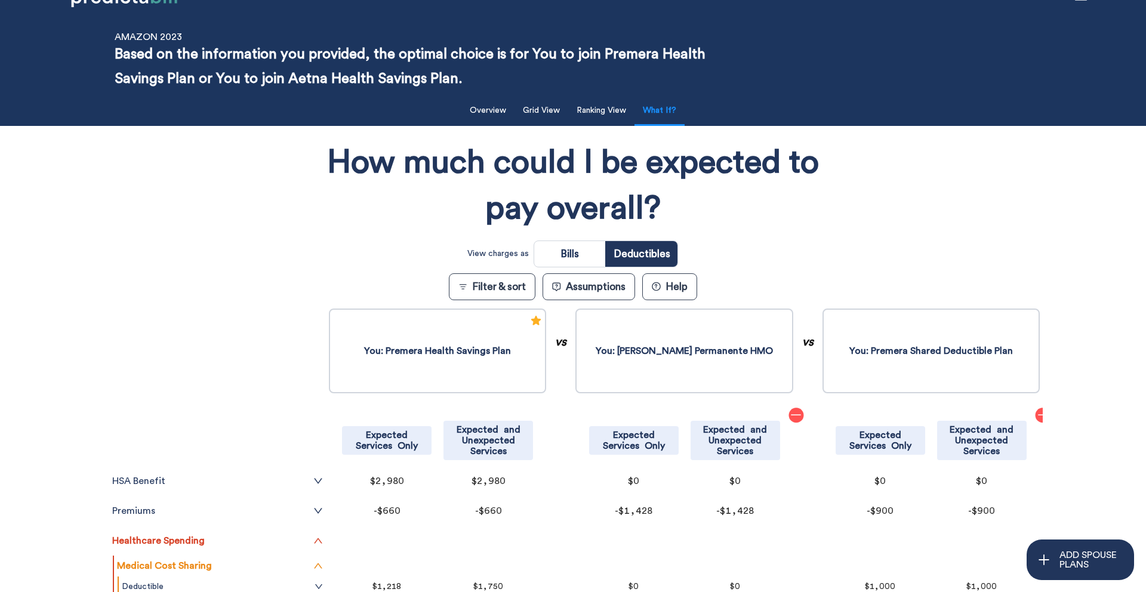
scroll to position [0, 0]
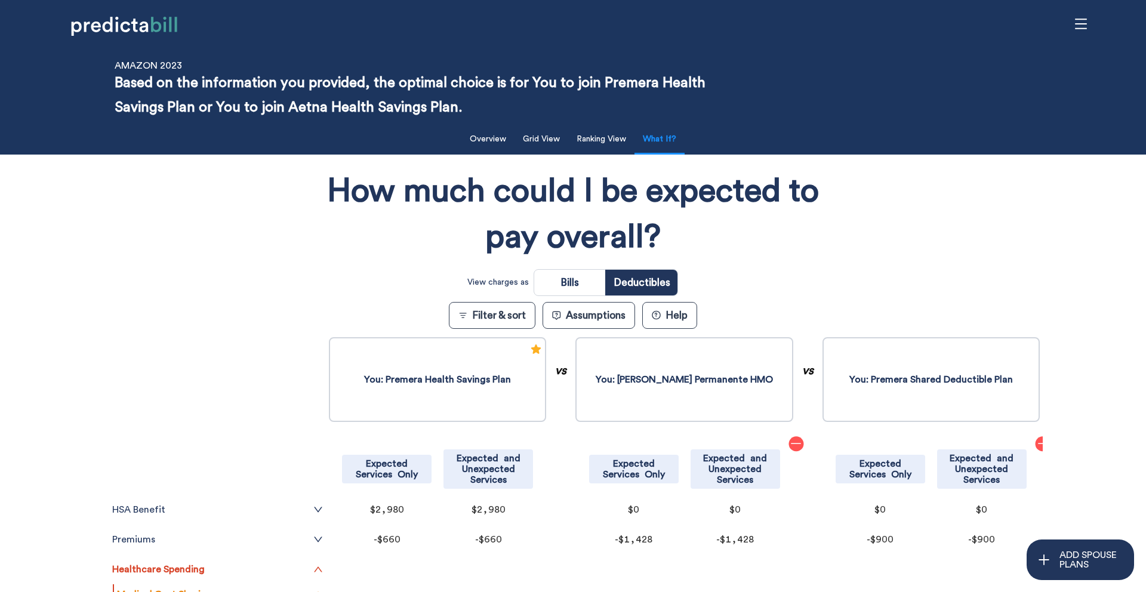
click at [216, 206] on div "How much could I be expected to pay overall? View charges as Bills Deductibles …" at bounding box center [573, 482] width 940 height 642
click at [537, 130] on button "Grid View" at bounding box center [541, 139] width 51 height 24
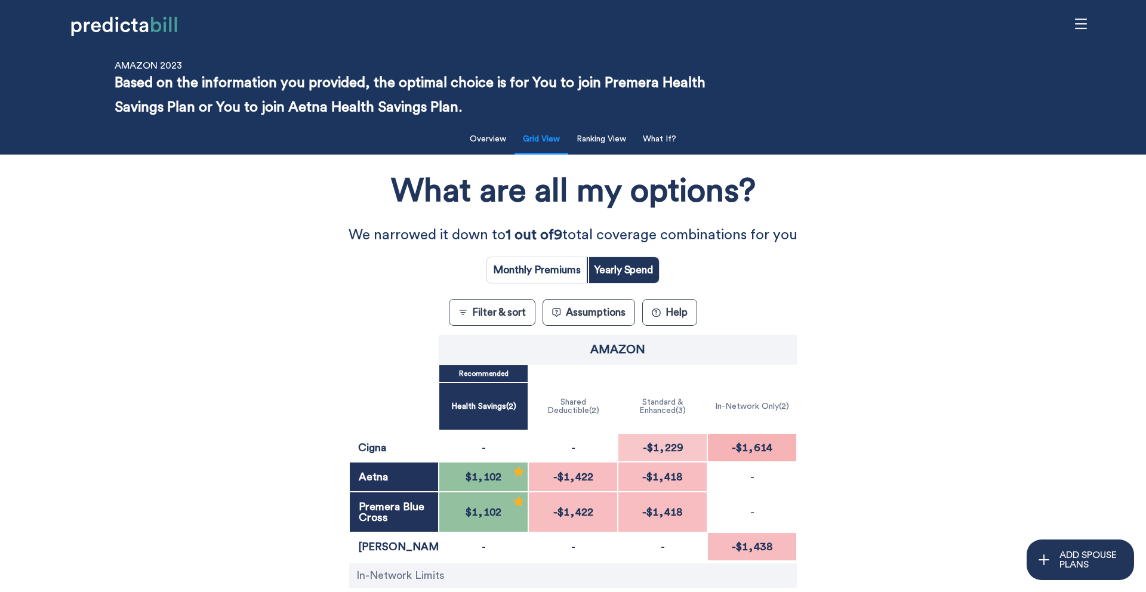
click at [103, 253] on div "What are all my options? We narrowed it down to 1 out of 9 total coverage combi…" at bounding box center [573, 422] width 1032 height 523
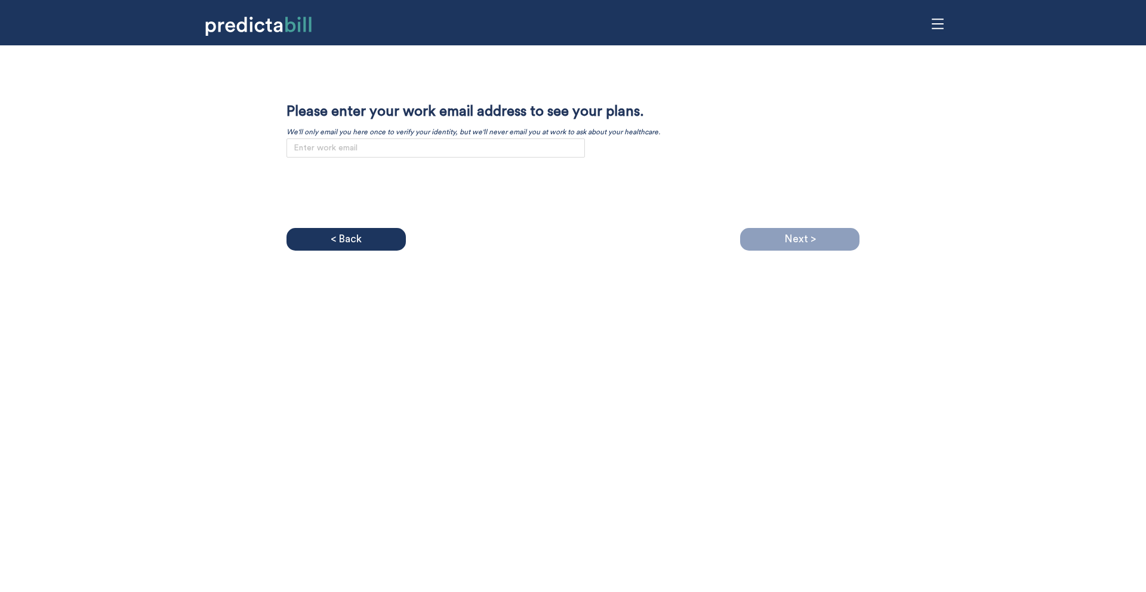
click at [362, 241] on div "< Back" at bounding box center [346, 239] width 119 height 23
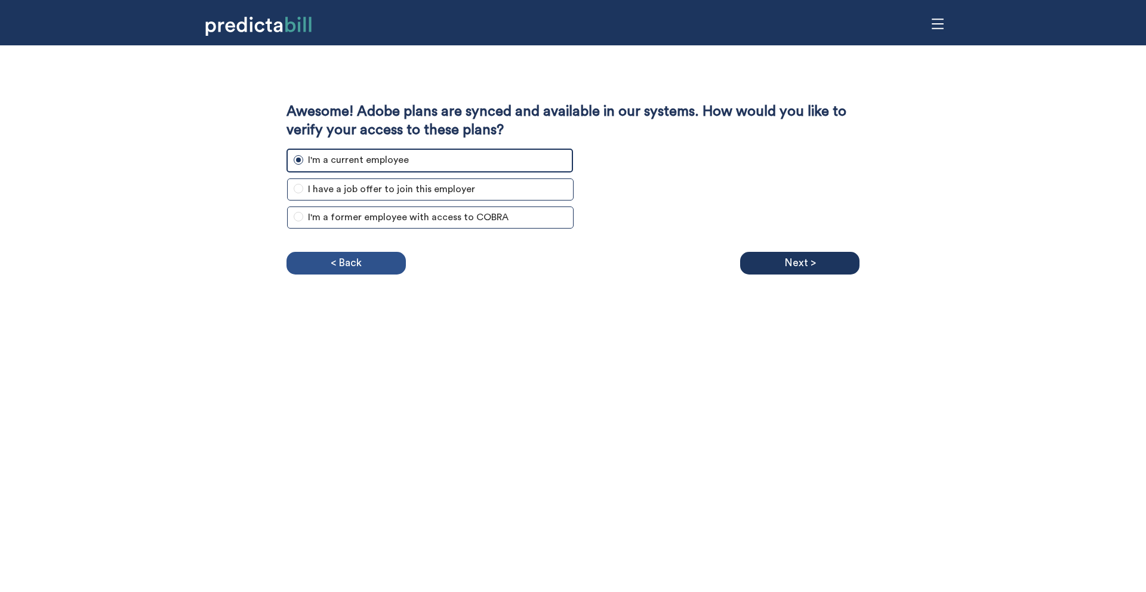
click at [361, 259] on div "< Back" at bounding box center [346, 263] width 119 height 23
